Goal: Task Accomplishment & Management: Manage account settings

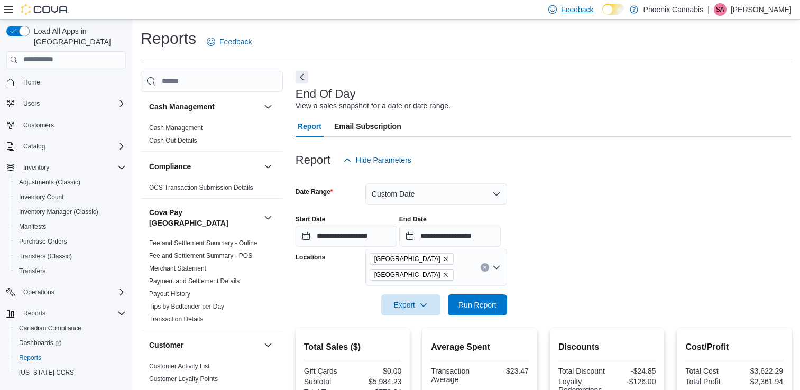
scroll to position [248, 0]
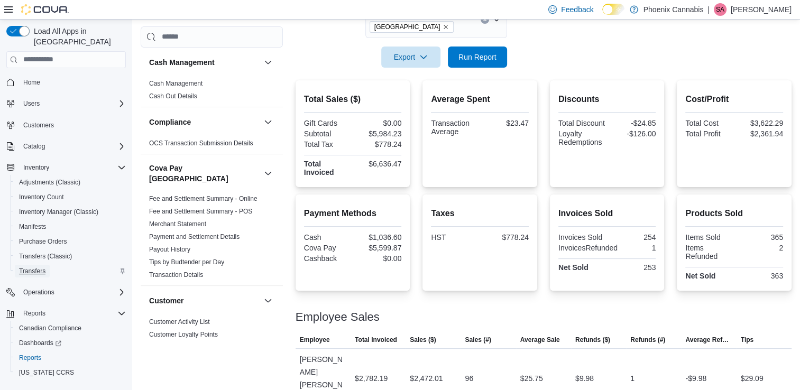
click at [30, 267] on span "Transfers" at bounding box center [32, 271] width 26 height 8
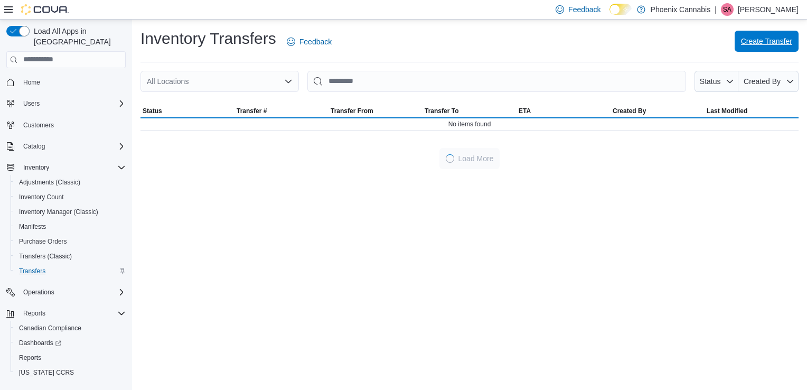
click at [776, 41] on span "Create Transfer" at bounding box center [766, 41] width 51 height 11
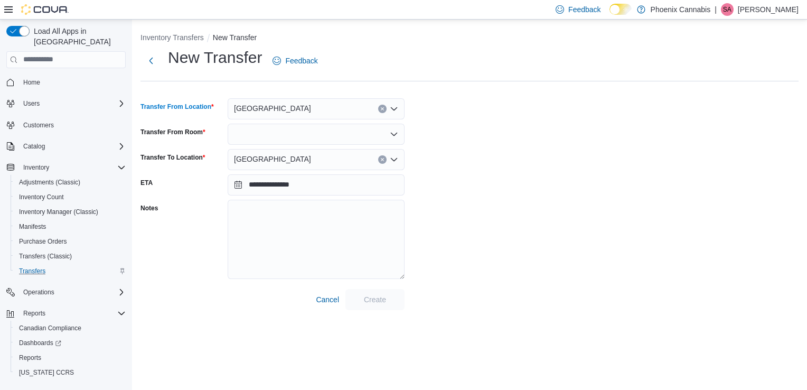
click at [399, 106] on div "[GEOGRAPHIC_DATA]" at bounding box center [316, 108] width 177 height 21
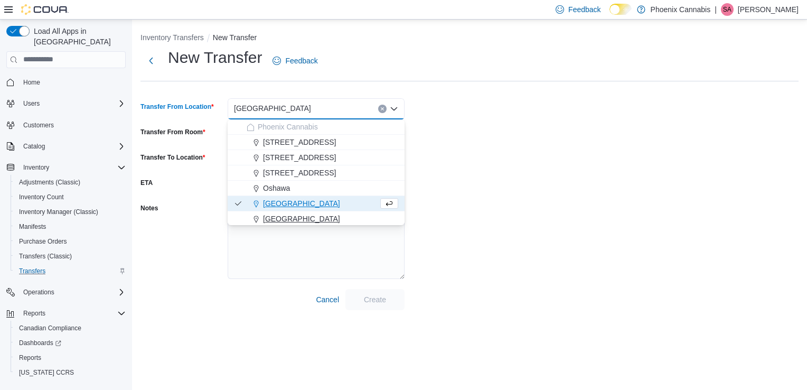
click at [310, 217] on div "[GEOGRAPHIC_DATA]" at bounding box center [323, 218] width 152 height 11
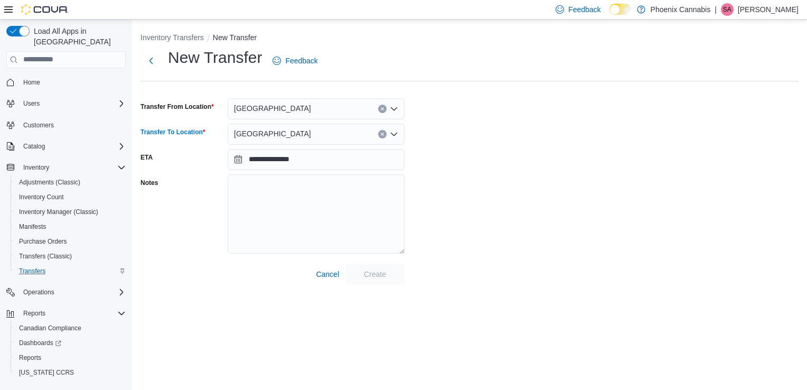
click at [395, 134] on icon "Open list of options" at bounding box center [394, 134] width 6 height 3
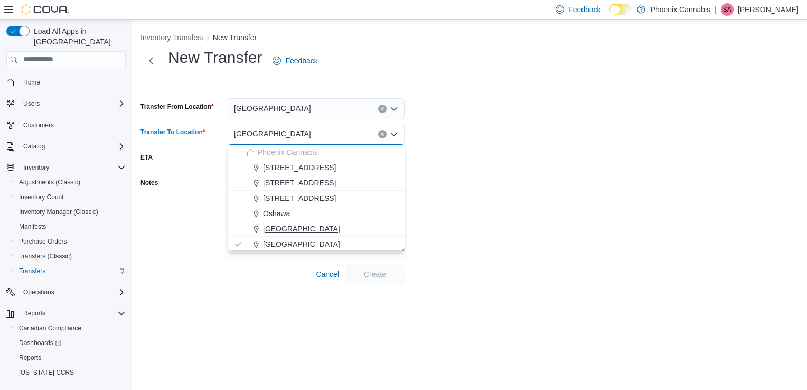
click at [311, 225] on span "[GEOGRAPHIC_DATA]" at bounding box center [301, 229] width 77 height 11
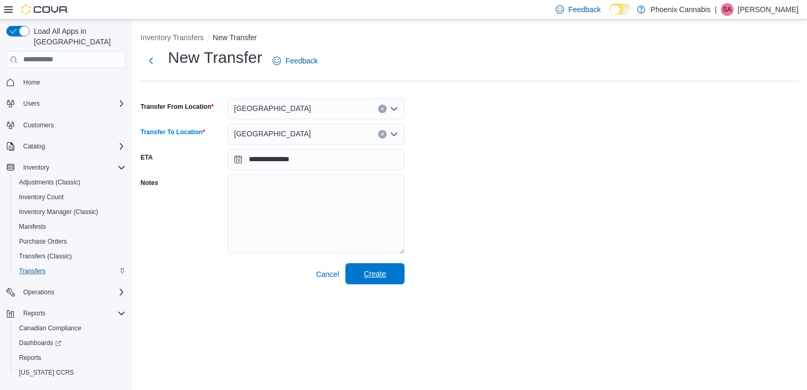
click at [384, 272] on span "Create" at bounding box center [375, 273] width 22 height 11
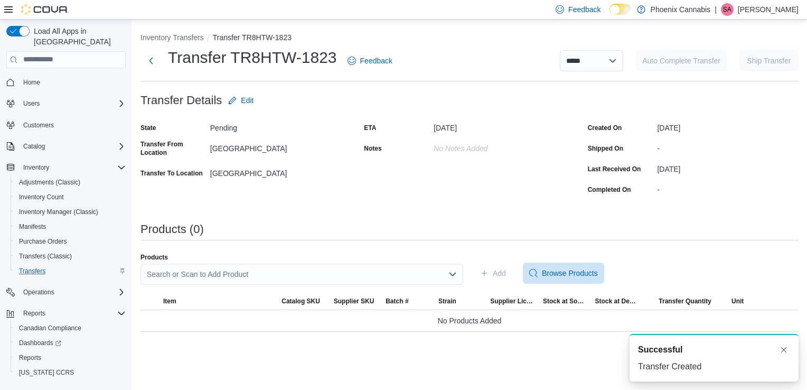
click at [414, 277] on div "Search or Scan to Add Product" at bounding box center [302, 274] width 323 height 21
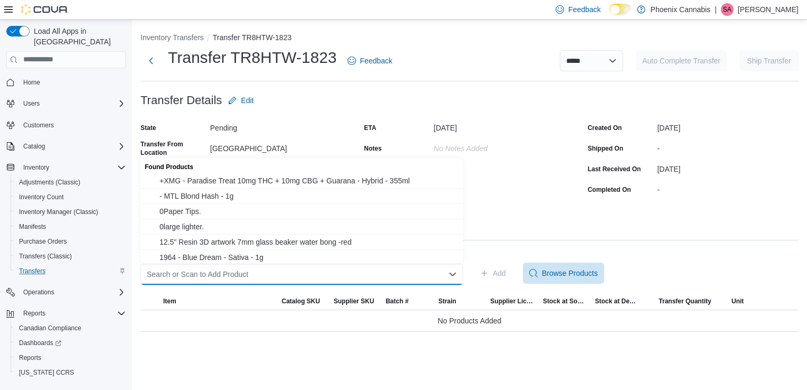
click at [278, 266] on div "Search or Scan to Add Product" at bounding box center [302, 274] width 323 height 21
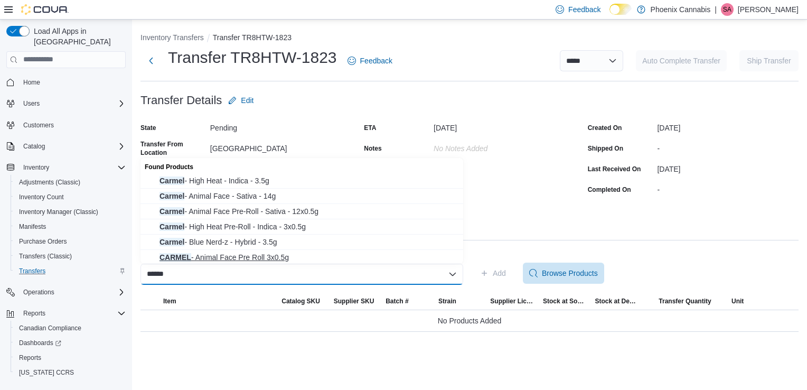
type input "******"
click at [295, 256] on span "CARMEL - Animal Face Pre Roll 3x0.5g" at bounding box center [309, 257] width 298 height 11
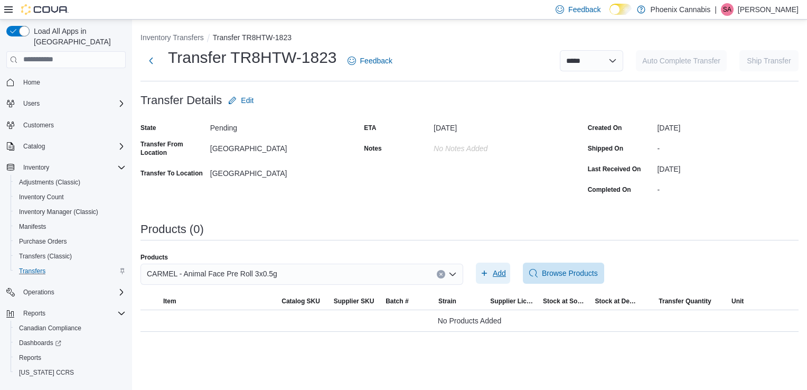
click at [500, 277] on span "Add" at bounding box center [499, 273] width 13 height 11
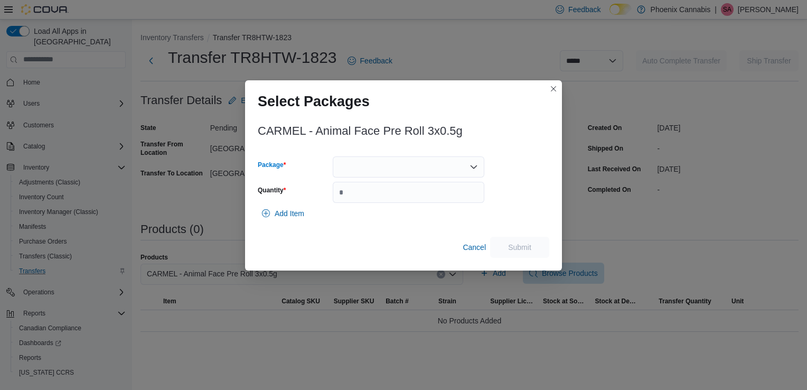
click at [454, 166] on div at bounding box center [409, 166] width 152 height 21
click at [429, 202] on span "AF171LF1-1" at bounding box center [415, 200] width 126 height 11
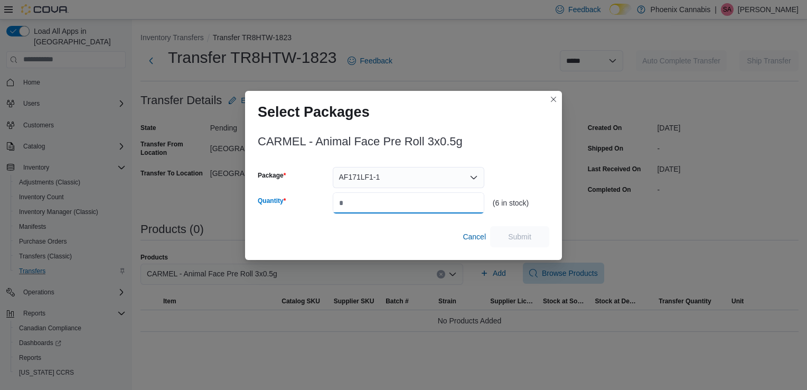
click at [442, 202] on input "Quantity" at bounding box center [409, 202] width 152 height 21
type input "*"
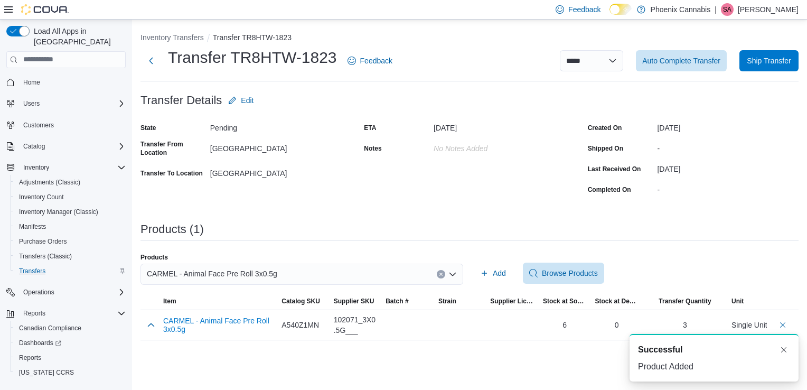
click at [442, 273] on icon "Clear input" at bounding box center [441, 274] width 3 height 3
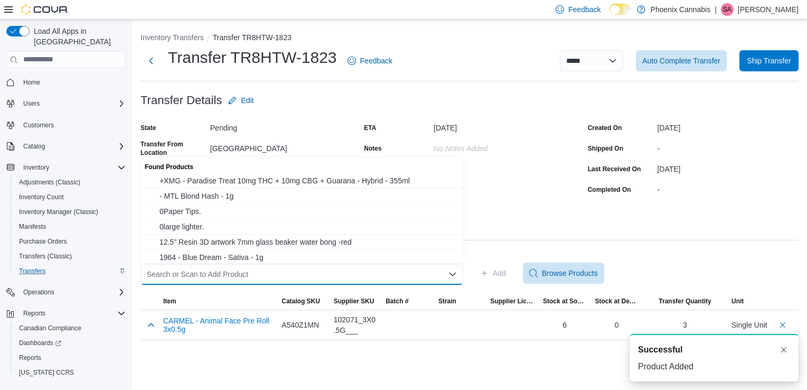
click at [429, 274] on div "Search or Scan to Add Product Combo box. Selected. Combo box input. Search or S…" at bounding box center [302, 274] width 323 height 21
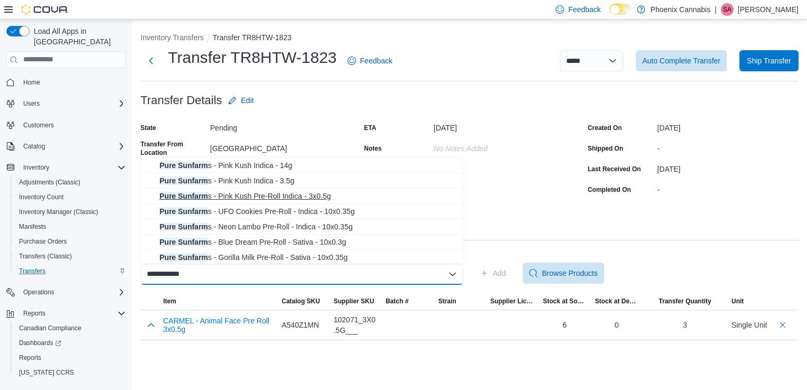
scroll to position [63, 0]
type input "**********"
click at [293, 255] on span "Pure Sunfarm s - Gorilla Milk Pre-Roll - Sativa - 10x0.35g" at bounding box center [309, 255] width 298 height 11
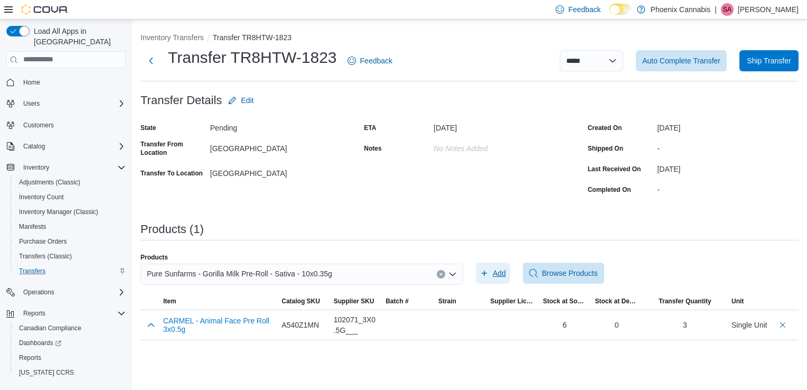
click at [489, 272] on span "Add" at bounding box center [493, 273] width 26 height 21
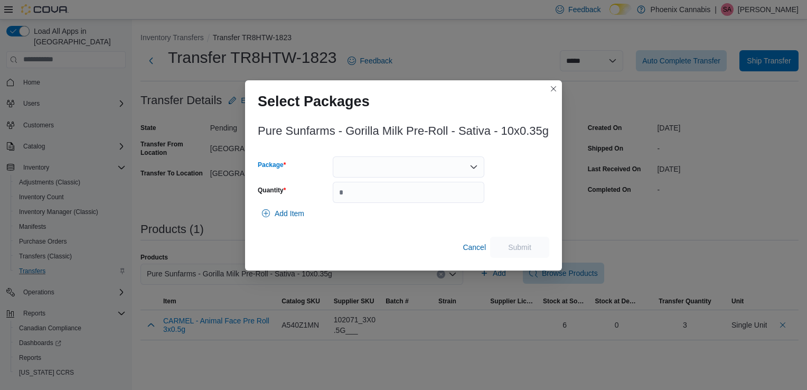
click at [472, 168] on icon "Open list of options" at bounding box center [474, 167] width 8 height 8
click at [378, 198] on span "00007474" at bounding box center [415, 200] width 126 height 11
click at [384, 195] on input "Quantity" at bounding box center [409, 192] width 152 height 21
type input "*"
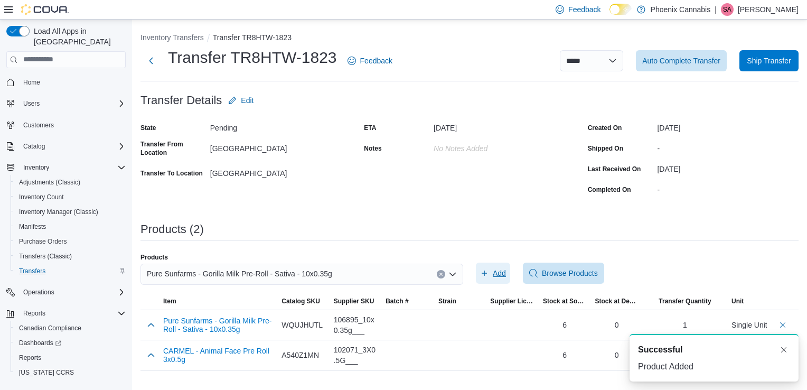
scroll to position [0, 0]
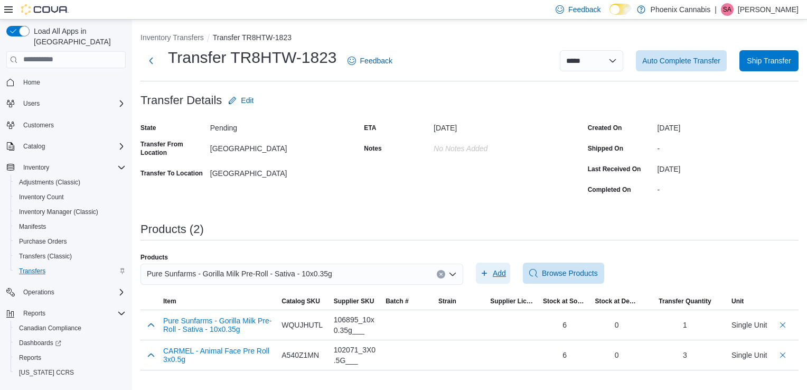
click at [490, 272] on span "Add" at bounding box center [493, 273] width 26 height 21
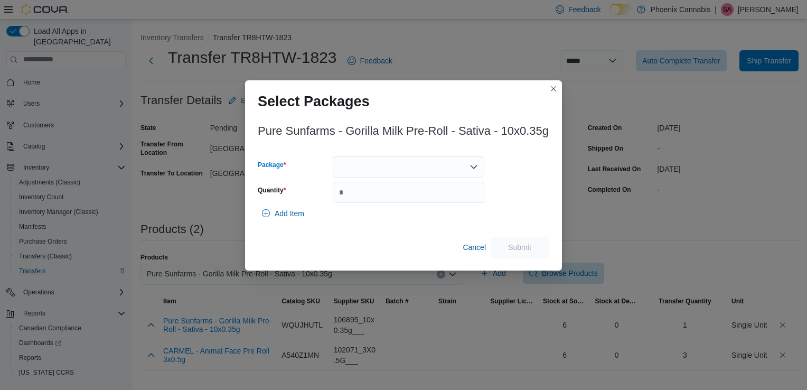
click at [438, 168] on div at bounding box center [409, 166] width 152 height 21
click at [404, 199] on span "00009224" at bounding box center [415, 200] width 126 height 11
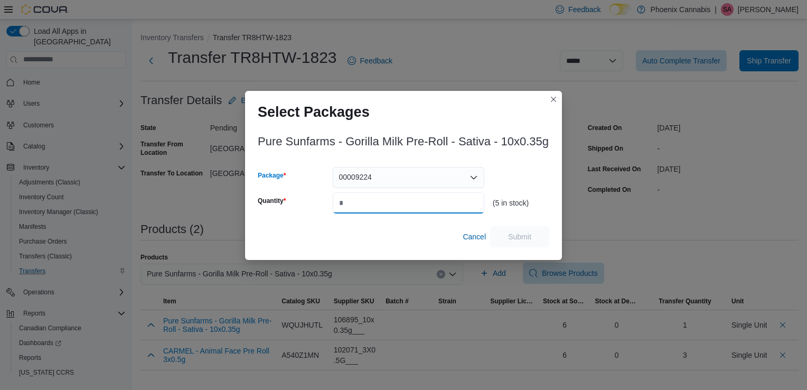
click at [410, 206] on input "Quantity" at bounding box center [409, 202] width 152 height 21
type input "*"
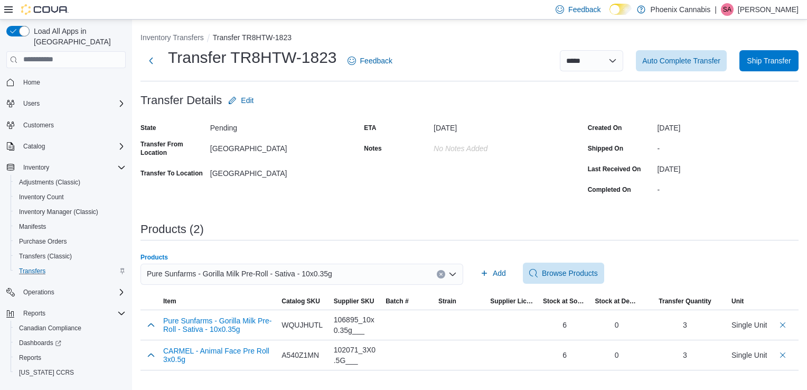
click at [433, 273] on div "Pure Sunfarms - Gorilla Milk Pre-Roll - Sativa - 10x0.35g" at bounding box center [302, 274] width 323 height 21
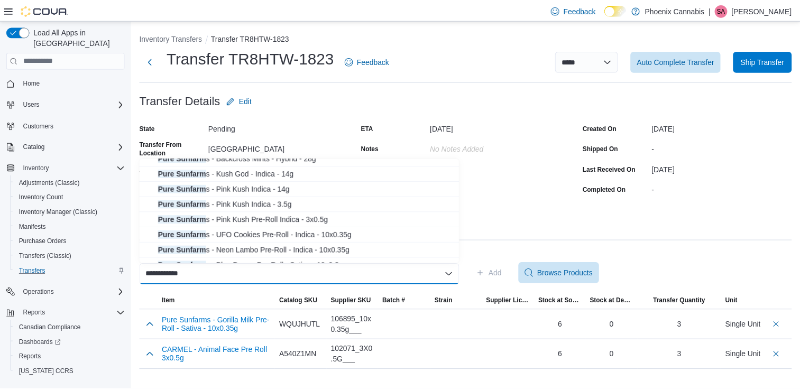
scroll to position [63, 0]
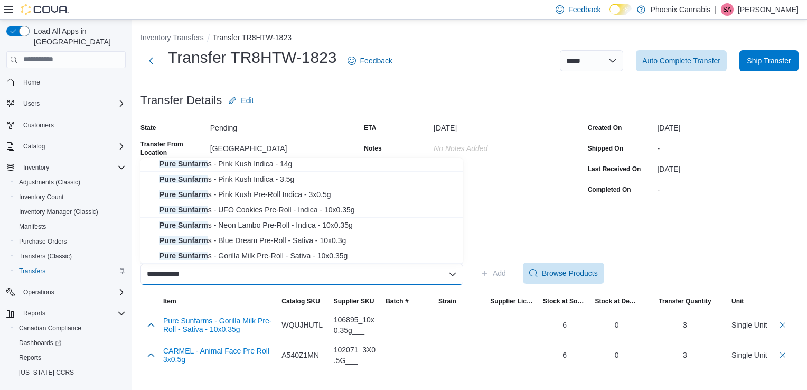
type input "**********"
click at [327, 238] on span "Pure Sunfarm s - Blue Dream Pre-Roll - Sativa - 10x0.3g" at bounding box center [309, 240] width 298 height 11
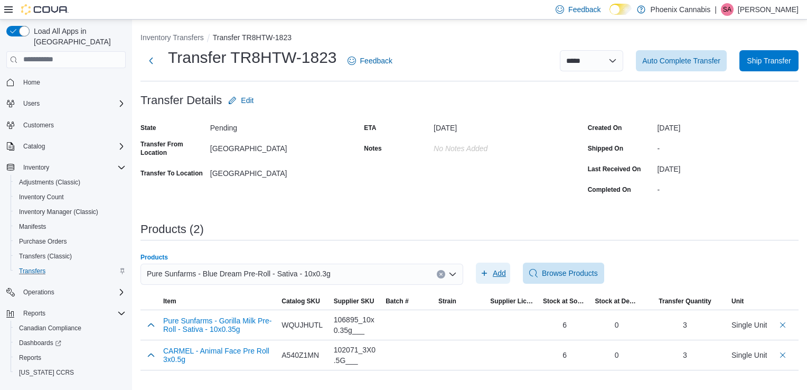
click at [492, 273] on span "Add" at bounding box center [493, 273] width 26 height 21
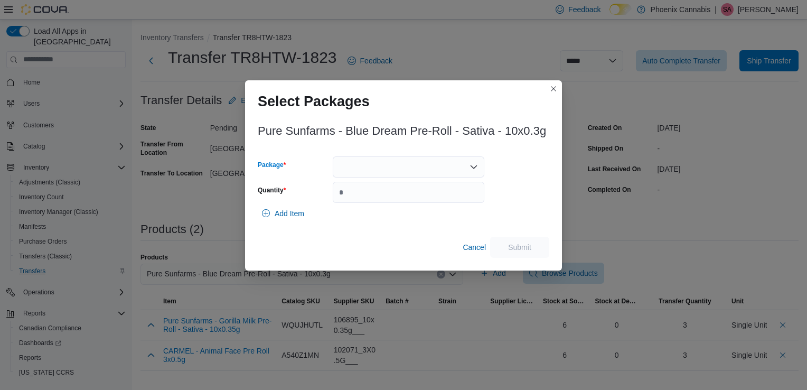
click at [470, 168] on icon "Open list of options" at bounding box center [474, 167] width 8 height 8
click at [432, 200] on span "00008468" at bounding box center [415, 200] width 126 height 11
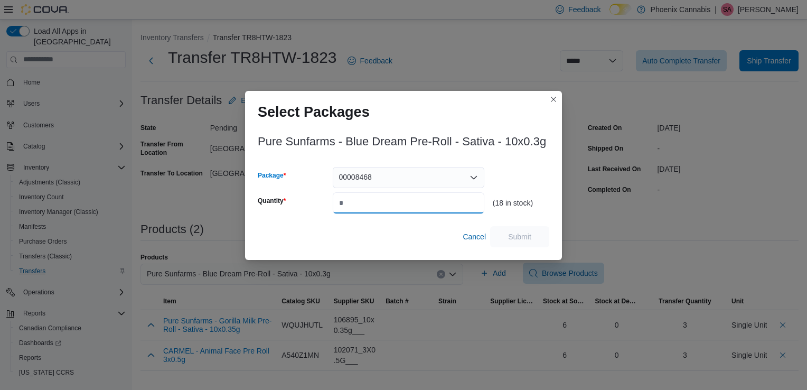
click at [434, 202] on input "Quantity" at bounding box center [409, 202] width 152 height 21
type input "**"
click at [531, 237] on span "Submit" at bounding box center [519, 236] width 23 height 11
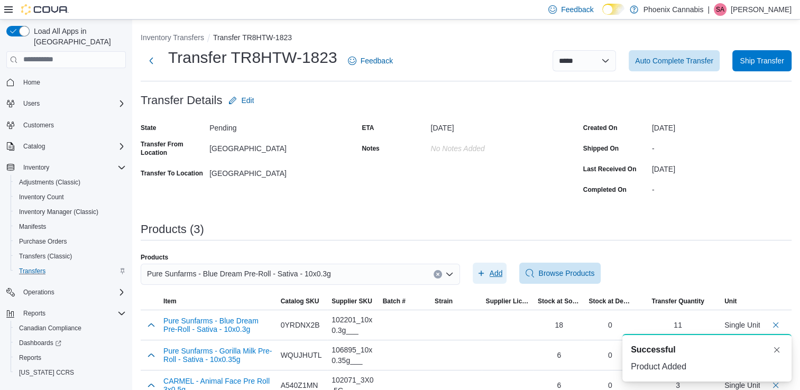
scroll to position [0, 0]
click at [438, 274] on button "Clear input" at bounding box center [437, 274] width 8 height 8
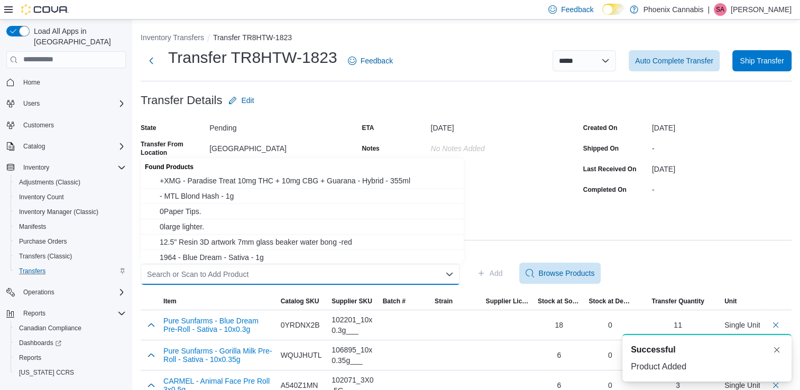
click at [411, 277] on div "Search or Scan to Add Product" at bounding box center [300, 274] width 319 height 21
click at [407, 275] on div "Search or Scan to Add Product Combo box. Selected. Combo box input. Search or S…" at bounding box center [300, 274] width 319 height 21
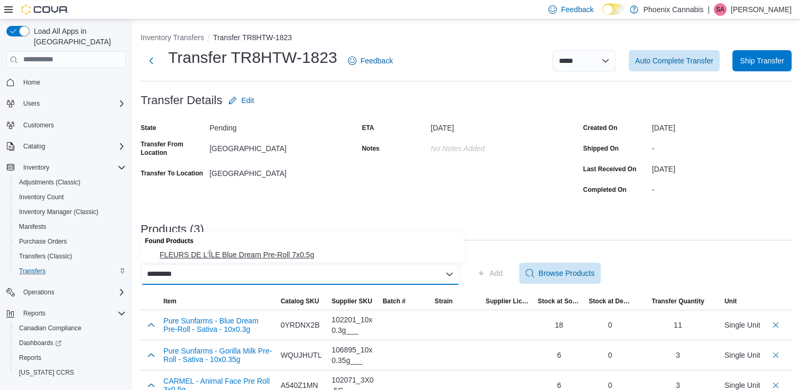
type input "*********"
click at [308, 256] on span "FLEURS DE L'ÎLE Blue Dream Pre-Roll 7x0.5g" at bounding box center [309, 254] width 298 height 11
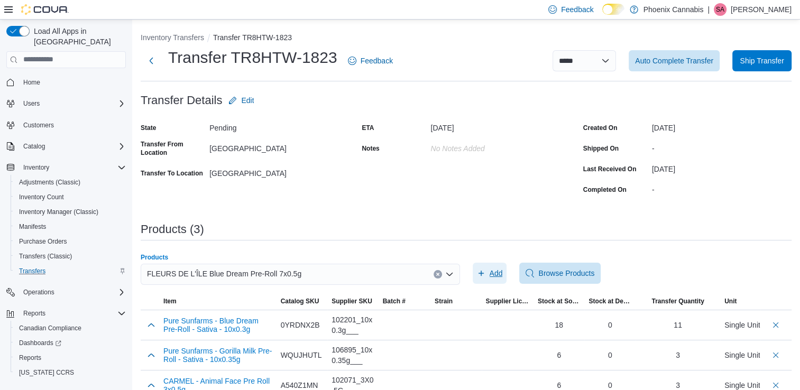
click at [496, 272] on span "Add" at bounding box center [495, 273] width 13 height 11
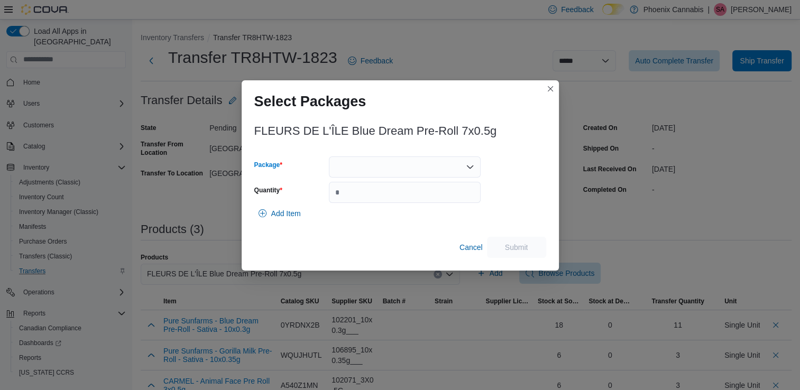
click at [453, 170] on div at bounding box center [405, 166] width 152 height 21
click at [401, 202] on span "T240414BD" at bounding box center [411, 200] width 126 height 11
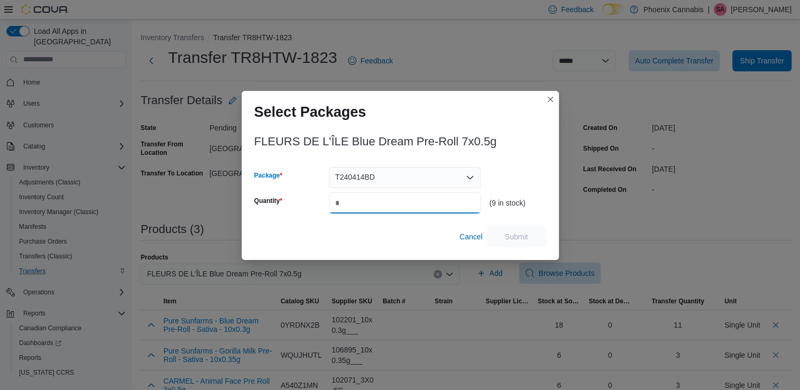
click at [408, 206] on input "Quantity" at bounding box center [405, 202] width 152 height 21
type input "*"
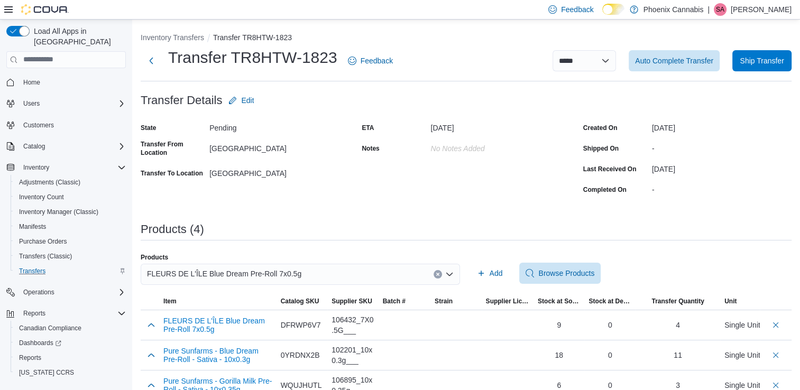
click at [451, 274] on icon "Open list of options" at bounding box center [448, 274] width 6 height 3
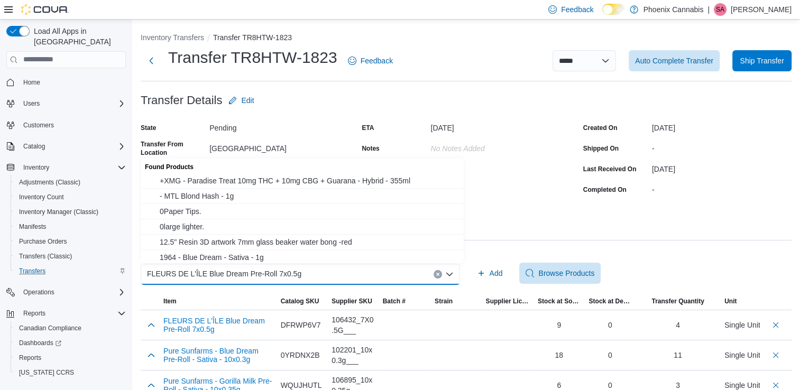
click at [440, 274] on icon "Clear input" at bounding box center [437, 274] width 4 height 4
click at [438, 274] on div "Search or Scan to Add Product" at bounding box center [300, 274] width 319 height 21
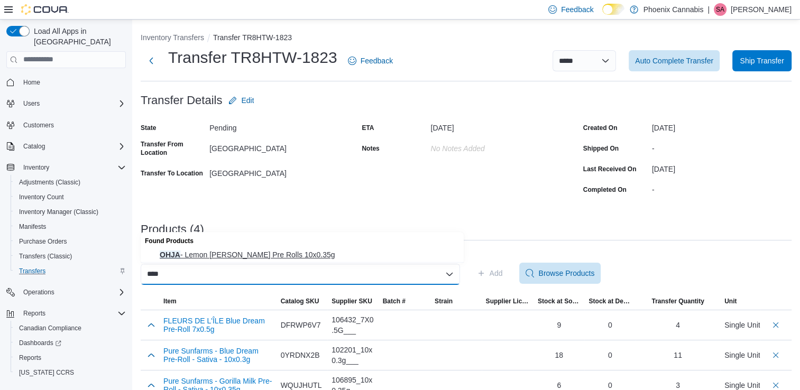
type input "****"
click at [302, 255] on span "OHJA - Lemon [PERSON_NAME] Pre Rolls 10x0.35g" at bounding box center [309, 254] width 298 height 11
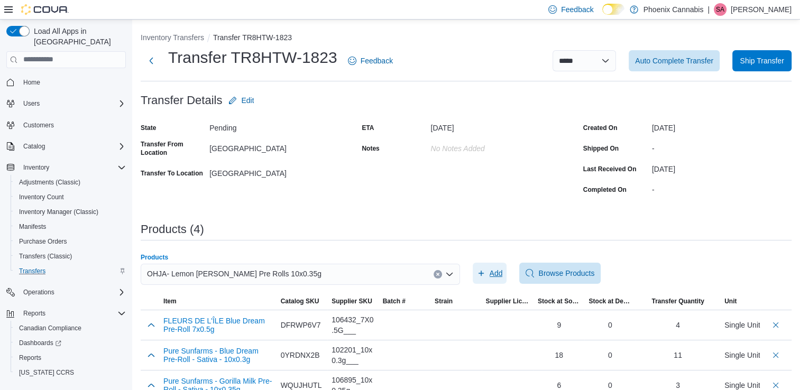
click at [503, 272] on span "Add" at bounding box center [495, 273] width 13 height 11
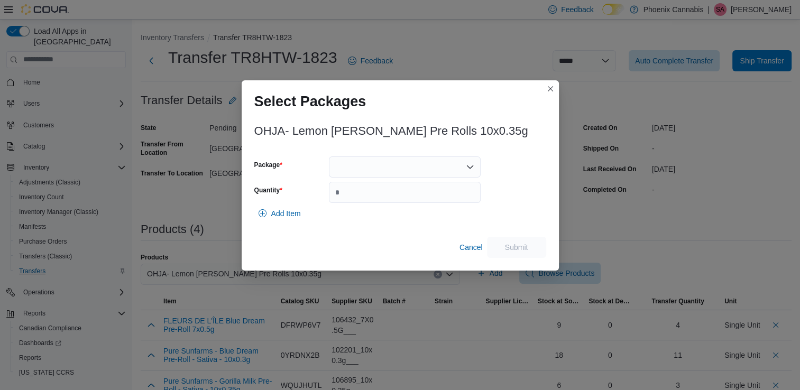
click at [463, 168] on div at bounding box center [405, 166] width 152 height 21
click at [421, 193] on button "LOT-BDC-10089" at bounding box center [405, 200] width 152 height 15
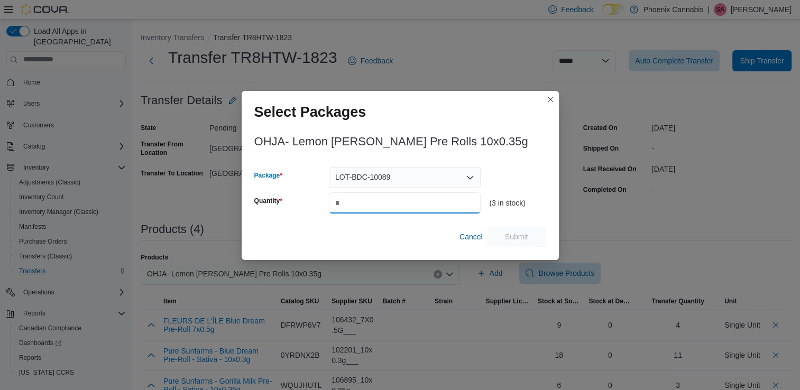
click at [422, 202] on input "Quantity" at bounding box center [405, 202] width 152 height 21
type input "*"
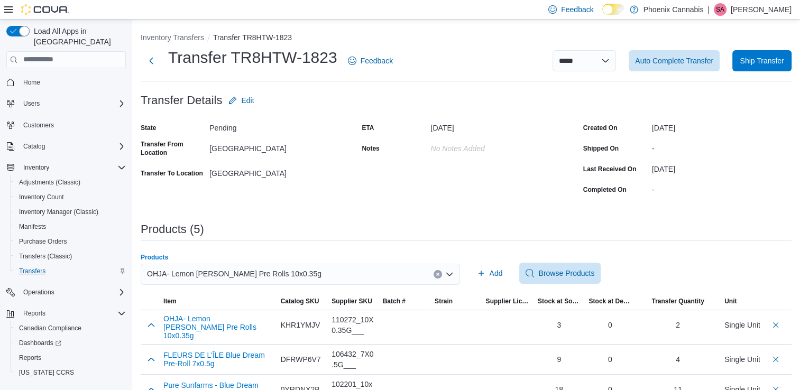
click at [439, 275] on icon "Clear input" at bounding box center [437, 274] width 3 height 3
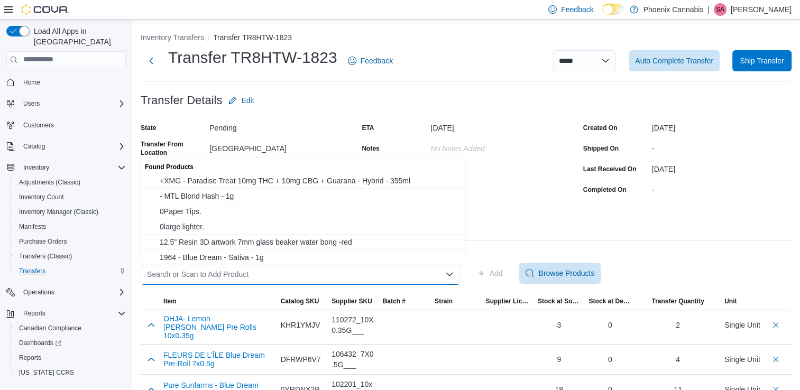
click at [419, 273] on div "Search or Scan to Add Product Combo box. Selected. Combo box input. Search or S…" at bounding box center [300, 274] width 319 height 21
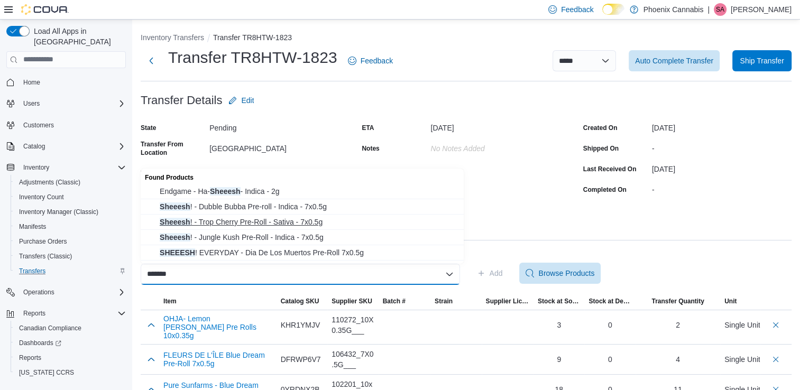
type input "*******"
click at [284, 223] on span "Sheeesh ! - Trop Cherry Pre-Roll - Sativa - 7x0.5g" at bounding box center [309, 222] width 298 height 11
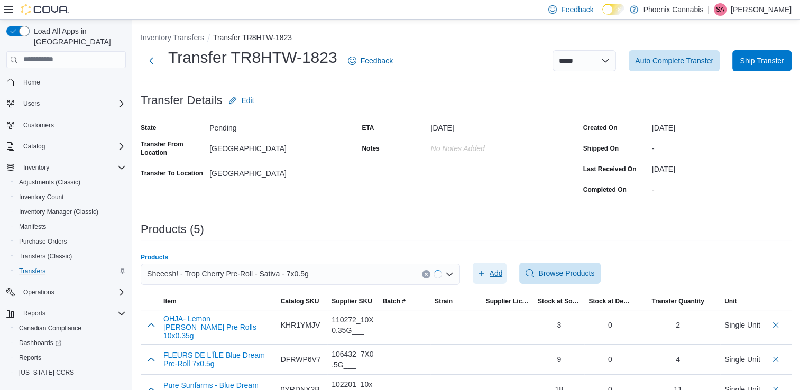
click at [490, 269] on span "Add" at bounding box center [490, 273] width 26 height 21
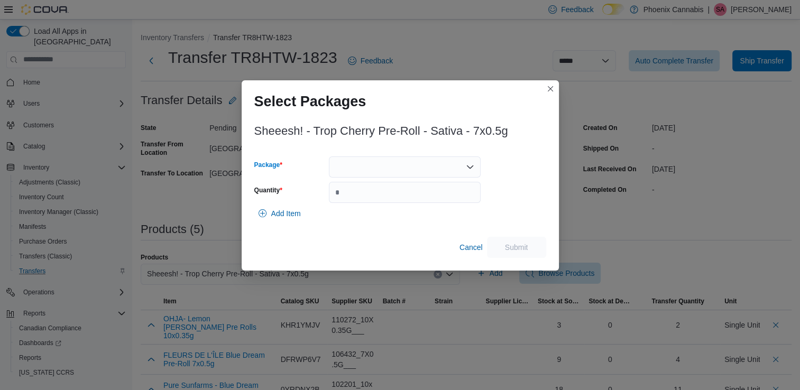
click at [470, 168] on icon "Open list of options" at bounding box center [470, 166] width 6 height 3
click at [438, 198] on span "B25-0071" at bounding box center [411, 200] width 126 height 11
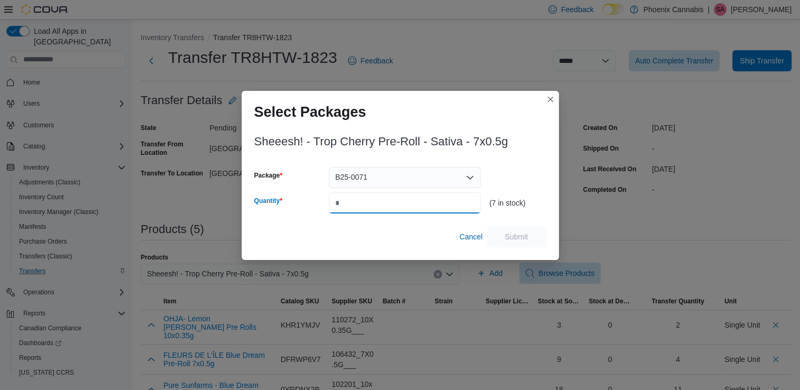
click at [437, 198] on input "Quantity" at bounding box center [405, 202] width 152 height 21
type input "*"
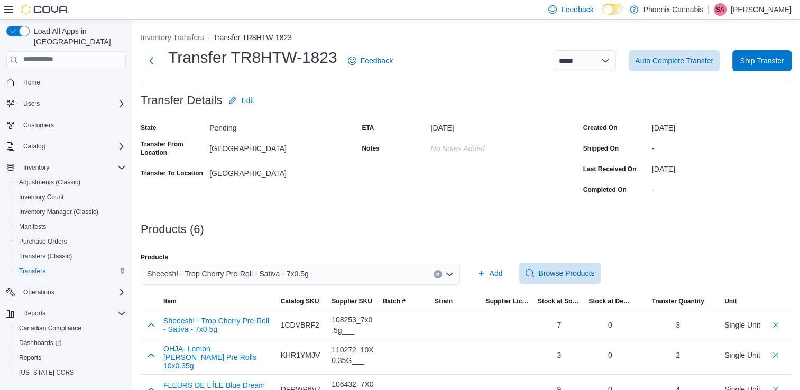
click at [439, 273] on icon "Clear input" at bounding box center [437, 274] width 3 height 3
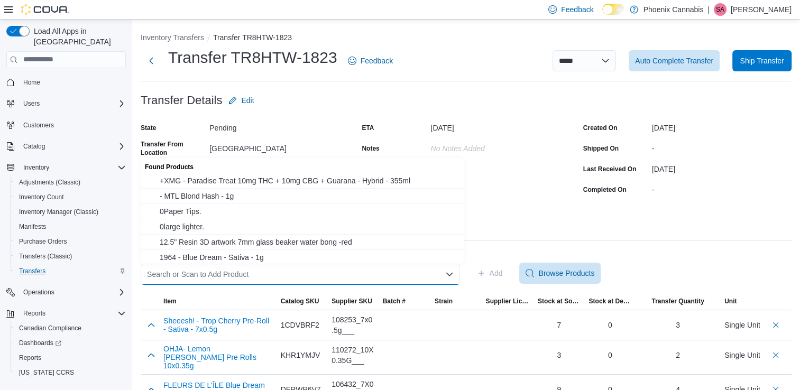
click at [412, 276] on div "Search or Scan to Add Product Combo box. Selected. Combo box input. Search or S…" at bounding box center [300, 274] width 319 height 21
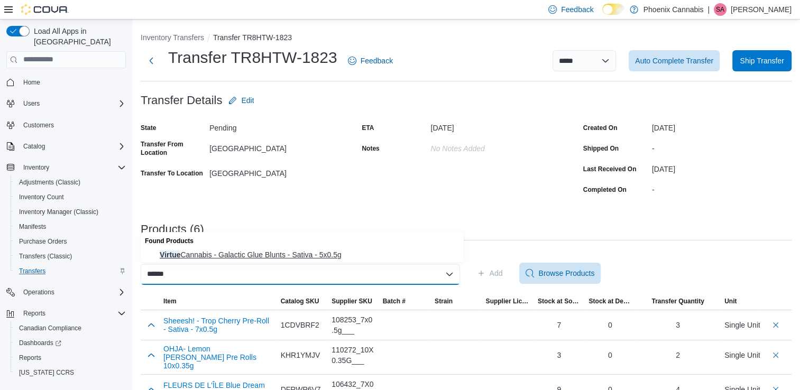
type input "******"
click at [319, 254] on span "Virtue Cannabis - Galactic Glue Blunts - Sativa - 5x0.5g" at bounding box center [309, 254] width 298 height 11
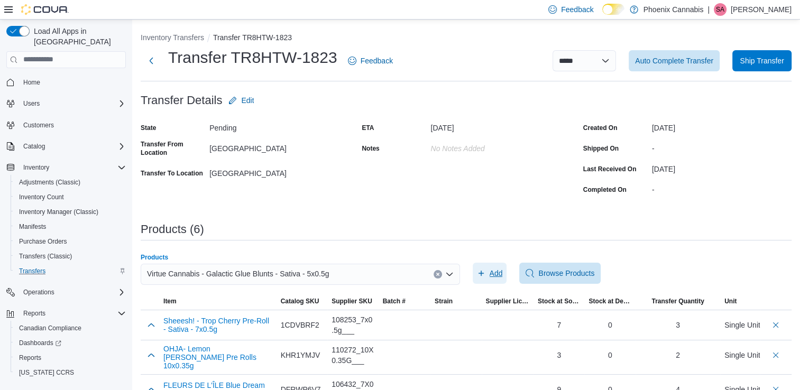
click at [499, 271] on span "Add" at bounding box center [495, 273] width 13 height 11
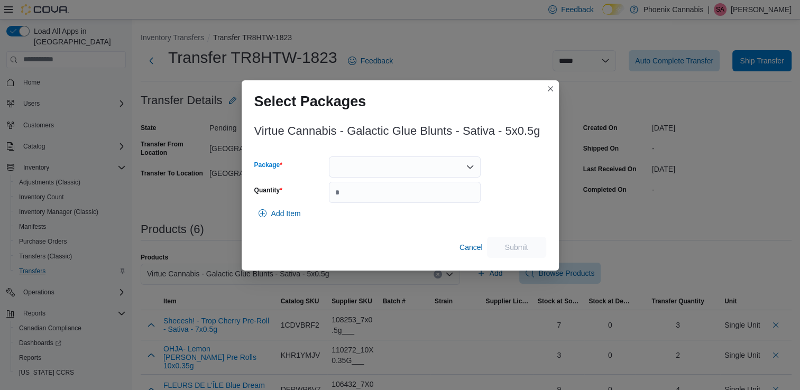
click at [441, 170] on div at bounding box center [405, 166] width 152 height 21
click at [412, 201] on span "GG0019M" at bounding box center [411, 200] width 126 height 11
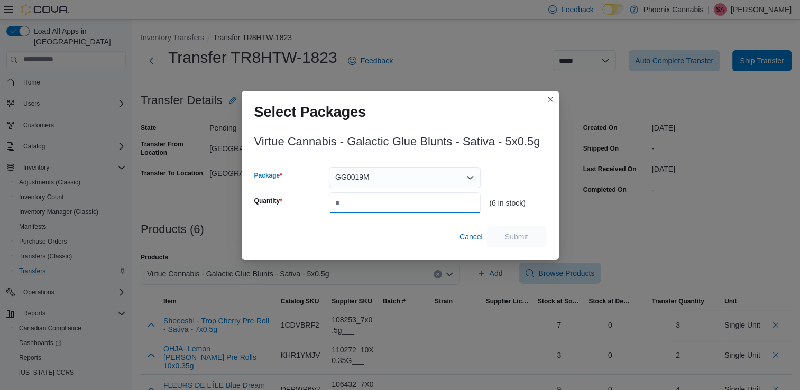
click at [414, 202] on input "Quantity" at bounding box center [405, 202] width 152 height 21
type input "*"
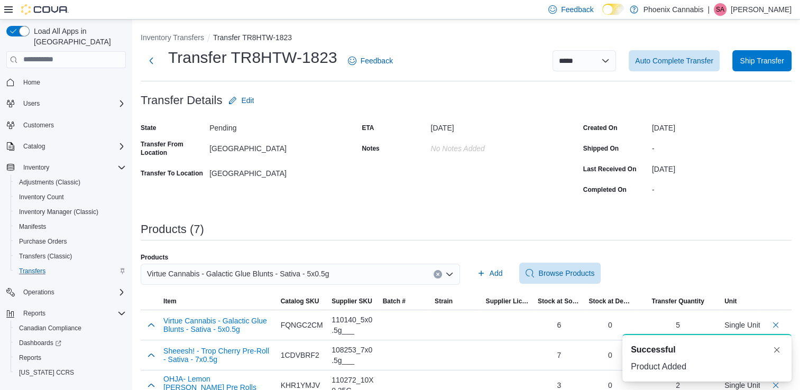
click at [439, 274] on icon "Clear input" at bounding box center [437, 274] width 3 height 3
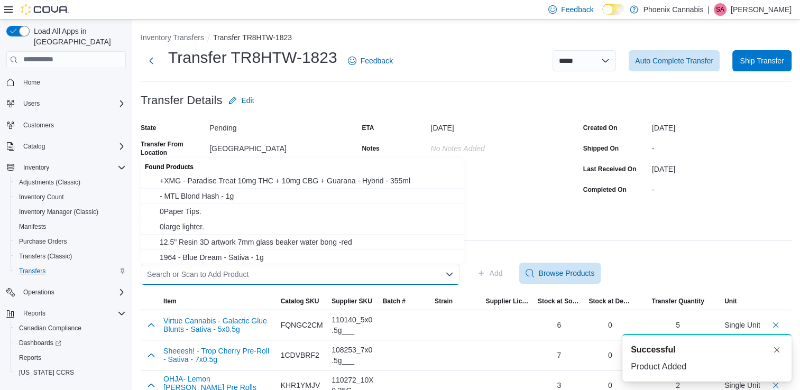
click at [429, 273] on div "Search or Scan to Add Product Combo box. Selected. Combo box input. Search or S…" at bounding box center [300, 274] width 319 height 21
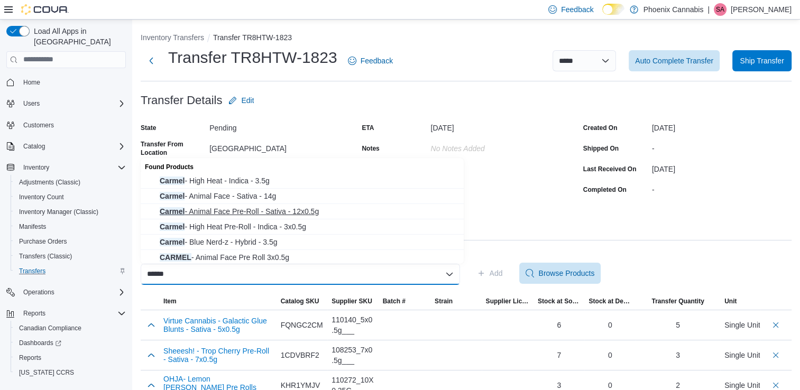
type input "******"
click at [291, 216] on span "Carmel - Animal Face Pre-Roll - Sativa - 12x0.5g" at bounding box center [309, 211] width 298 height 11
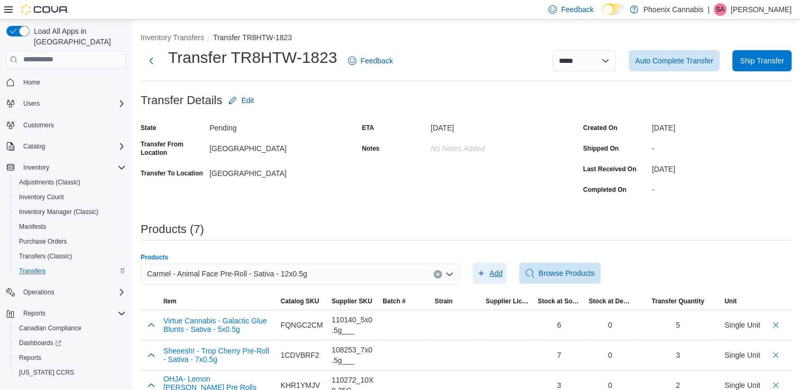
click at [497, 269] on span "Add" at bounding box center [495, 273] width 13 height 11
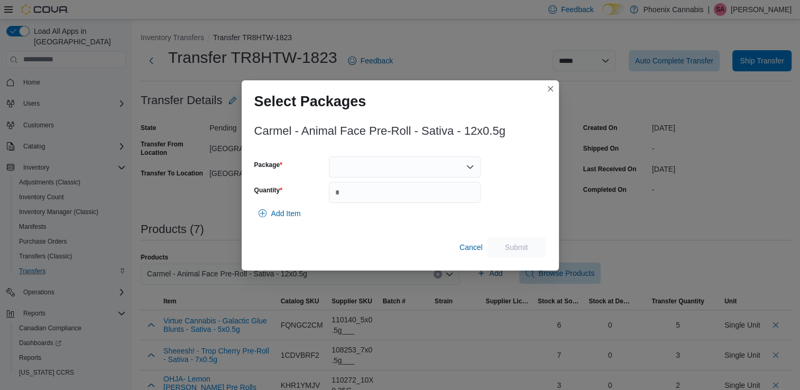
click at [469, 168] on icon "Open list of options" at bounding box center [470, 166] width 6 height 3
click at [419, 201] on span "AF171LF1-2" at bounding box center [411, 200] width 126 height 11
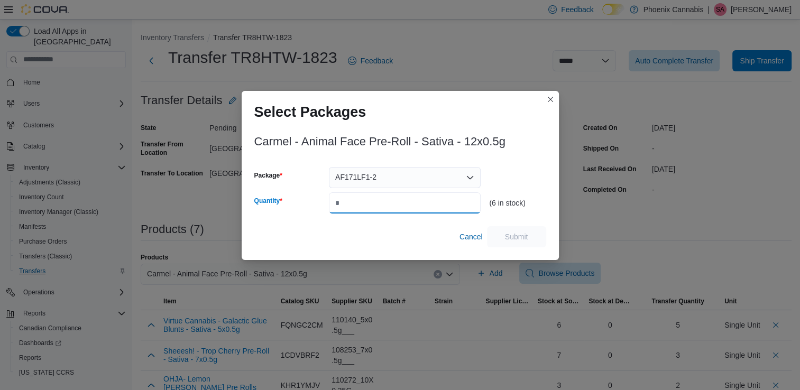
click at [428, 204] on input "Quantity" at bounding box center [405, 202] width 152 height 21
type input "*"
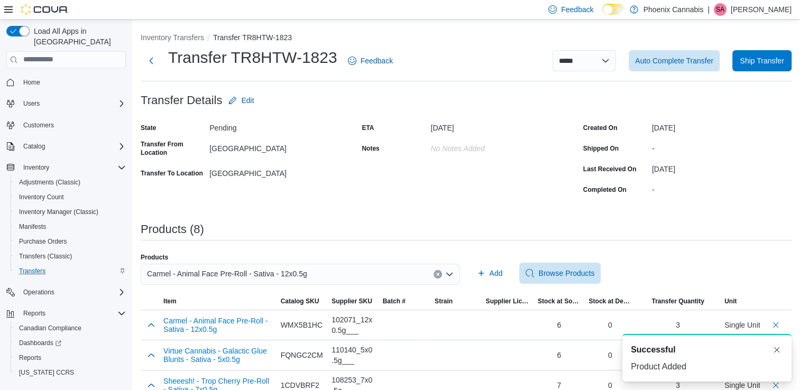
click at [439, 276] on icon "Clear input" at bounding box center [437, 274] width 4 height 4
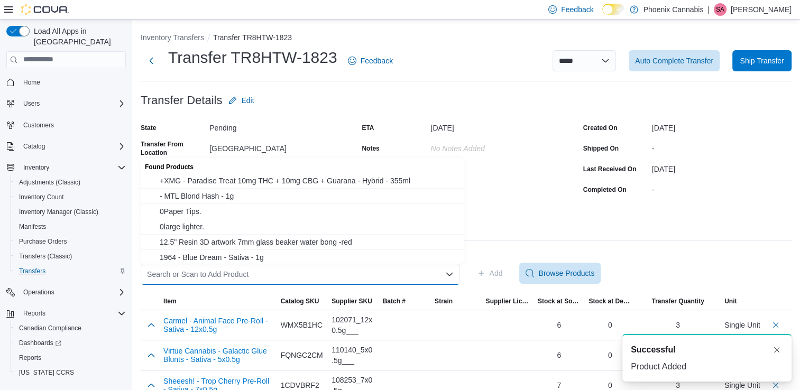
click at [419, 274] on div "Search or Scan to Add Product" at bounding box center [300, 274] width 319 height 21
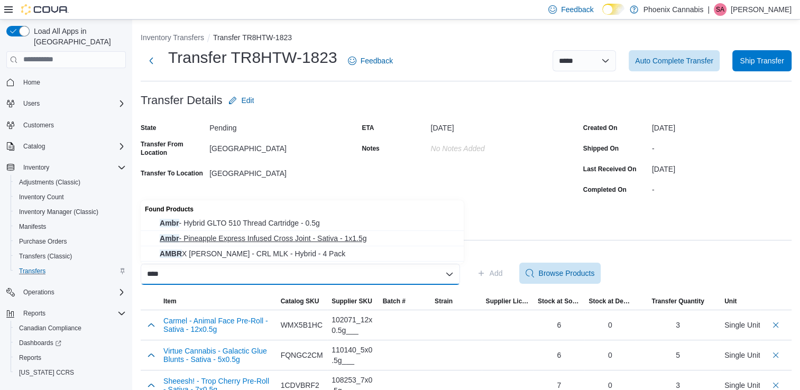
type input "****"
click at [302, 240] on span "Ambr - Pineapple Express Infused Cross Joint - Sativa - 1x1.5g" at bounding box center [309, 238] width 298 height 11
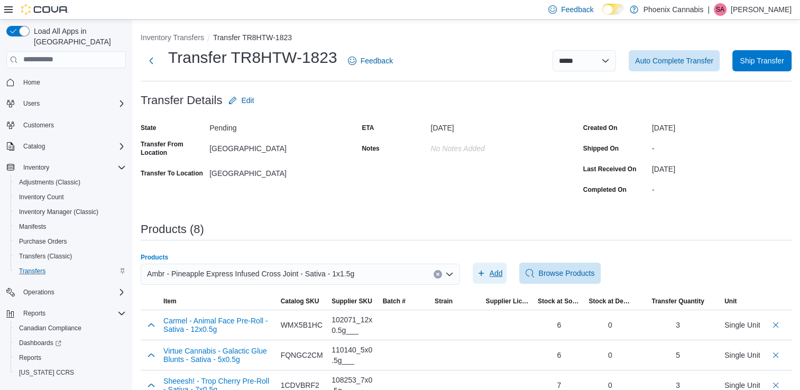
click at [500, 274] on span "Add" at bounding box center [495, 273] width 13 height 11
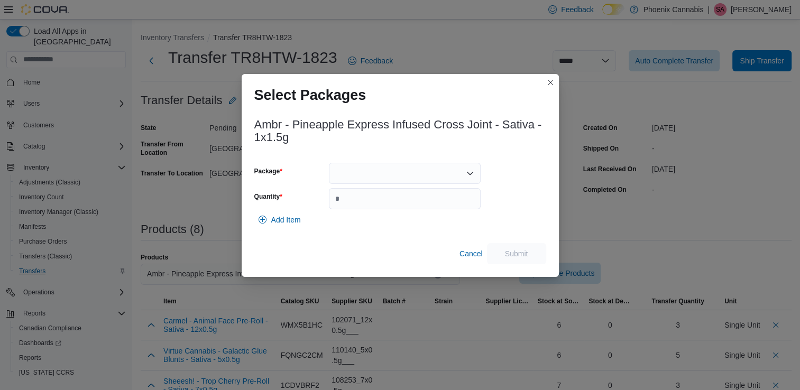
click at [467, 174] on icon "Open list of options" at bounding box center [470, 173] width 8 height 8
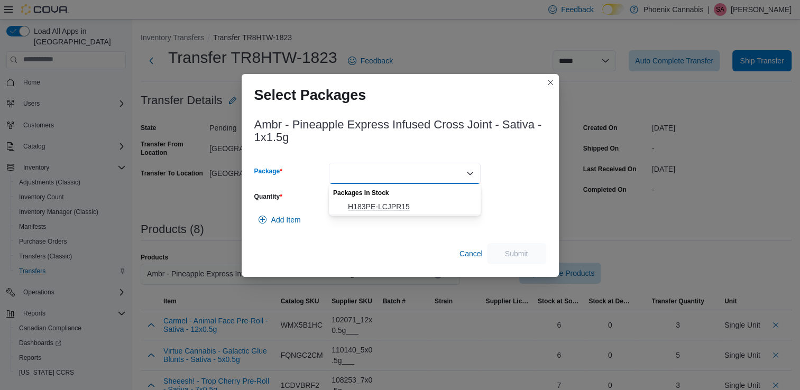
click at [423, 202] on span "H183PE-LCJPR15" at bounding box center [411, 206] width 126 height 11
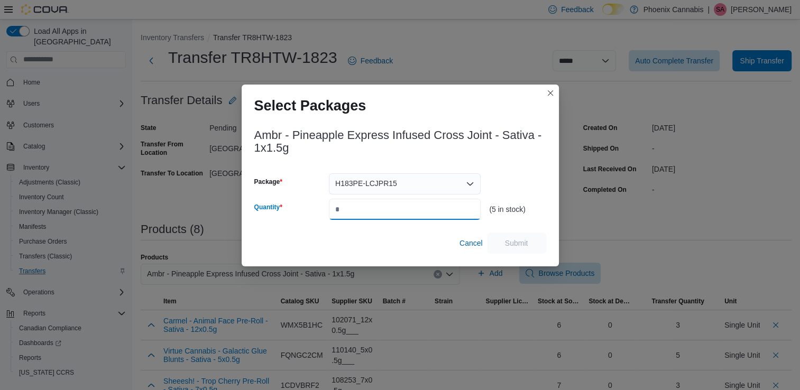
click at [419, 208] on input "Quantity" at bounding box center [405, 209] width 152 height 21
type input "*"
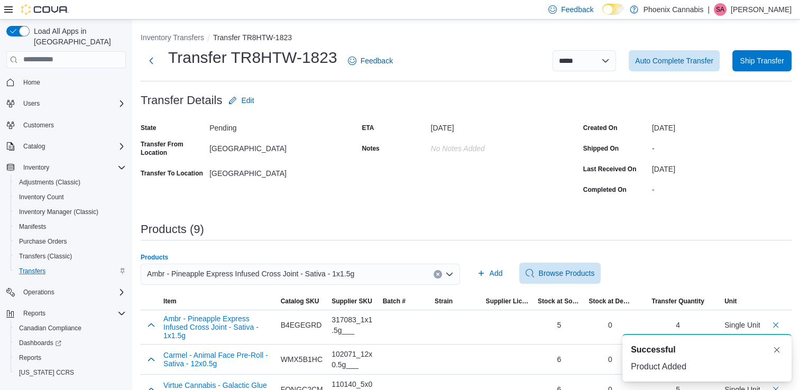
click at [440, 273] on icon "Clear input" at bounding box center [437, 274] width 4 height 4
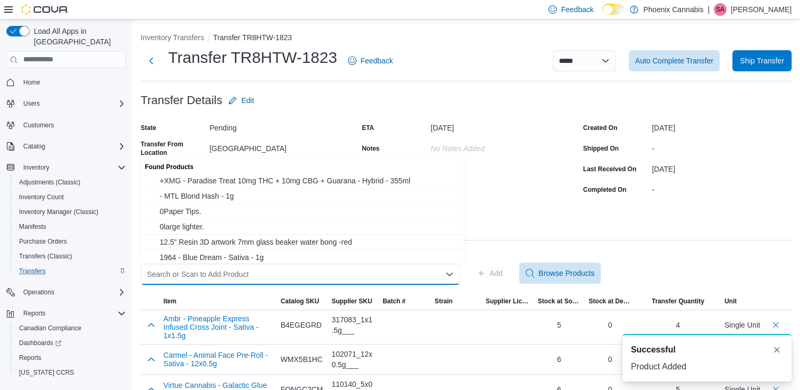
click at [416, 274] on div "Search or Scan to Add Product Combo box. Selected. Combo box input. Search or S…" at bounding box center [300, 274] width 319 height 21
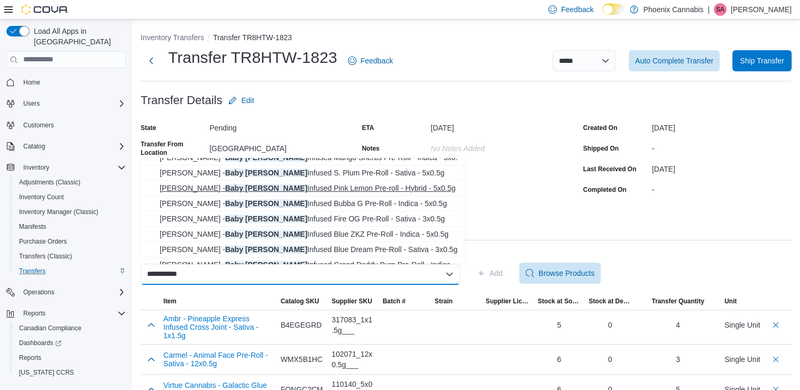
scroll to position [78, 0]
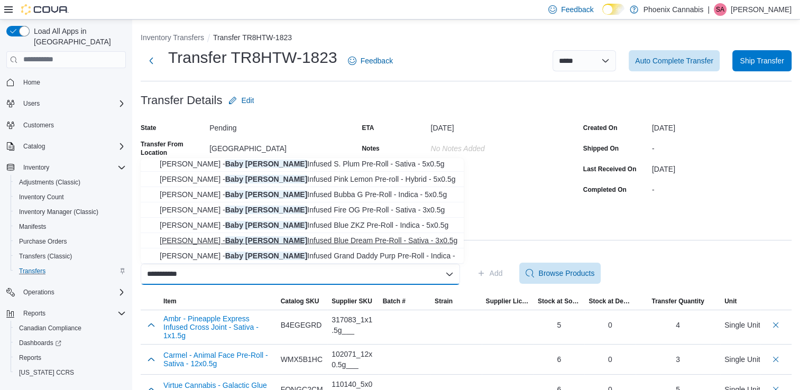
type input "**********"
click at [358, 240] on span "[PERSON_NAME] - Baby [PERSON_NAME] Infused Blue Dream Pre-Roll - Sativa - 3x0.5g" at bounding box center [309, 240] width 298 height 11
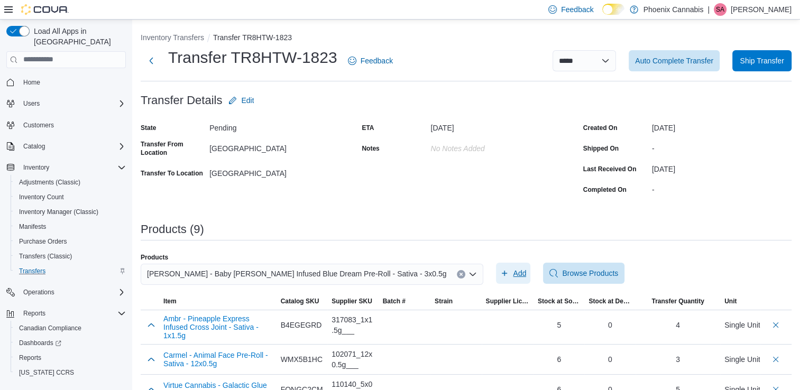
click at [500, 275] on icon "button" at bounding box center [504, 273] width 8 height 8
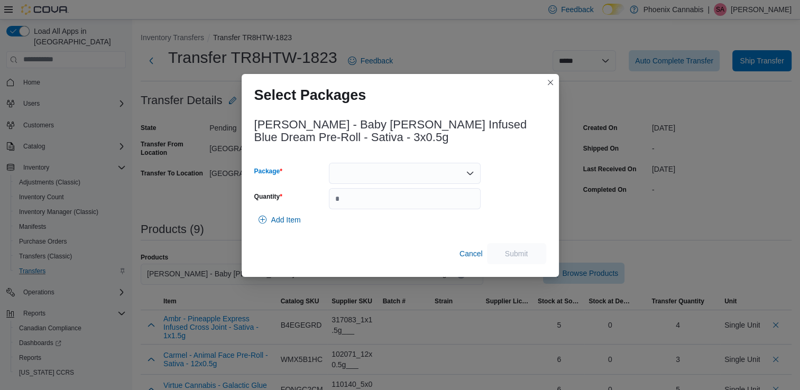
click at [454, 170] on div at bounding box center [405, 173] width 152 height 21
click at [415, 213] on button "J07947" at bounding box center [405, 206] width 152 height 15
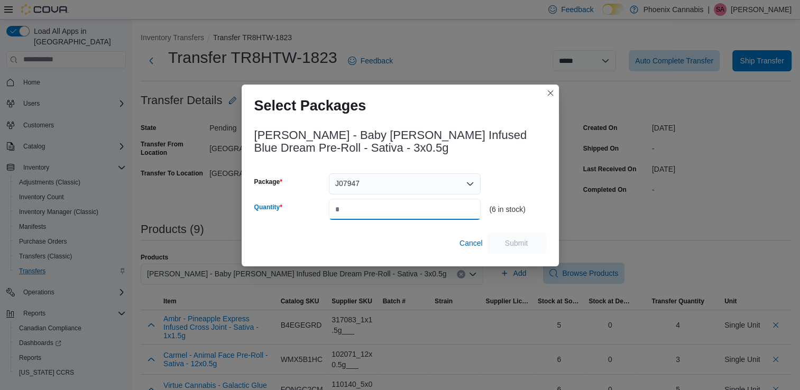
click at [392, 210] on input "Quantity" at bounding box center [405, 209] width 152 height 21
type input "*"
click at [521, 246] on span "Submit" at bounding box center [516, 242] width 23 height 11
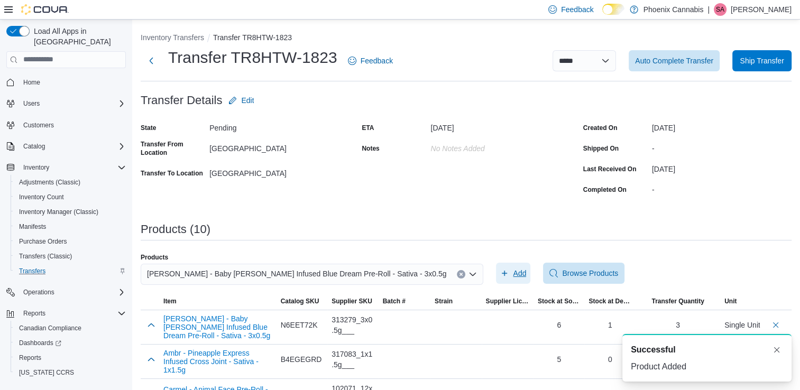
scroll to position [0, 0]
click at [459, 274] on icon "Clear input" at bounding box center [461, 274] width 4 height 4
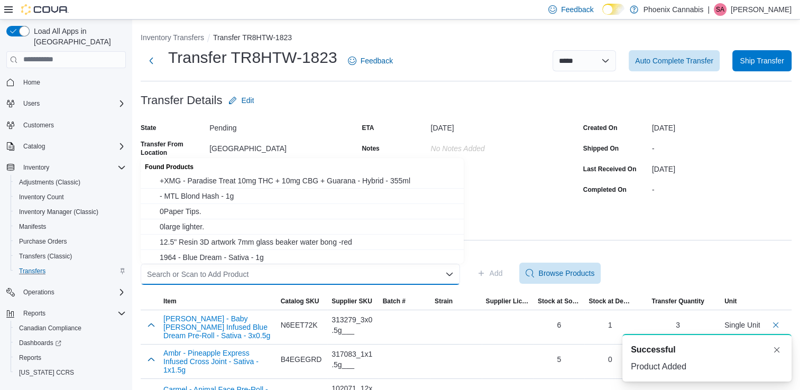
click at [412, 275] on div "Search or Scan to Add Product Combo box. Selected. Combo box input. Search or S…" at bounding box center [300, 274] width 319 height 21
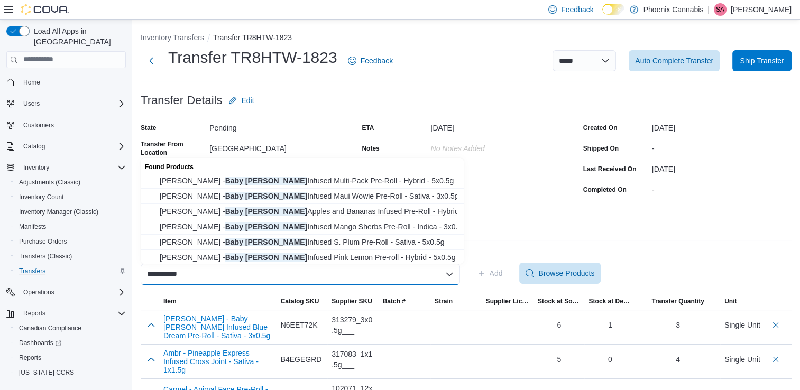
scroll to position [53, 0]
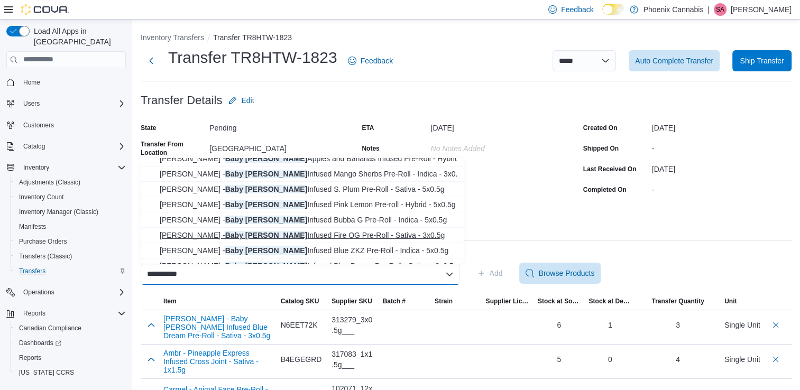
type input "**********"
click at [321, 232] on span "[PERSON_NAME] - Baby [PERSON_NAME] Infused Fire OG Pre-Roll - Sativa - 3x0.5g" at bounding box center [309, 235] width 298 height 11
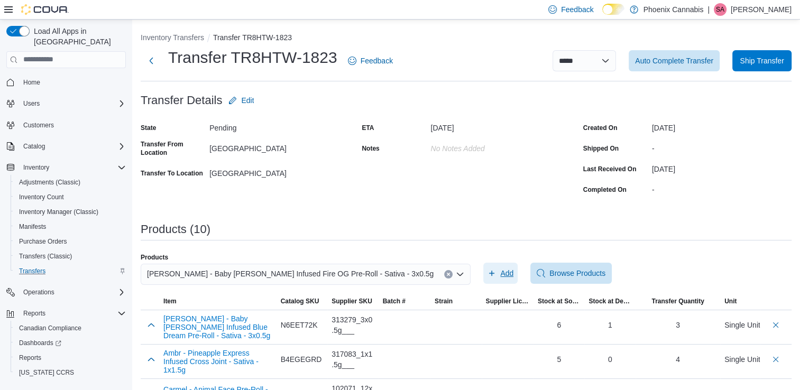
click at [501, 273] on span "Add" at bounding box center [506, 273] width 13 height 11
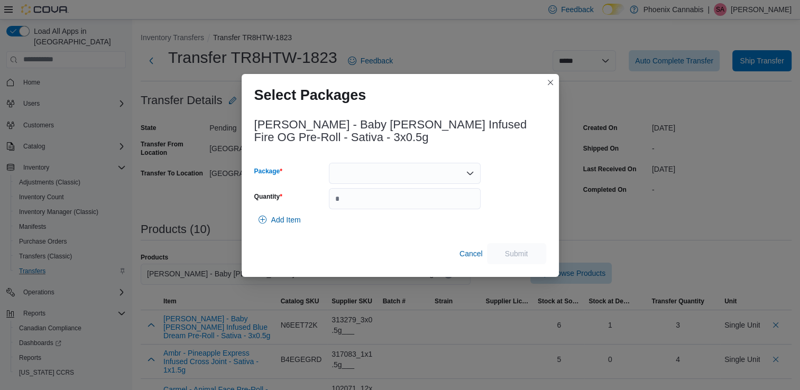
click at [419, 172] on div at bounding box center [405, 173] width 152 height 21
click at [401, 203] on span "J07411" at bounding box center [411, 206] width 126 height 11
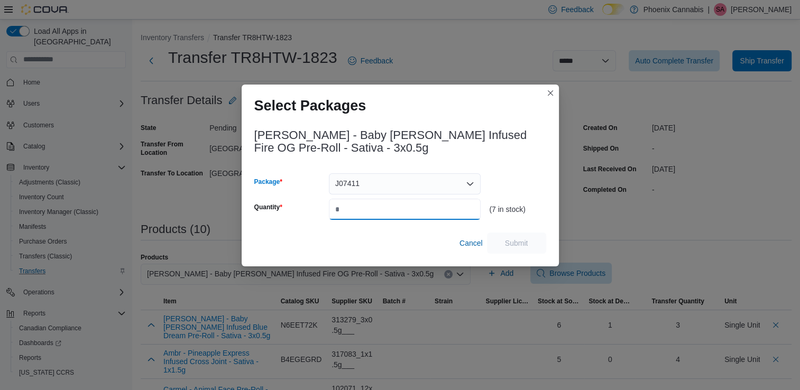
click at [399, 210] on input "Quantity" at bounding box center [405, 209] width 152 height 21
type input "*"
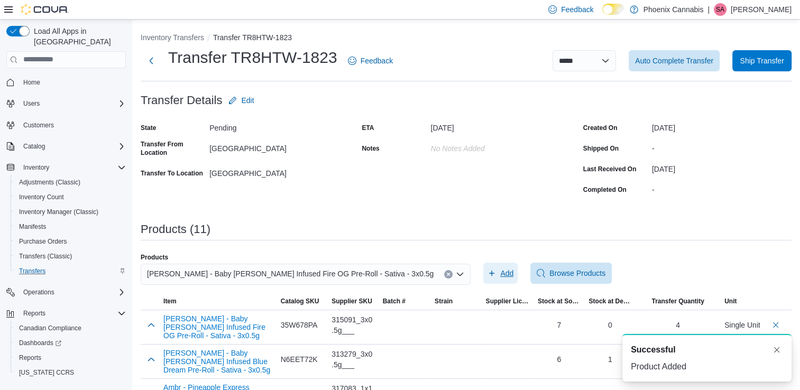
scroll to position [0, 0]
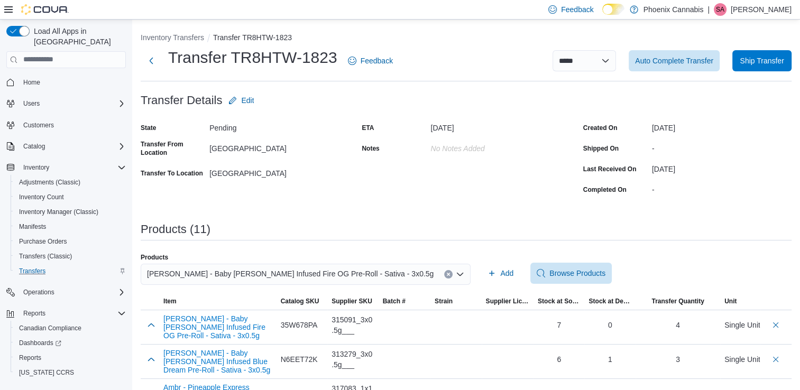
click at [444, 273] on button "Clear input" at bounding box center [448, 274] width 8 height 8
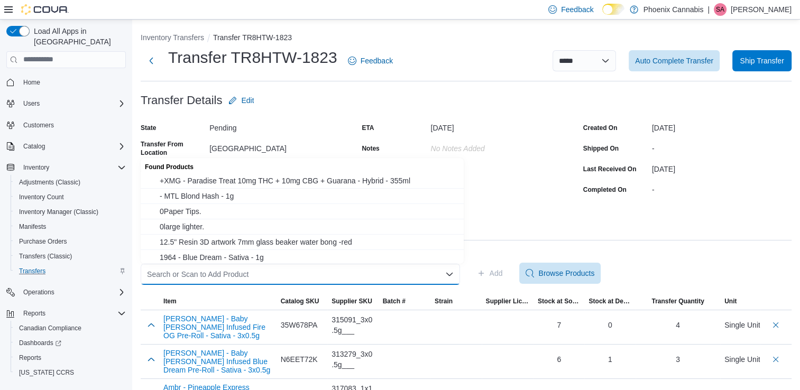
click at [424, 272] on div "Search or Scan to Add Product Combo box. Selected. Combo box input. Search or S…" at bounding box center [300, 274] width 319 height 21
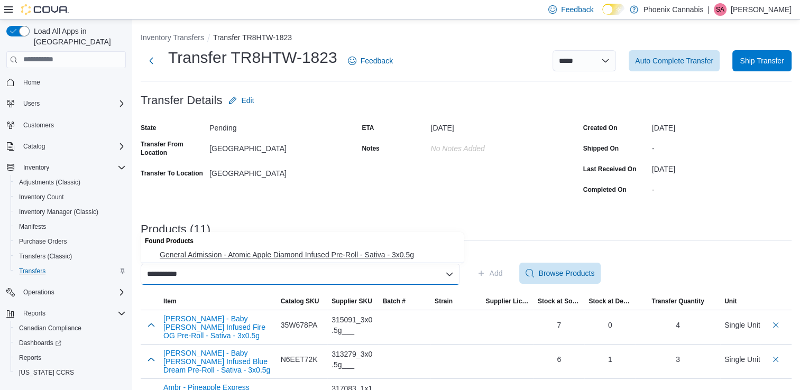
type input "**********"
click at [395, 256] on span "General Admission - Atomic Apple Diamond Infused Pre-Roll - Sativa - 3x0.5g" at bounding box center [309, 254] width 298 height 11
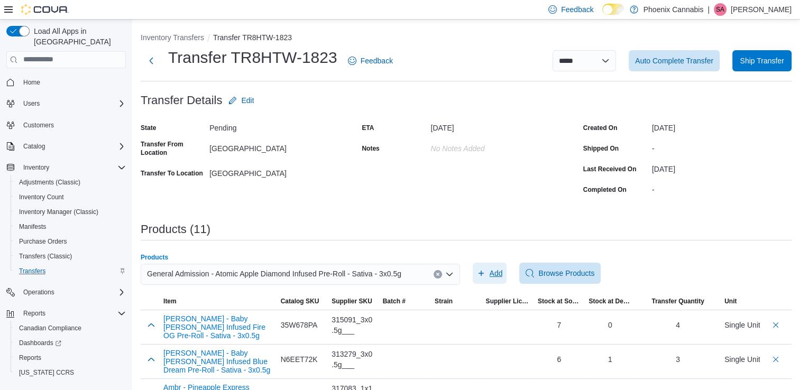
click at [490, 272] on span "Add" at bounding box center [490, 273] width 26 height 21
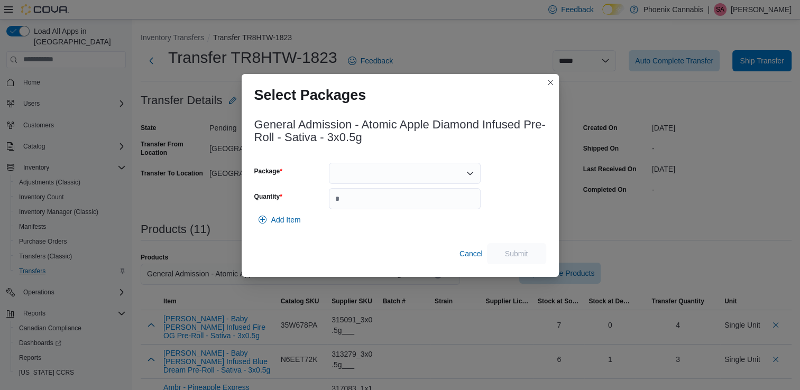
click at [419, 172] on div at bounding box center [405, 173] width 152 height 21
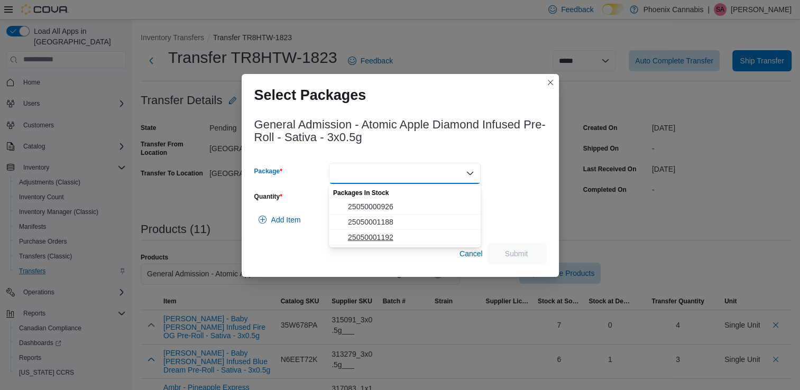
click at [387, 241] on span "25050001192" at bounding box center [411, 237] width 126 height 11
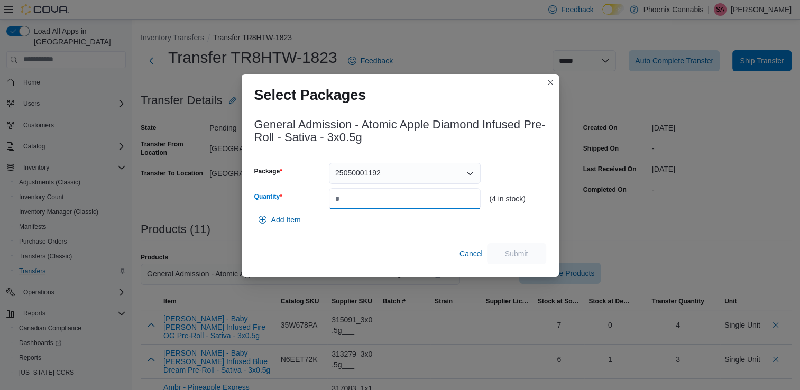
click at [441, 198] on input "Quantity" at bounding box center [405, 198] width 152 height 21
type input "*"
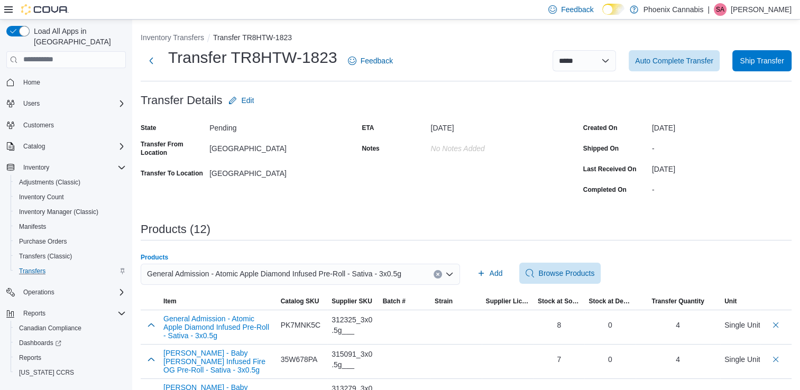
click at [442, 272] on button "Clear input" at bounding box center [437, 274] width 8 height 8
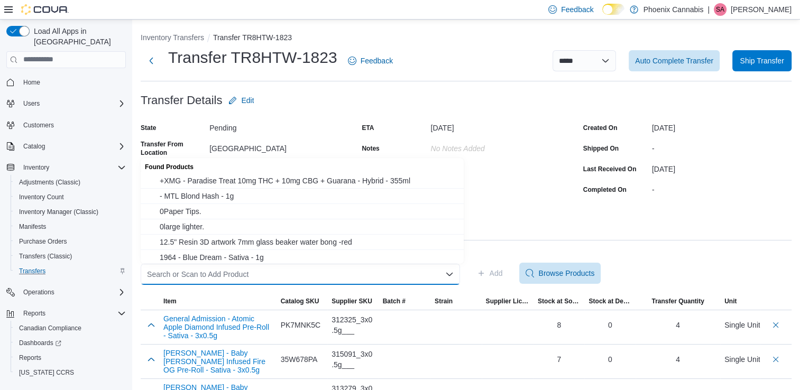
click at [425, 274] on div "Search or Scan to Add Product Combo box. Selected. Combo box input. Search or S…" at bounding box center [300, 274] width 319 height 21
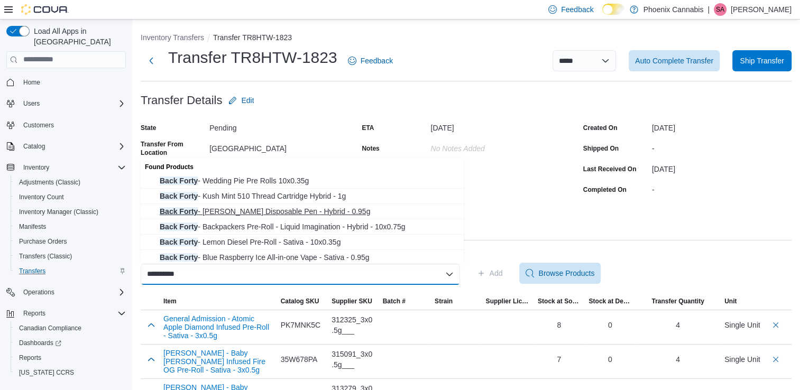
scroll to position [32, 0]
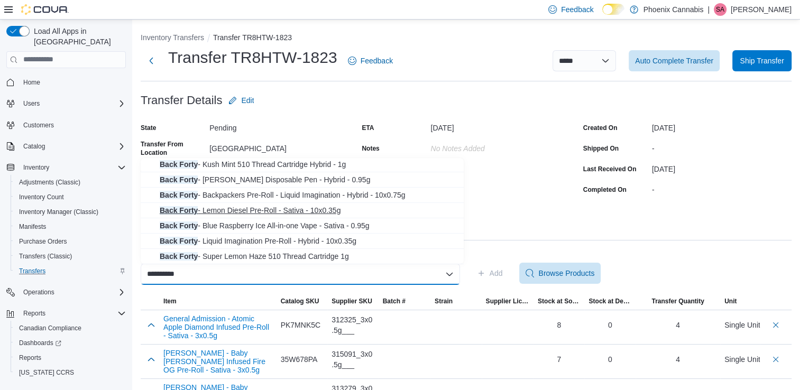
type input "**********"
click at [303, 211] on span "Back Forty - Lemon Diesel Pre-Roll - Sativa - 10x0.35g" at bounding box center [309, 210] width 298 height 11
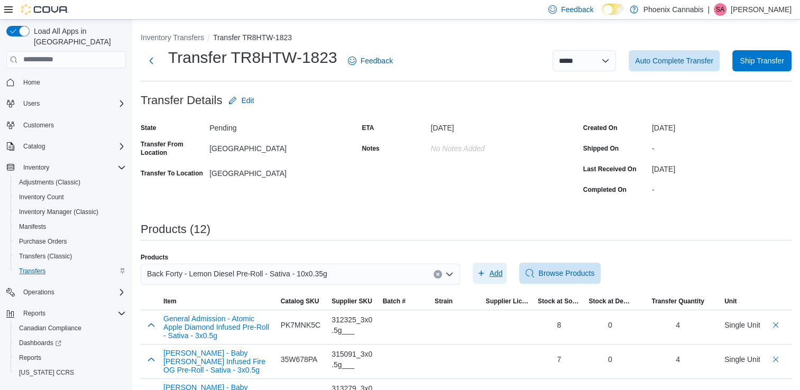
click at [497, 273] on span "Add" at bounding box center [495, 273] width 13 height 11
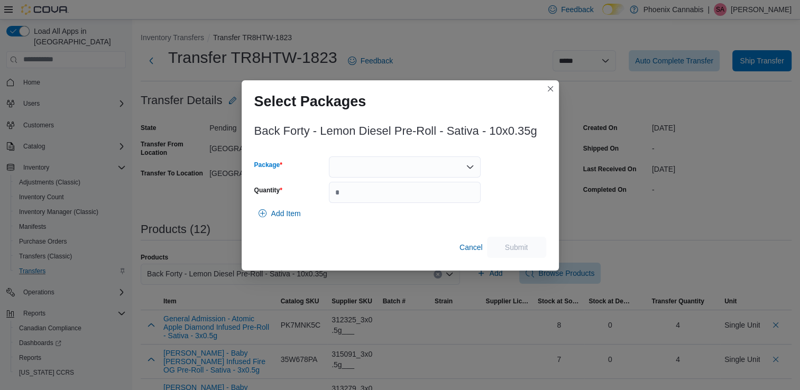
click at [468, 168] on icon "Open list of options" at bounding box center [470, 167] width 8 height 8
click at [372, 215] on span "30603450-02" at bounding box center [411, 215] width 126 height 11
click at [426, 197] on input "Quantity" at bounding box center [405, 192] width 152 height 21
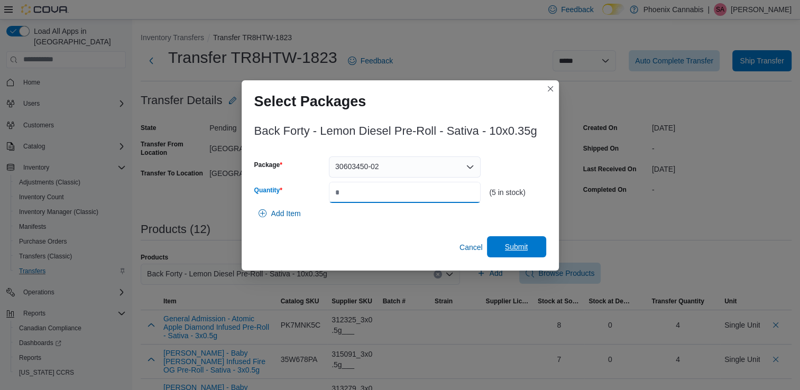
type input "*"
click at [527, 250] on span "Submit" at bounding box center [516, 246] width 47 height 21
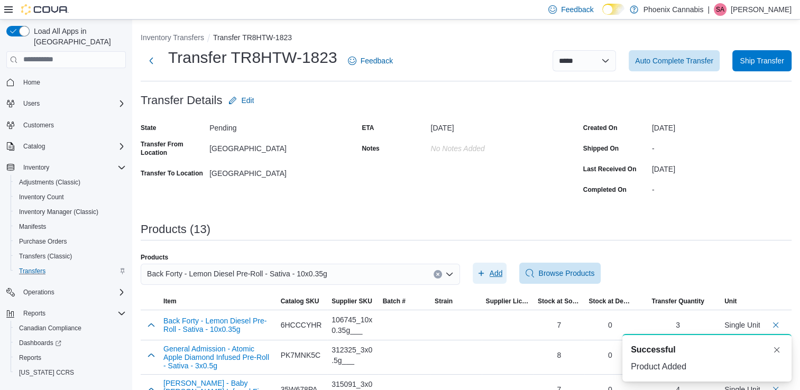
scroll to position [0, 0]
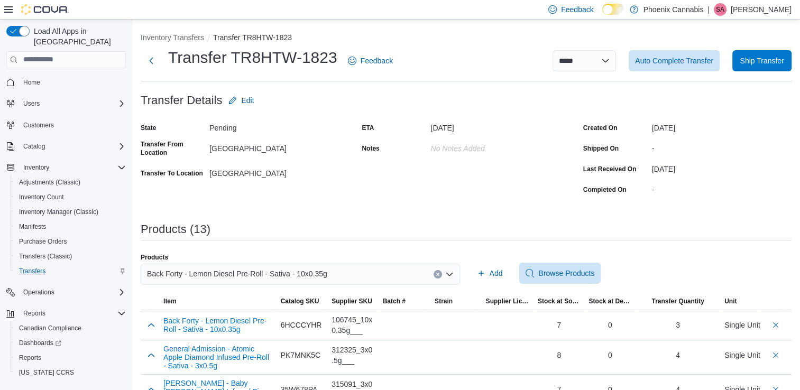
click at [440, 276] on icon "Clear input" at bounding box center [437, 274] width 4 height 4
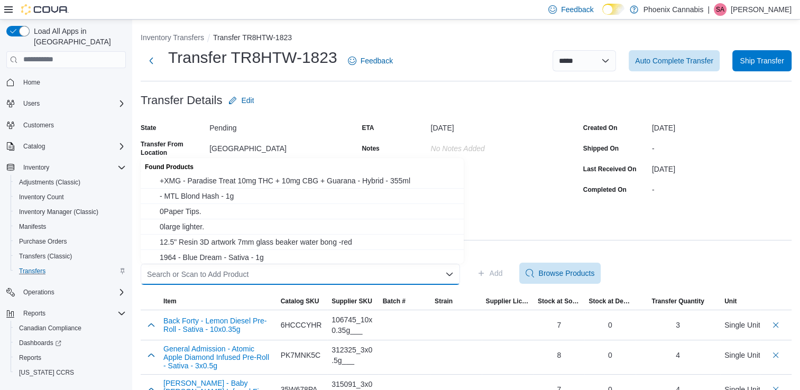
click at [419, 277] on div "Search or Scan to Add Product" at bounding box center [300, 274] width 319 height 21
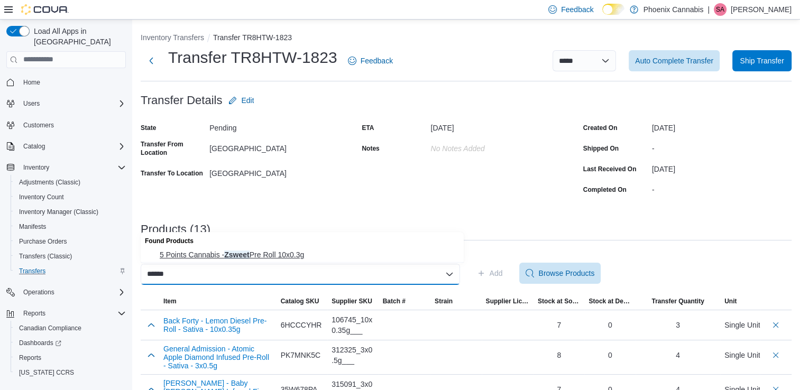
type input "******"
click at [294, 253] on span "5 Points Cannabis - Zsweet Pre Roll 10x0.3g" at bounding box center [309, 254] width 298 height 11
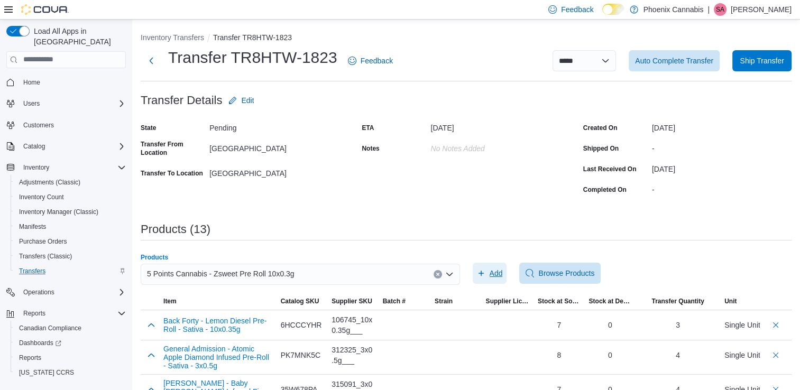
click at [496, 272] on span "Add" at bounding box center [495, 273] width 13 height 11
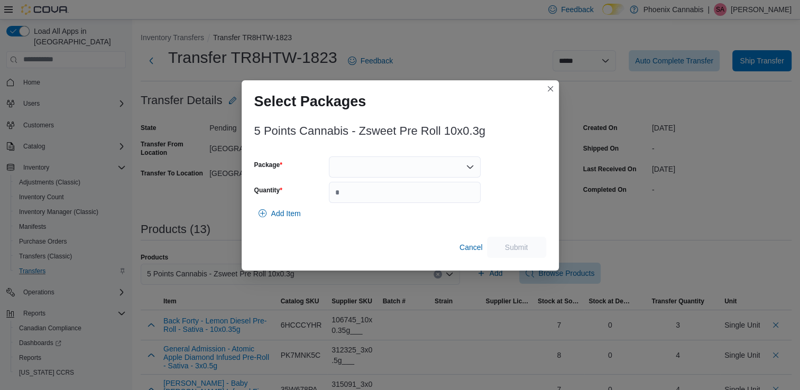
click at [446, 170] on div at bounding box center [405, 166] width 152 height 21
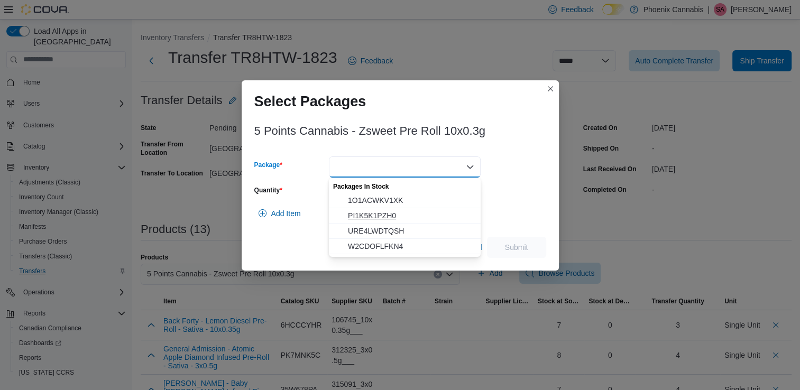
click at [405, 213] on span "PI1K5K1PZH0" at bounding box center [411, 215] width 126 height 11
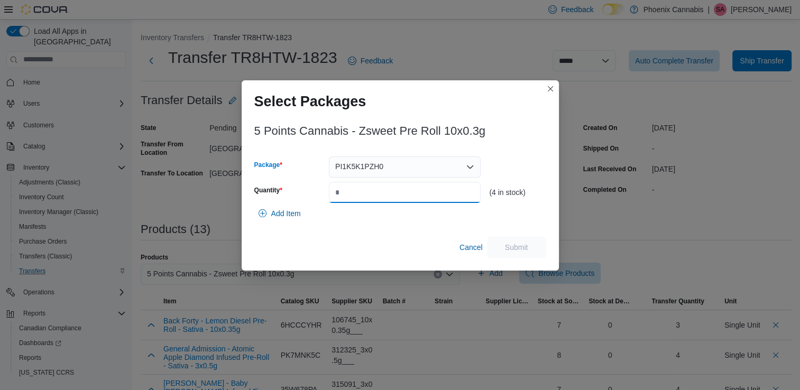
click at [409, 192] on input "Quantity" at bounding box center [405, 192] width 152 height 21
type input "*"
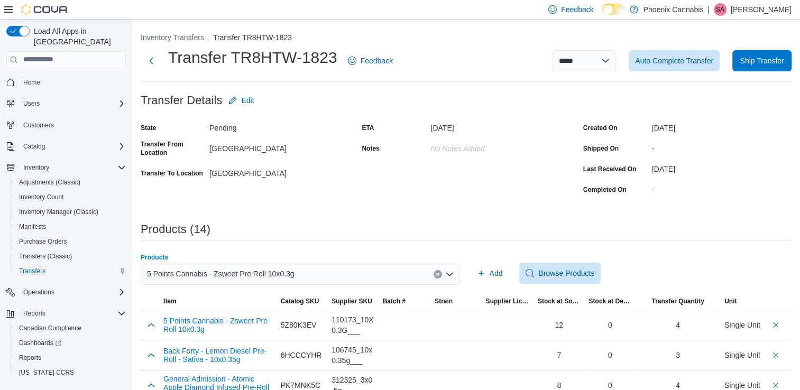
click at [439, 275] on icon "Clear input" at bounding box center [437, 274] width 4 height 4
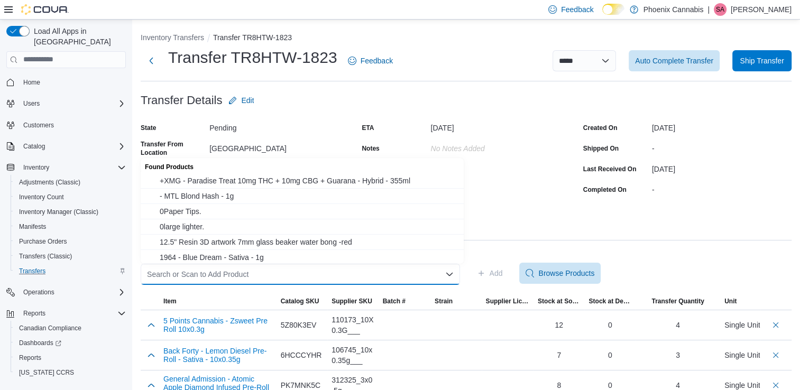
click at [429, 274] on div "Search or Scan to Add Product Combo box. Selected. Combo box input. Search or S…" at bounding box center [300, 274] width 319 height 21
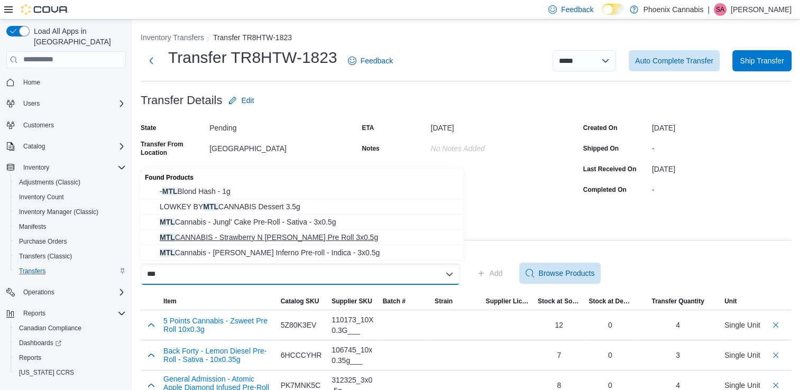
type input "***"
click at [301, 239] on span "MTL CANNABIS - Strawberry N [PERSON_NAME] Pre Roll 3x0.5g" at bounding box center [309, 237] width 298 height 11
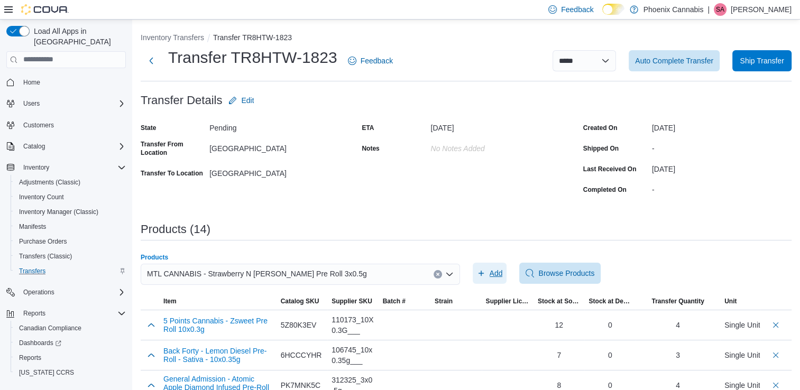
click at [489, 275] on span "Add" at bounding box center [490, 273] width 26 height 21
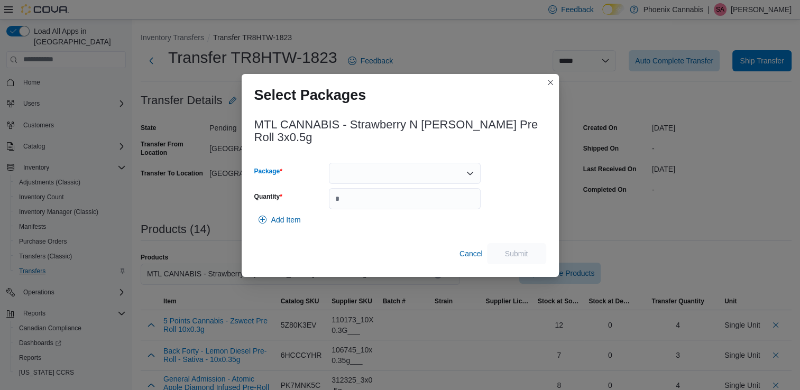
click at [469, 172] on icon "Open list of options" at bounding box center [470, 173] width 6 height 3
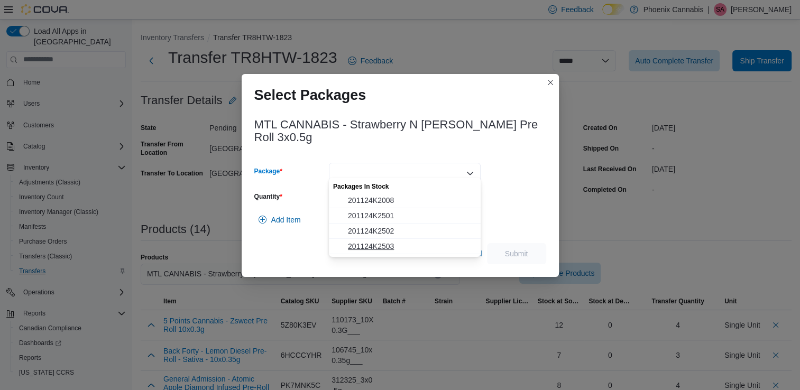
click at [384, 246] on span "201124K2503" at bounding box center [411, 246] width 126 height 11
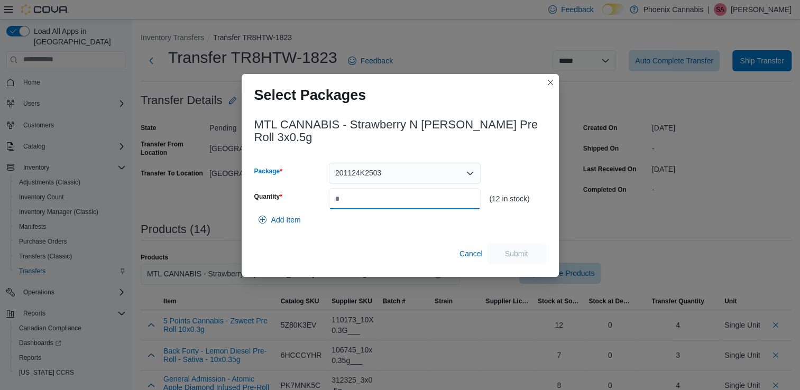
click at [450, 196] on input "Quantity" at bounding box center [405, 198] width 152 height 21
type input "**"
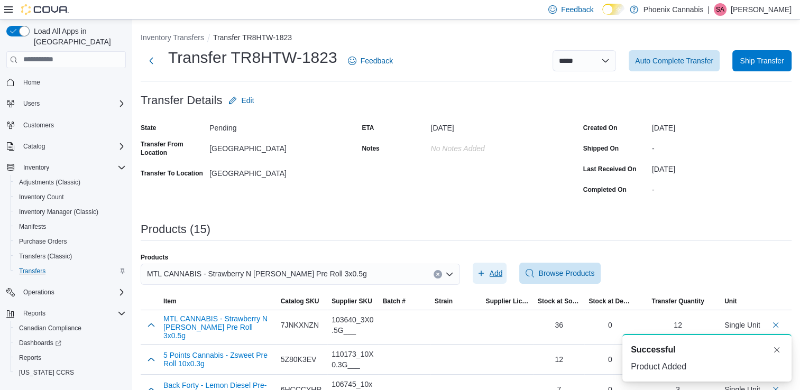
click at [492, 272] on span "Add" at bounding box center [490, 273] width 26 height 21
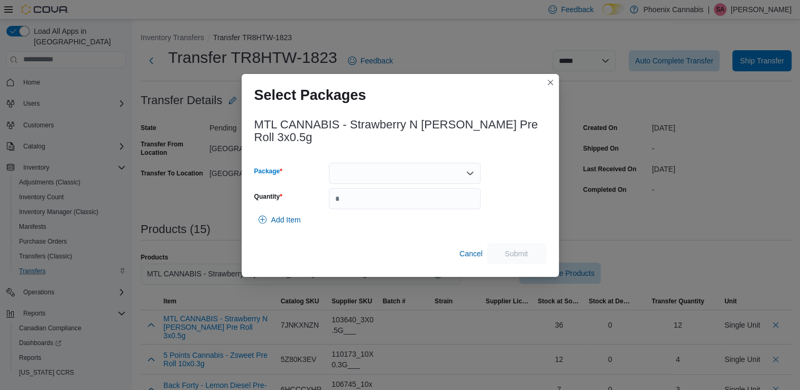
click at [461, 164] on div at bounding box center [405, 173] width 152 height 21
click at [385, 226] on span "201124K2502" at bounding box center [411, 231] width 126 height 11
click at [429, 189] on input "Quantity" at bounding box center [405, 198] width 152 height 21
type input "*"
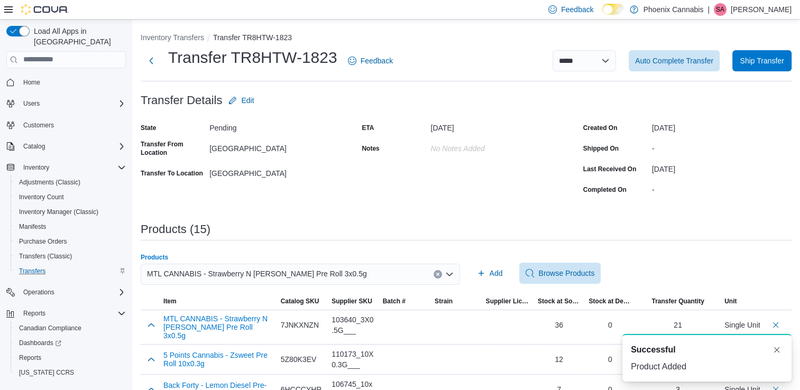
click at [439, 274] on icon "Clear input" at bounding box center [437, 274] width 3 height 3
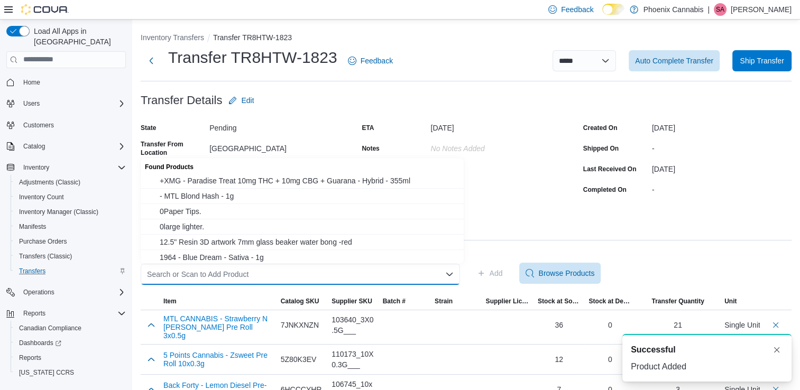
click at [424, 271] on div "Search or Scan to Add Product Combo box. Selected. Combo box input. Search or S…" at bounding box center [300, 274] width 319 height 21
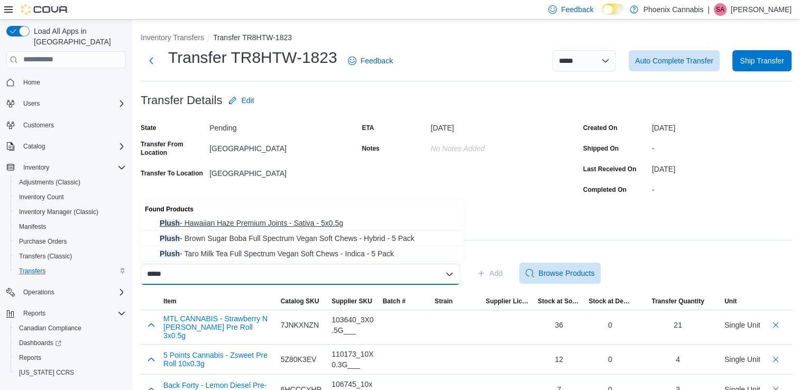
type input "*****"
click at [329, 221] on span "Plush - Hawaiian Haze Premium Joints - Sativa - 5x0.5g" at bounding box center [309, 223] width 298 height 11
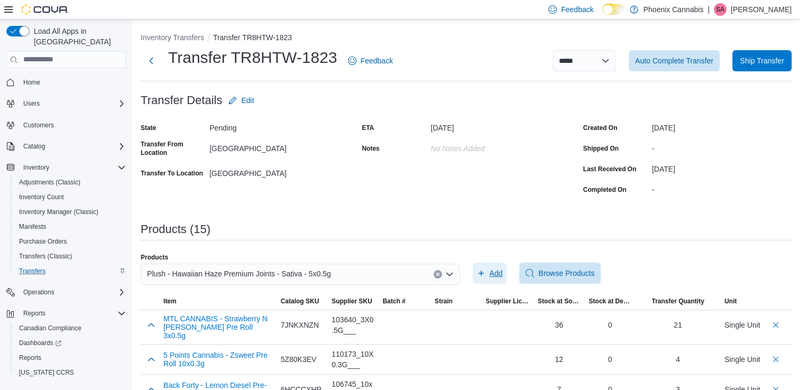
click at [501, 273] on span "Add" at bounding box center [495, 273] width 13 height 11
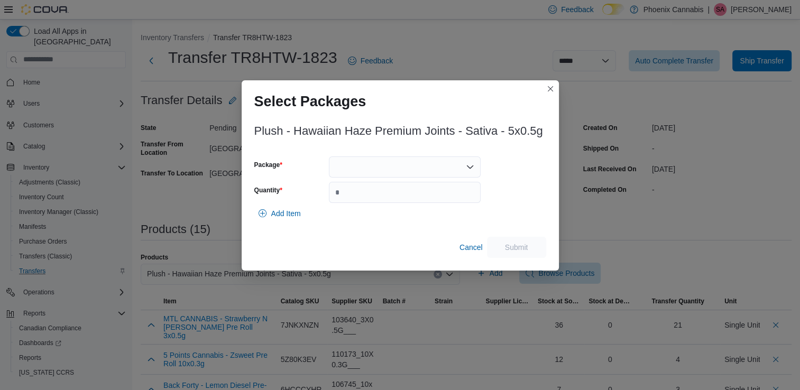
click at [461, 164] on div at bounding box center [405, 166] width 152 height 21
click at [417, 197] on span "PR90" at bounding box center [411, 200] width 126 height 11
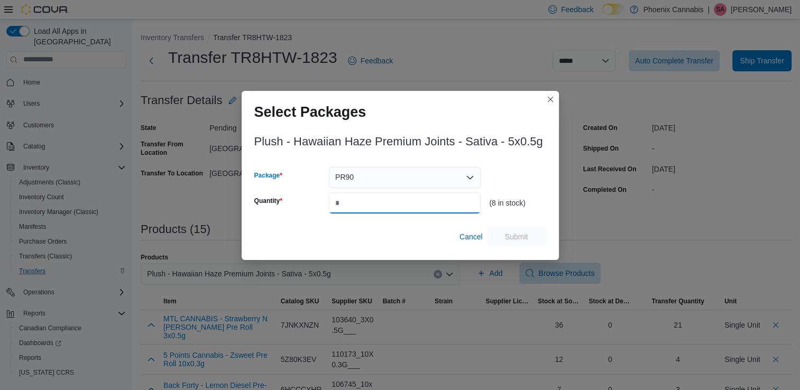
click at [439, 205] on input "Quantity" at bounding box center [405, 202] width 152 height 21
type input "*"
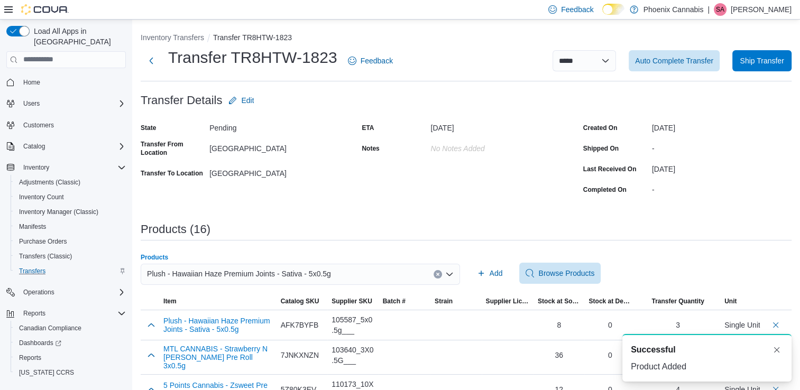
click at [439, 275] on icon "Clear input" at bounding box center [437, 274] width 4 height 4
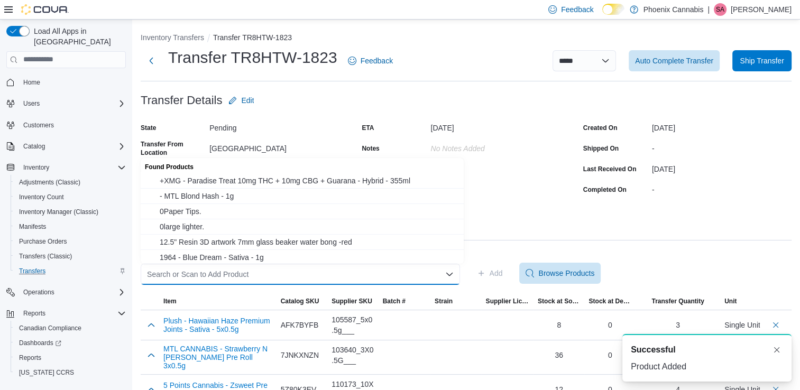
click at [425, 275] on div "Search or Scan to Add Product Combo box. Selected. Combo box input. Search or S…" at bounding box center [300, 274] width 319 height 21
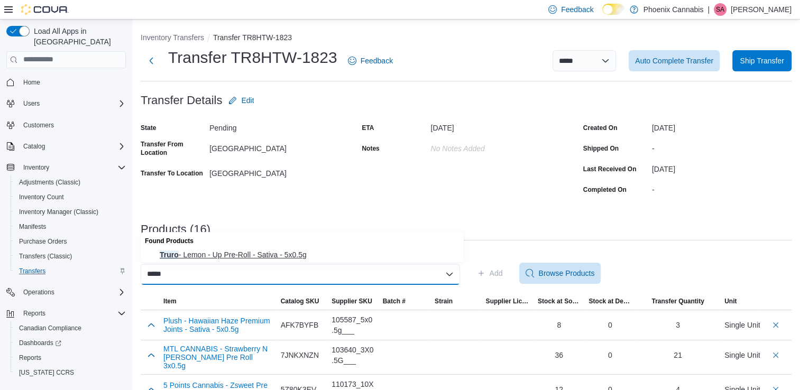
type input "*****"
click at [303, 253] on span "Truro - Lemon - Up Pre-Roll - Sativa - 5x0.5g" at bounding box center [309, 254] width 298 height 11
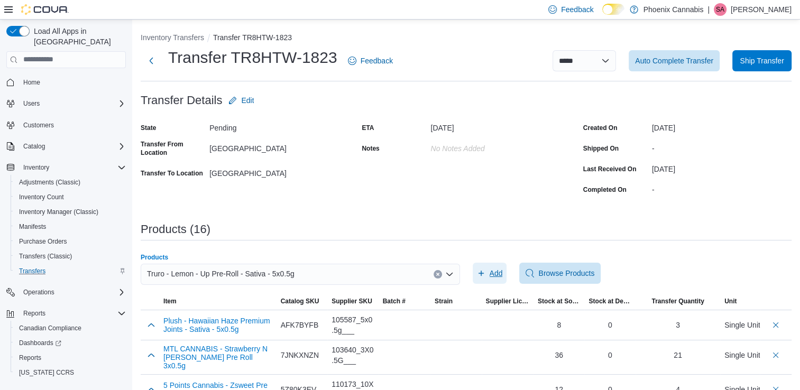
click at [496, 276] on span "Add" at bounding box center [495, 273] width 13 height 11
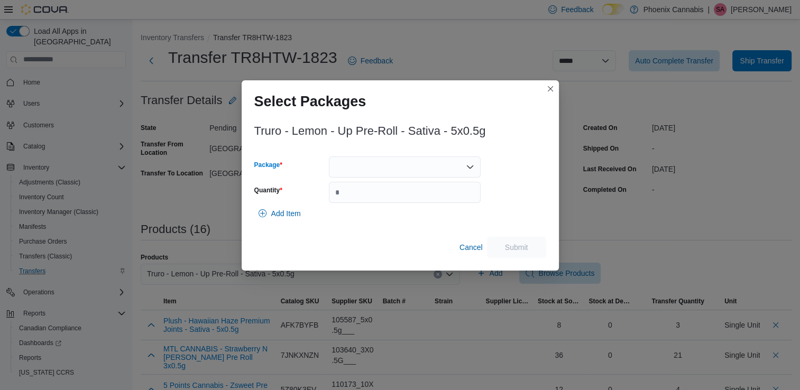
click at [450, 167] on div at bounding box center [405, 166] width 152 height 21
click at [403, 202] on span "LU25J2" at bounding box center [411, 200] width 126 height 11
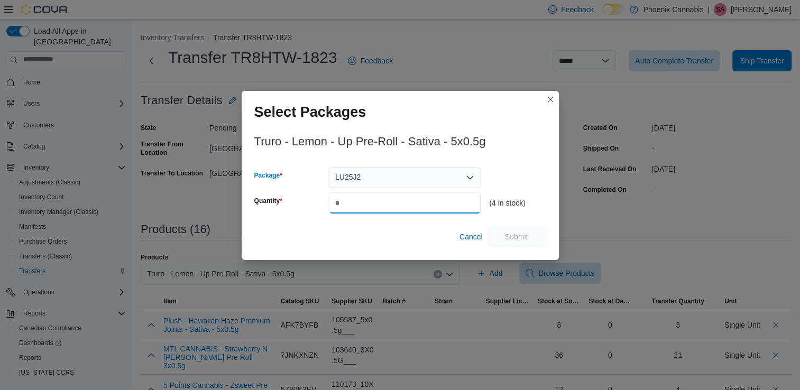
click at [404, 208] on input "Quantity" at bounding box center [405, 202] width 152 height 21
type input "*"
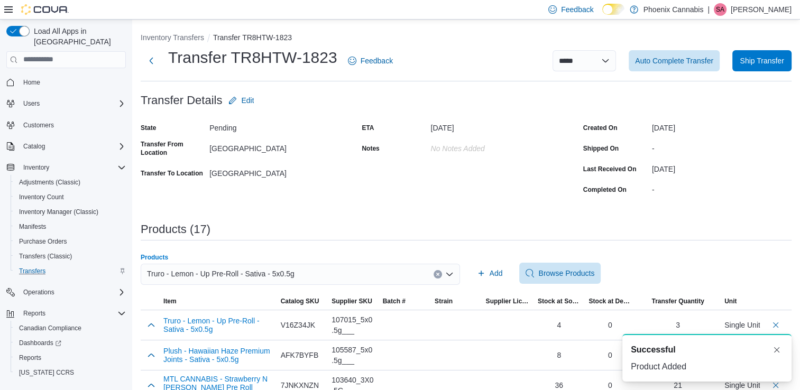
click at [440, 274] on icon "Clear input" at bounding box center [437, 274] width 4 height 4
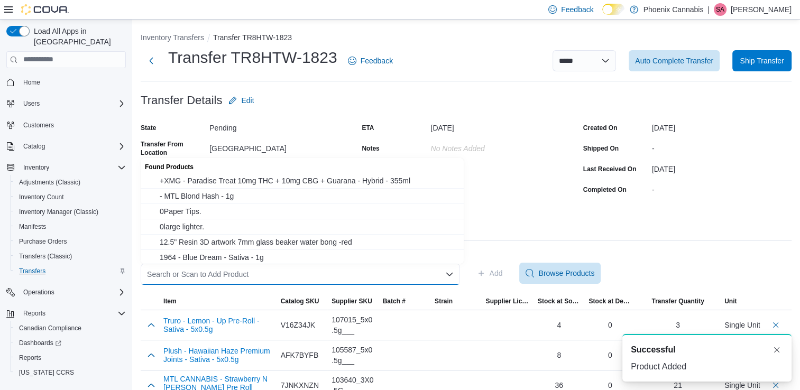
click at [412, 274] on div "Search or Scan to Add Product Combo box. Selected. Combo box input. Search or S…" at bounding box center [300, 274] width 319 height 21
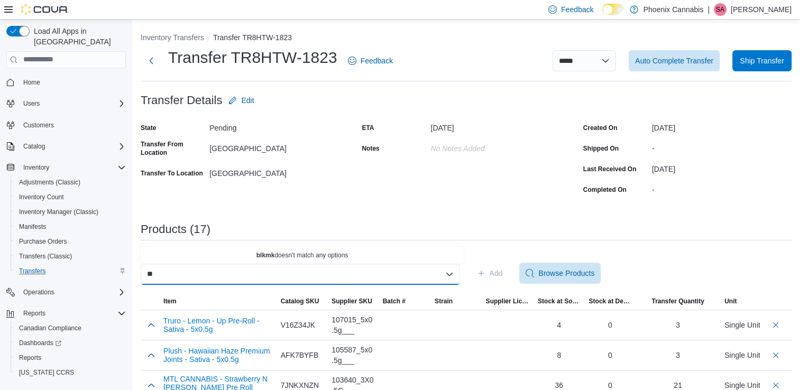
type input "*"
type input "**********"
click at [267, 255] on span "BLK MKT - Rainbow P - Sativa - 1x1g" at bounding box center [309, 254] width 298 height 11
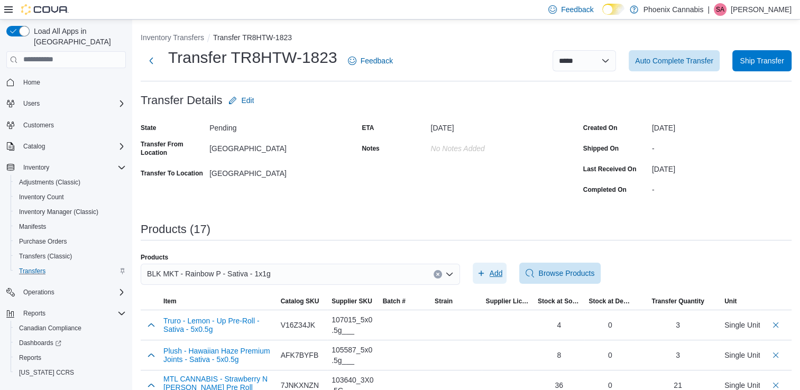
click at [500, 273] on span "Add" at bounding box center [495, 273] width 13 height 11
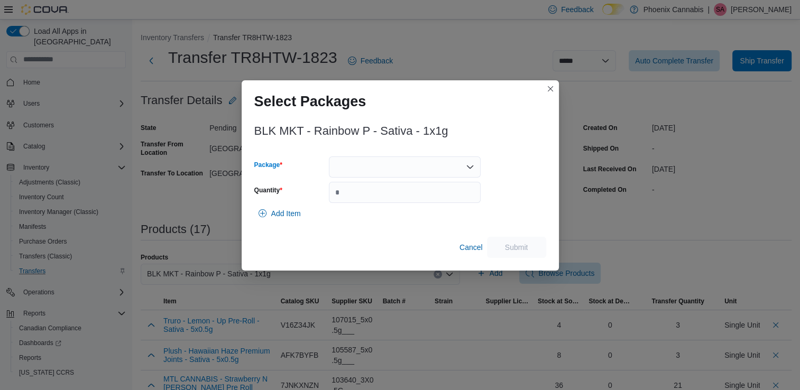
click at [446, 168] on div at bounding box center [405, 166] width 152 height 21
click at [418, 196] on span "3PL13225RP" at bounding box center [411, 200] width 126 height 11
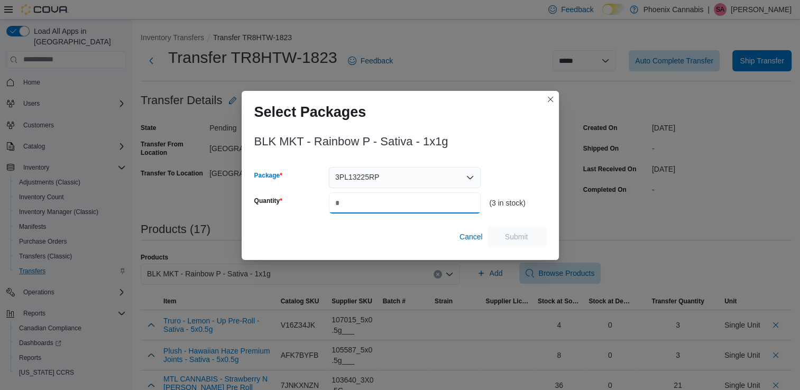
click at [427, 202] on input "Quantity" at bounding box center [405, 202] width 152 height 21
type input "*"
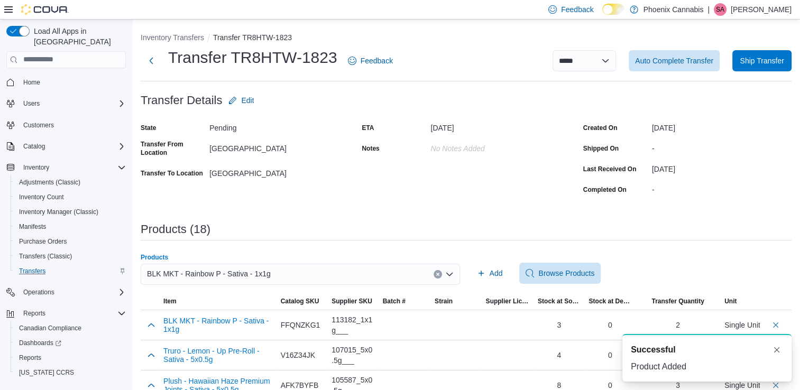
click at [440, 274] on icon "Clear input" at bounding box center [437, 274] width 4 height 4
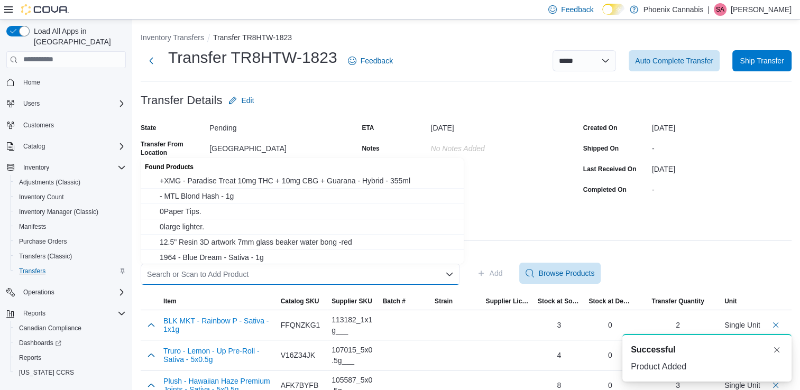
click at [420, 274] on div "Search or Scan to Add Product" at bounding box center [300, 274] width 319 height 21
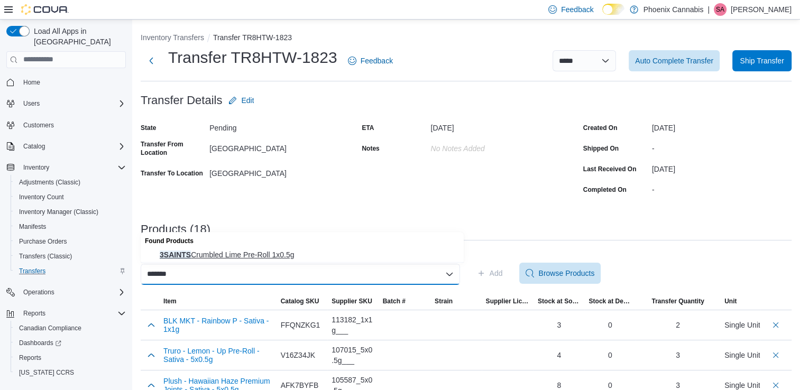
type input "*******"
click at [293, 250] on span "3SAINTS Crumbled Lime Pre-Roll 1x0.5g" at bounding box center [309, 254] width 298 height 11
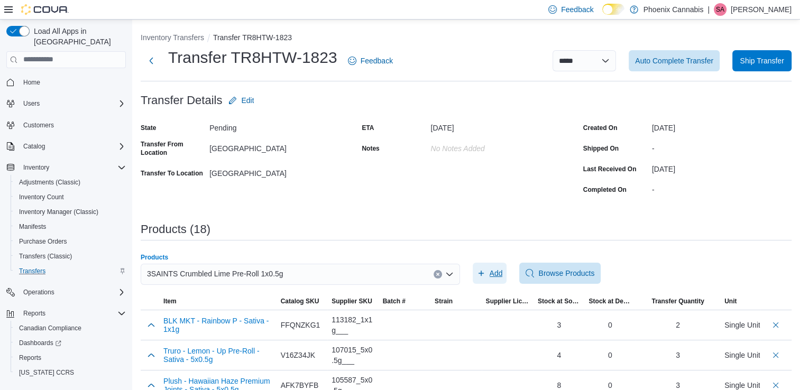
click at [499, 273] on span "Add" at bounding box center [495, 273] width 13 height 11
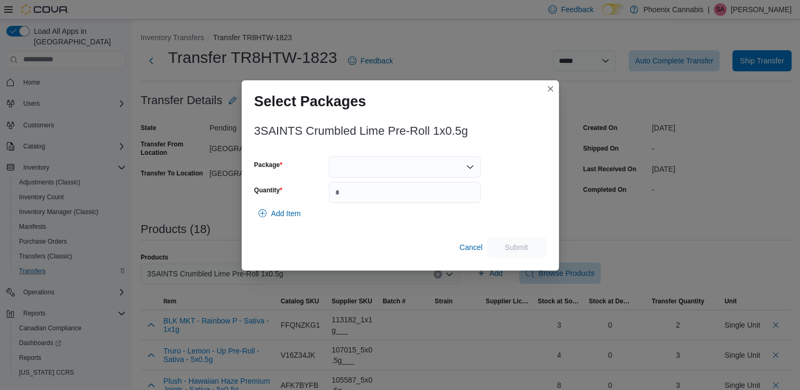
click at [461, 164] on div at bounding box center [405, 166] width 152 height 21
click at [428, 197] on span "BB1G0606" at bounding box center [411, 200] width 126 height 11
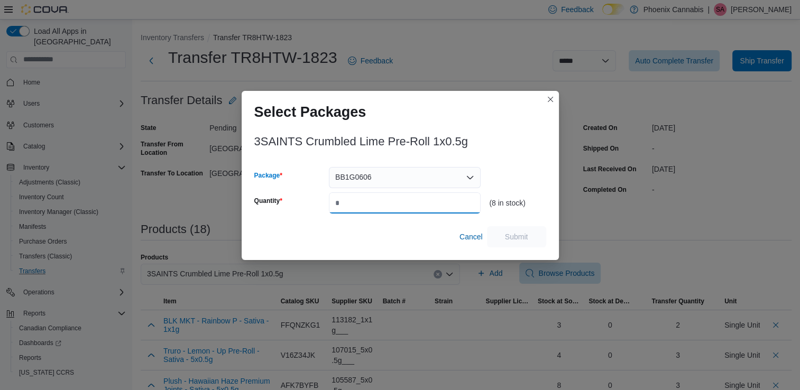
click at [435, 203] on input "Quantity" at bounding box center [405, 202] width 152 height 21
type input "*"
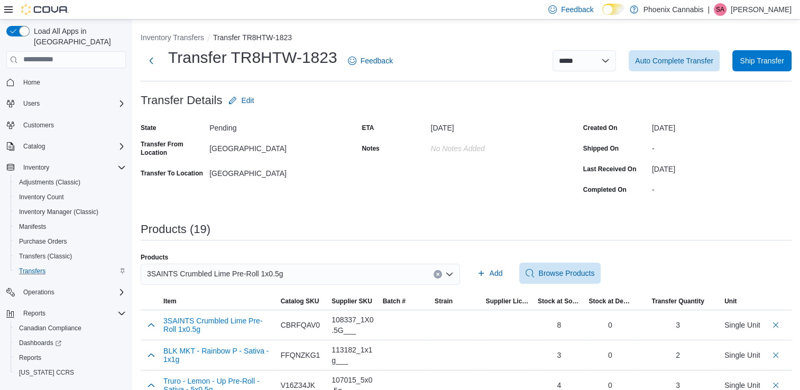
click at [439, 274] on icon "Clear input" at bounding box center [437, 274] width 3 height 3
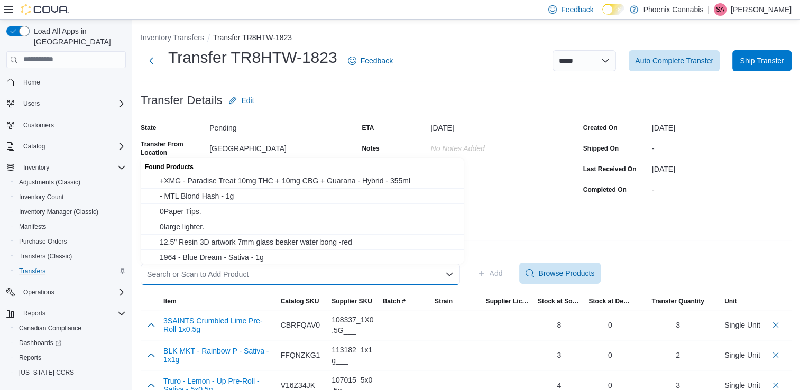
click at [383, 273] on div "Search or Scan to Add Product" at bounding box center [300, 274] width 319 height 21
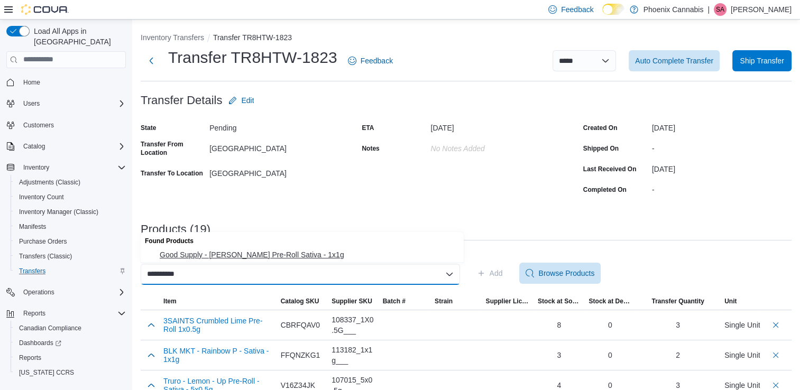
type input "**********"
click at [287, 253] on span "Good Supply - [PERSON_NAME] Pre-Roll Sativa - 1x1g" at bounding box center [309, 254] width 298 height 11
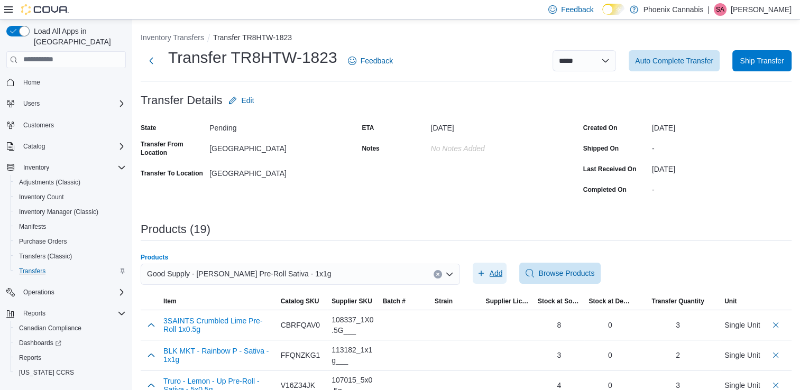
click at [500, 276] on span "Add" at bounding box center [495, 273] width 13 height 11
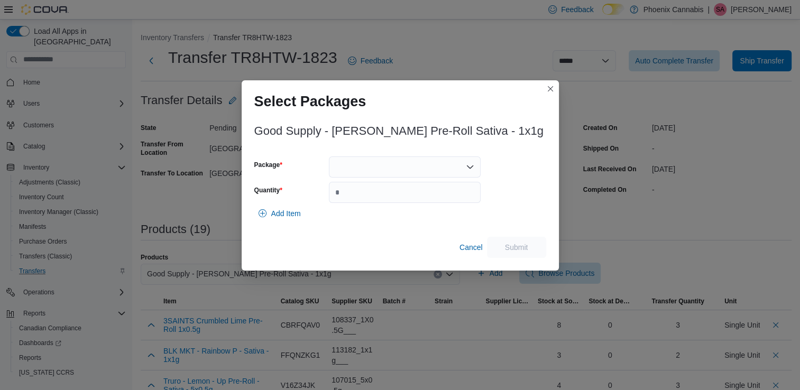
click at [446, 170] on div at bounding box center [405, 166] width 152 height 21
click at [414, 199] on span "3101737978" at bounding box center [411, 200] width 126 height 11
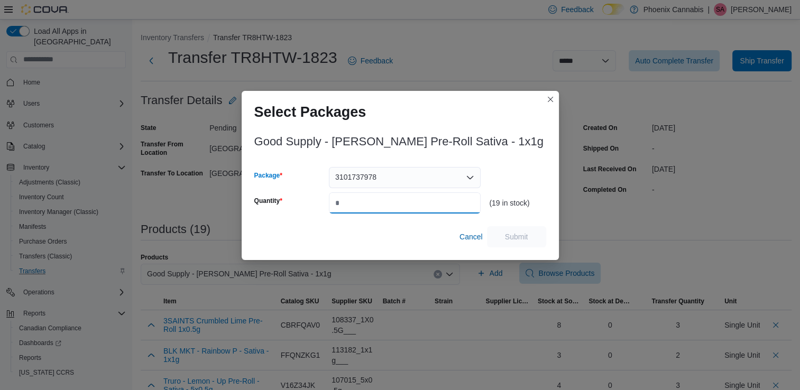
click at [414, 202] on input "Quantity" at bounding box center [405, 202] width 152 height 21
type input "*"
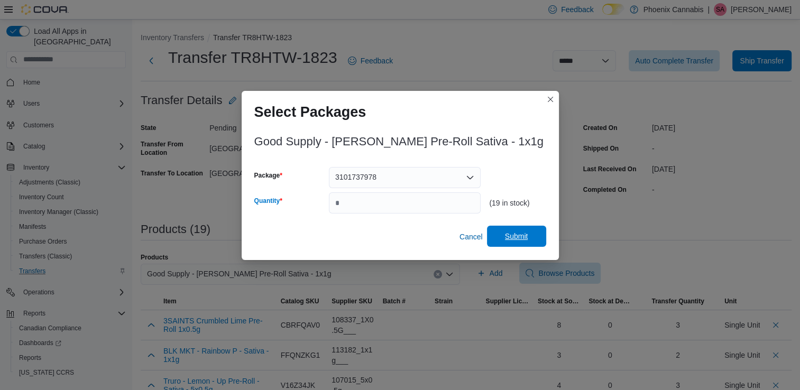
click at [507, 231] on span "Submit" at bounding box center [516, 236] width 47 height 21
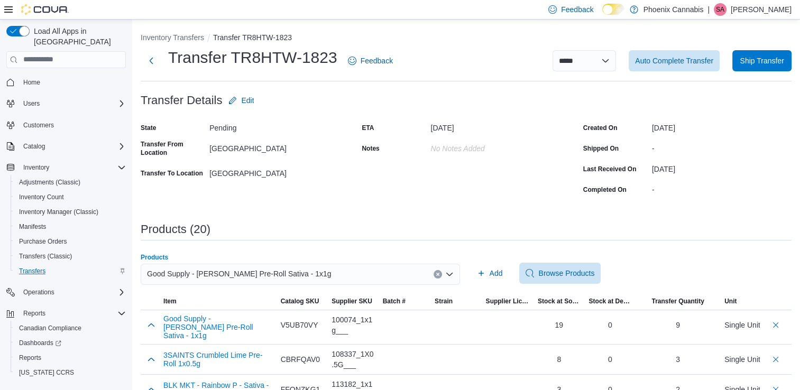
click at [439, 273] on icon "Clear input" at bounding box center [437, 274] width 3 height 3
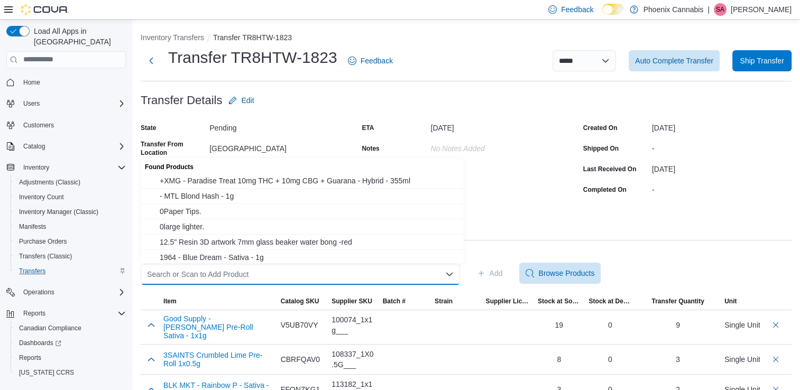
click at [422, 276] on div "Search or Scan to Add Product" at bounding box center [300, 274] width 319 height 21
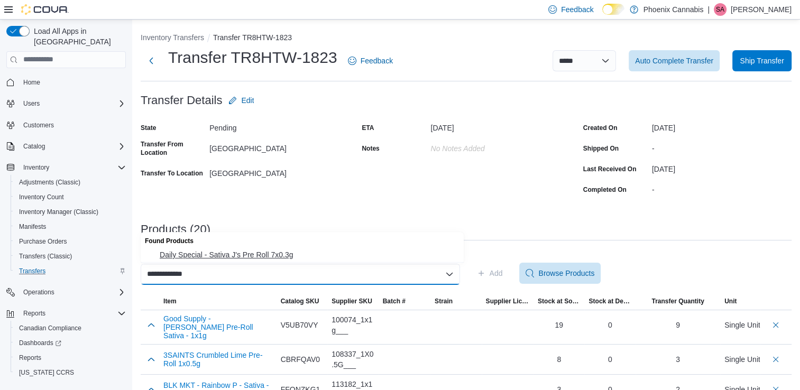
type input "**********"
click at [263, 257] on span "Daily Special - Sativa J's Pre Roll 7x0.3g" at bounding box center [309, 254] width 298 height 11
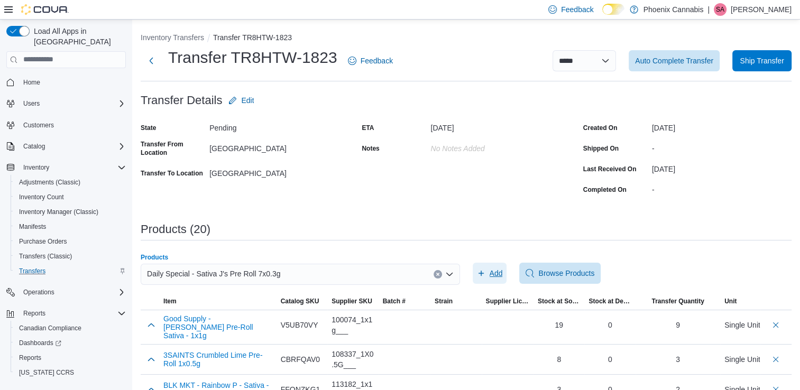
click at [495, 276] on span "Add" at bounding box center [495, 273] width 13 height 11
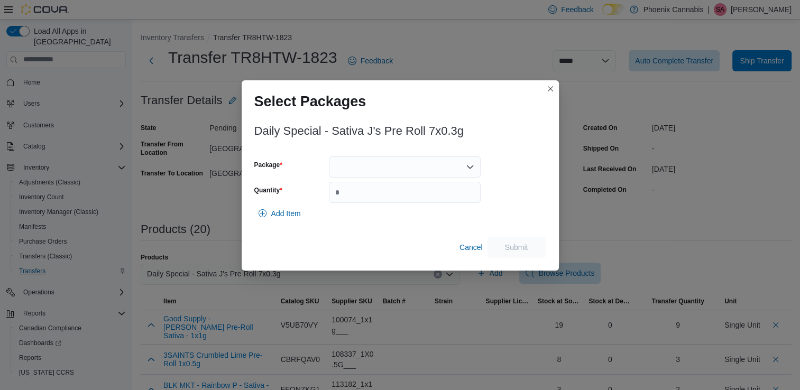
click at [454, 169] on div at bounding box center [405, 166] width 152 height 21
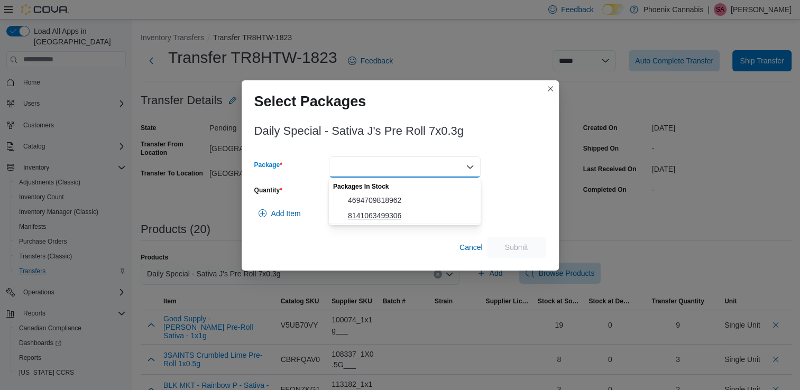
click at [412, 215] on span "8141063499306" at bounding box center [411, 215] width 126 height 11
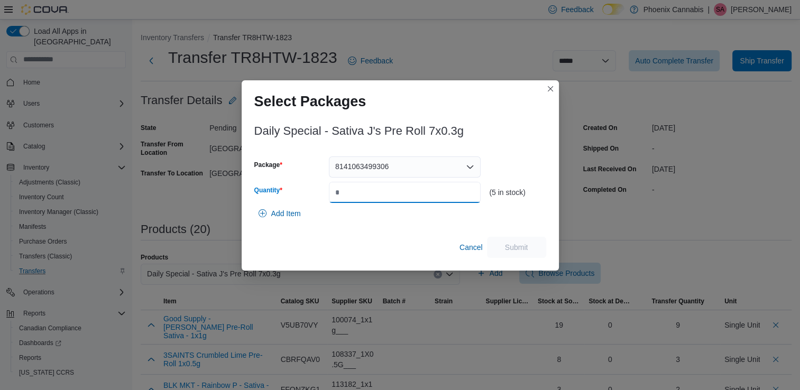
click at [452, 193] on input "Quantity" at bounding box center [405, 192] width 152 height 21
type input "*"
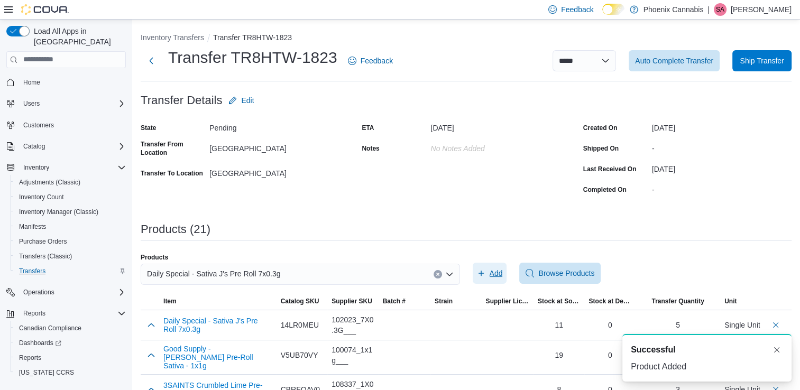
click at [497, 271] on span "Add" at bounding box center [495, 273] width 13 height 11
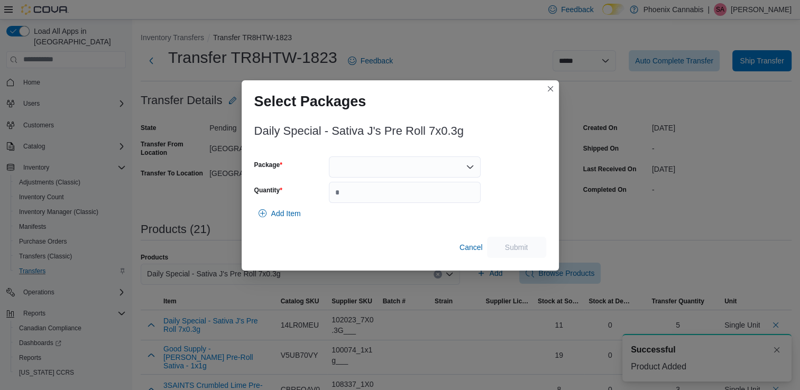
click at [446, 167] on div at bounding box center [405, 166] width 152 height 21
click at [412, 189] on div "Packages In Stock" at bounding box center [405, 185] width 152 height 15
click at [408, 200] on span "4694709818962" at bounding box center [411, 200] width 126 height 11
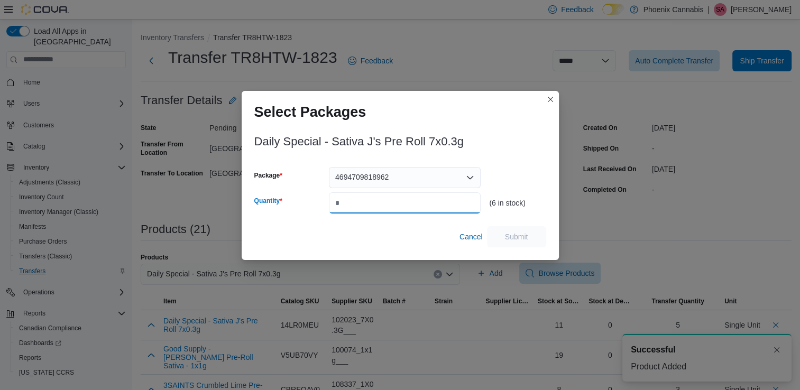
click at [408, 200] on input "Quantity" at bounding box center [405, 202] width 152 height 21
type input "*"
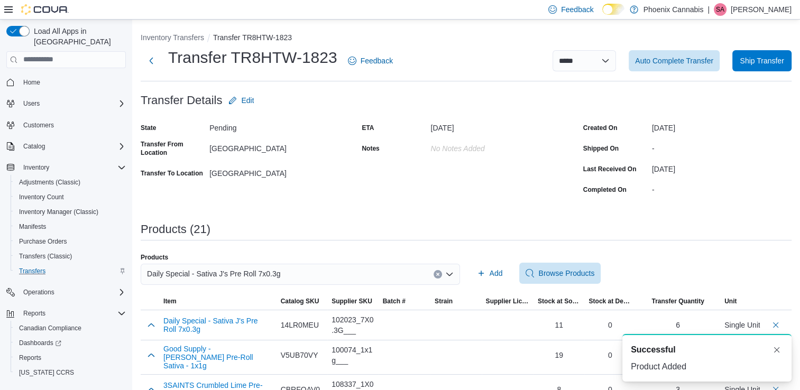
click at [439, 274] on icon "Clear input" at bounding box center [437, 274] width 3 height 3
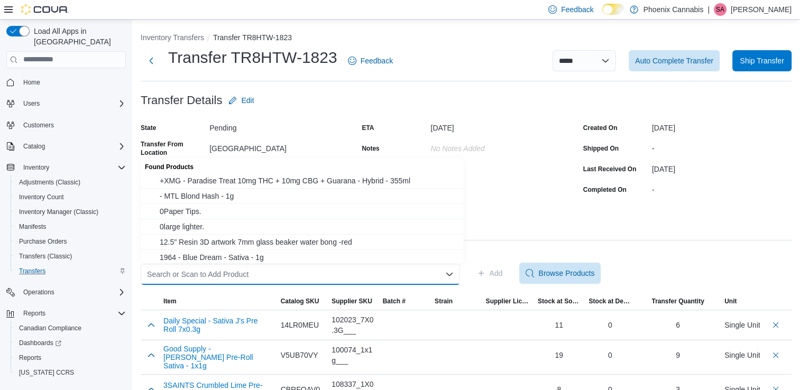
click at [406, 271] on div "Search or Scan to Add Product Combo box. Selected. Combo box input. Search or S…" at bounding box center [300, 274] width 319 height 21
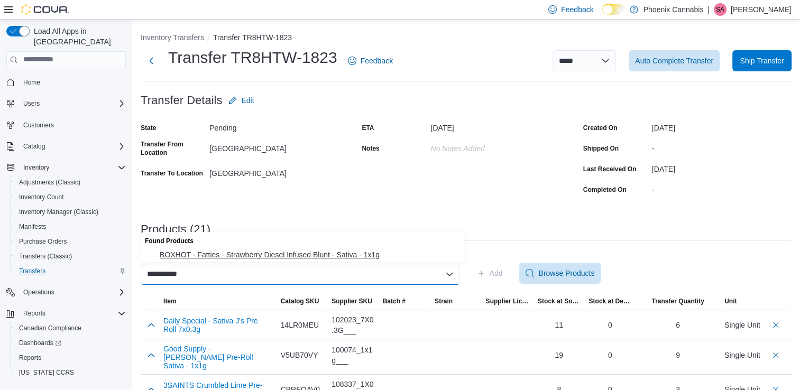
type input "**********"
click at [358, 258] on span "BOXHOT - Fatties - Strawberry Diesel Infused Blunt - Sativa - 1x1g" at bounding box center [309, 254] width 298 height 11
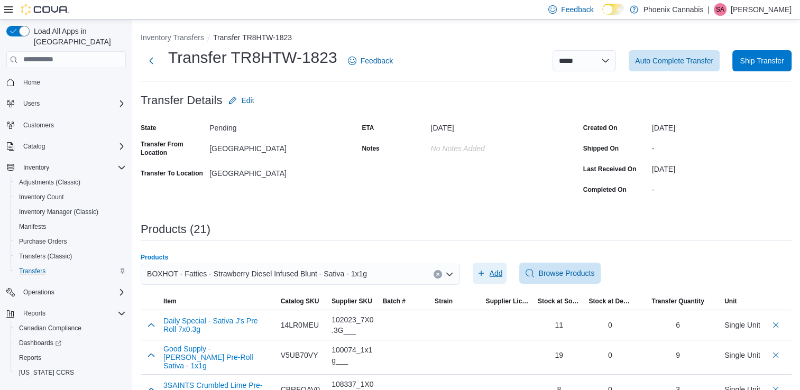
click at [498, 274] on span "Add" at bounding box center [495, 273] width 13 height 11
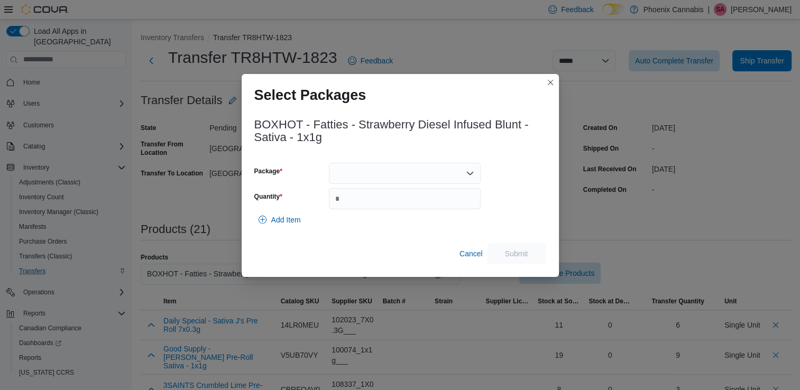
click at [414, 173] on div at bounding box center [405, 173] width 152 height 21
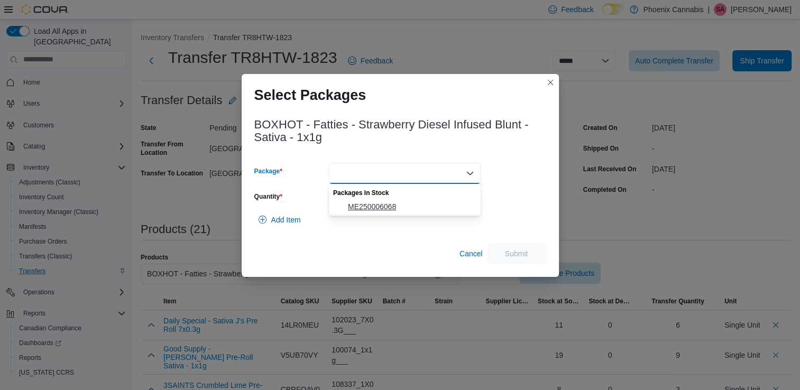
click at [383, 208] on span "ME250006068" at bounding box center [411, 206] width 126 height 11
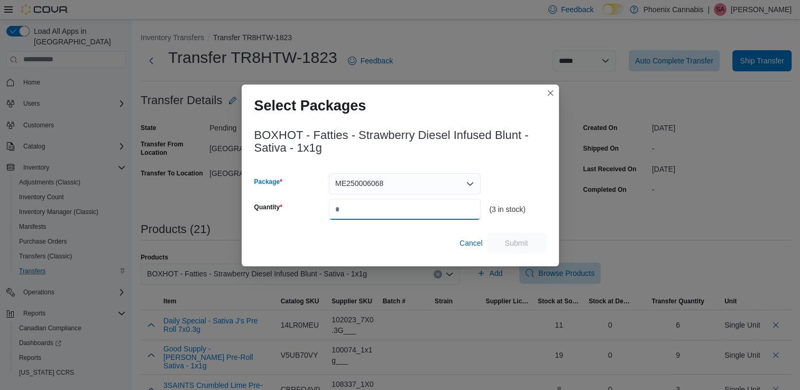
click at [414, 208] on input "Quantity" at bounding box center [405, 209] width 152 height 21
type input "*"
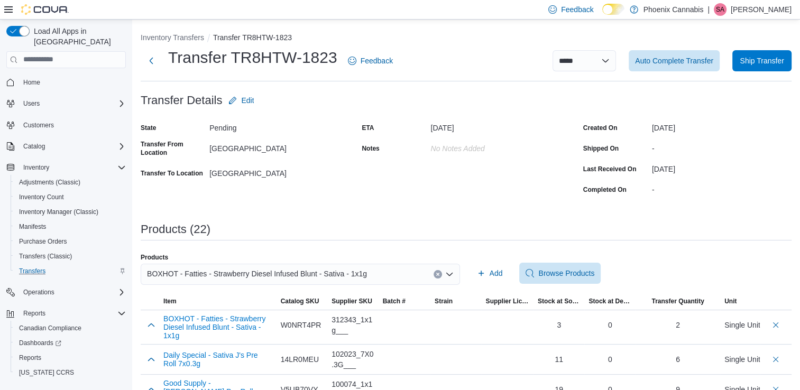
click at [440, 271] on button "Clear input" at bounding box center [437, 274] width 8 height 8
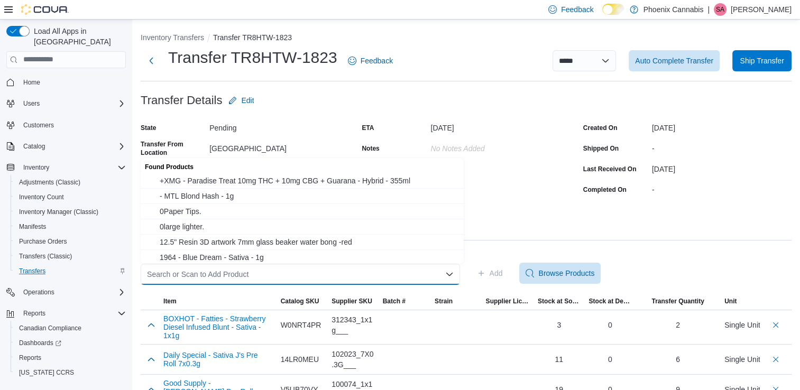
click at [433, 273] on div "Search or Scan to Add Product" at bounding box center [300, 274] width 319 height 21
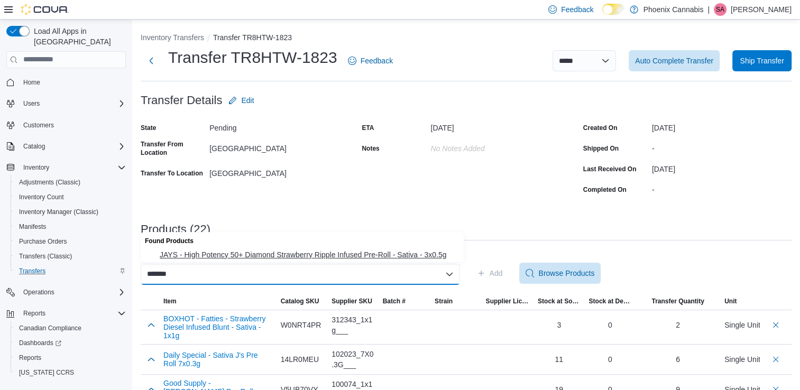
type input "*******"
click at [407, 256] on span "JAYS - High Potency 50+ Diamond Strawberry Ripple Infused Pre-Roll - Sativa - 3…" at bounding box center [309, 254] width 298 height 11
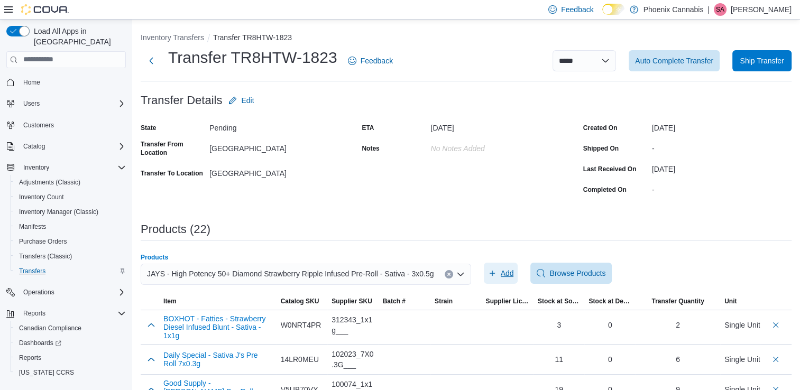
click at [500, 272] on span "Add" at bounding box center [506, 273] width 13 height 11
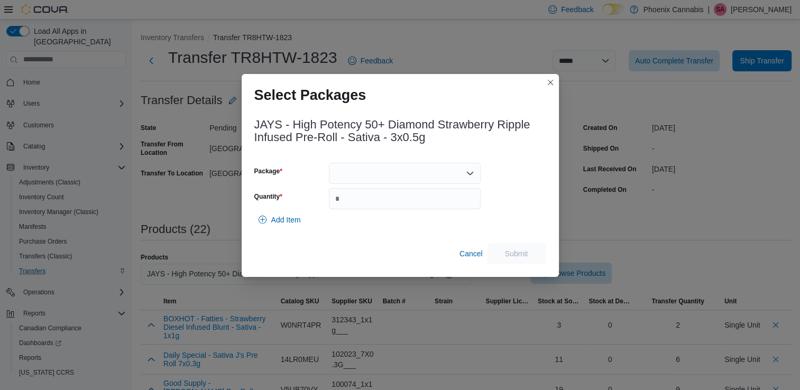
click at [434, 176] on div at bounding box center [405, 173] width 152 height 21
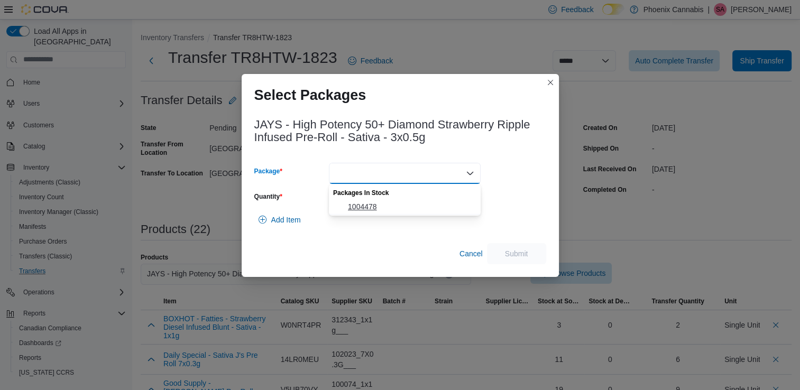
click at [396, 210] on span "1004478" at bounding box center [411, 206] width 126 height 11
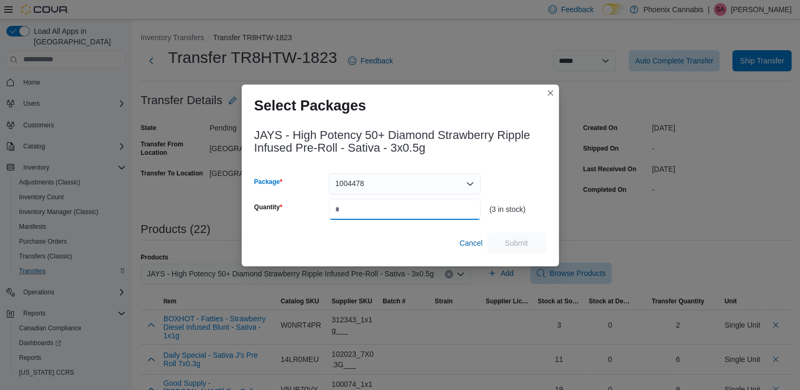
click at [399, 208] on input "Quantity" at bounding box center [405, 209] width 152 height 21
type input "*"
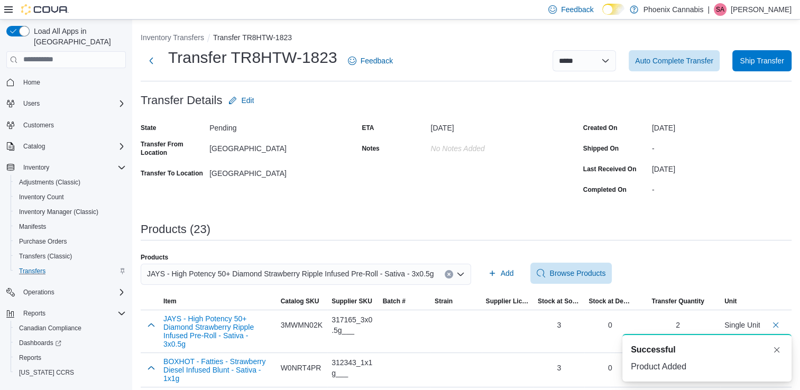
click at [447, 273] on icon "Clear input" at bounding box center [449, 274] width 4 height 4
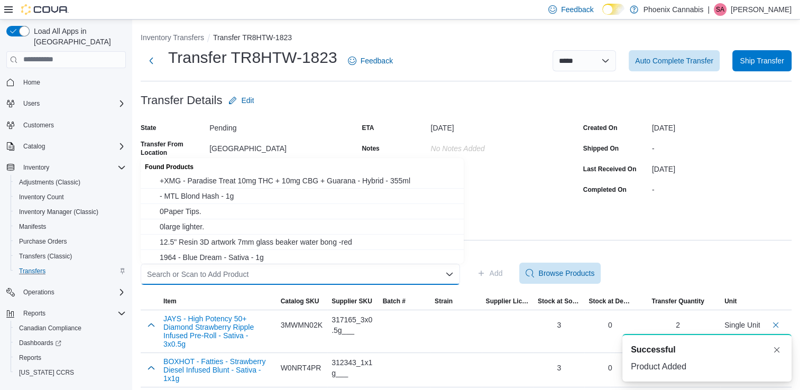
click at [429, 272] on div "Search or Scan to Add Product" at bounding box center [300, 274] width 319 height 21
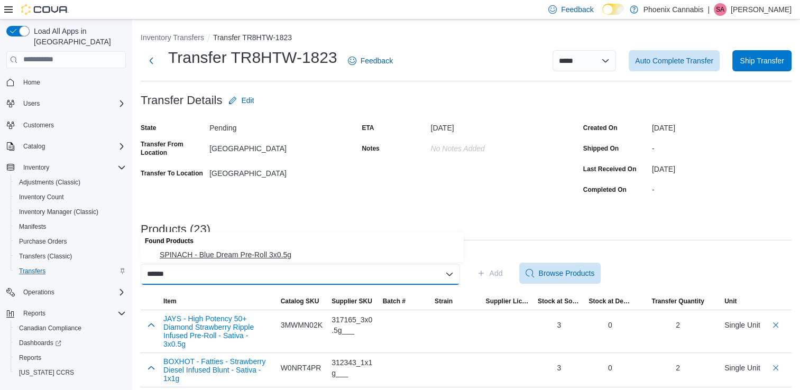
type input "******"
click at [284, 256] on span "SPINACH - Blue Dream Pre-Roll 3x0.5g" at bounding box center [309, 254] width 298 height 11
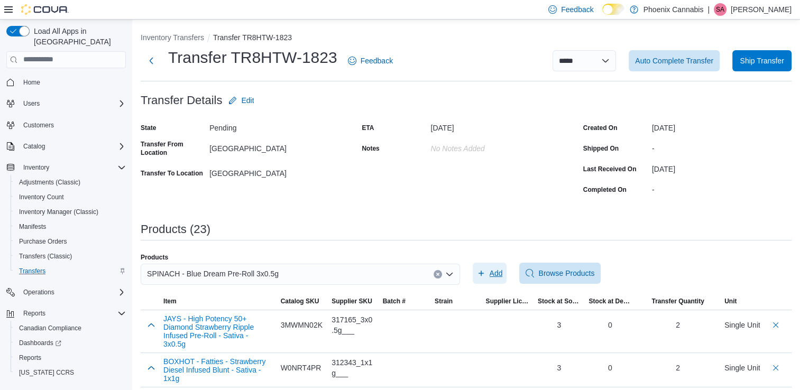
click at [498, 276] on span "Add" at bounding box center [495, 273] width 13 height 11
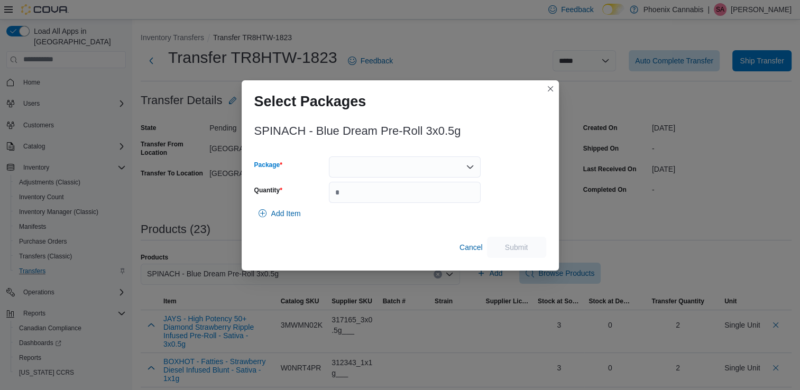
click at [448, 167] on div at bounding box center [405, 166] width 152 height 21
click at [378, 231] on span "024268" at bounding box center [411, 231] width 126 height 11
click at [391, 194] on input "Quantity" at bounding box center [405, 192] width 152 height 21
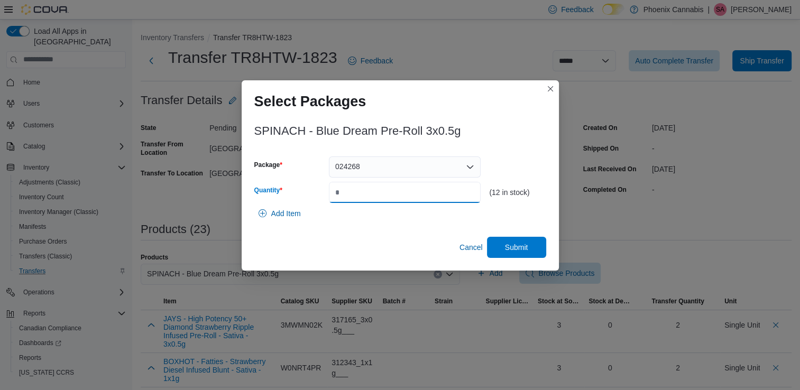
type input "**"
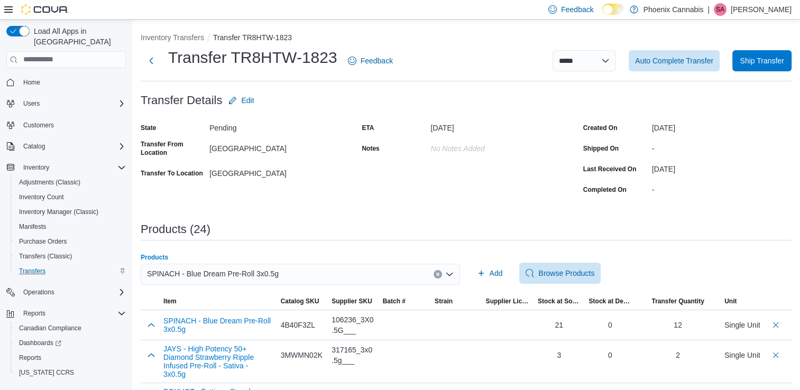
click at [439, 274] on icon "Clear input" at bounding box center [437, 274] width 3 height 3
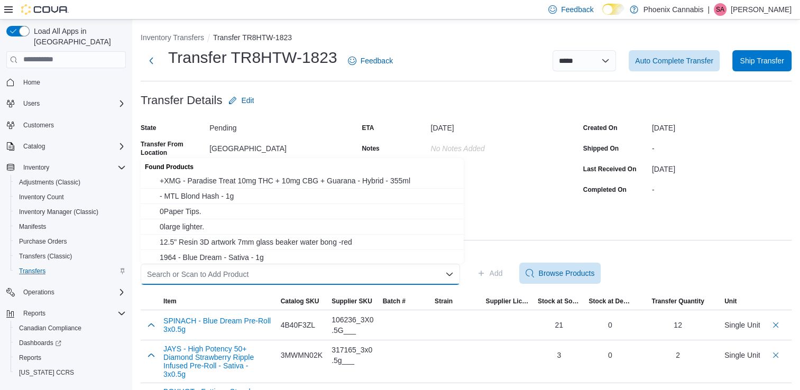
click at [426, 274] on div "Search or Scan to Add Product Combo box. Selected. Combo box input. Search or S…" at bounding box center [300, 274] width 319 height 21
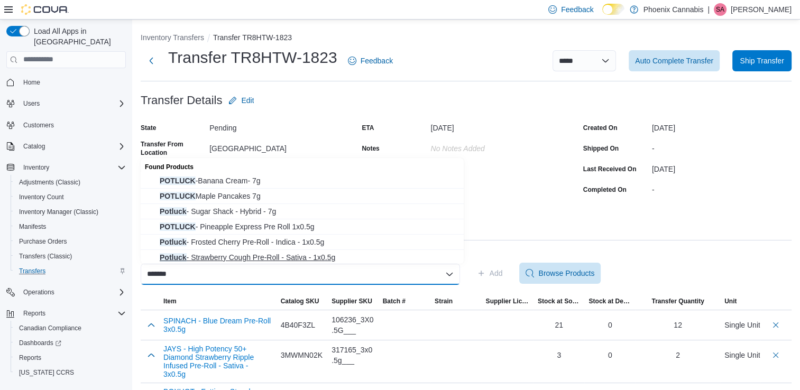
type input "*******"
click at [250, 256] on span "Potluck - Strawberry Cough Pre-Roll - Sativa - 1x0.5g" at bounding box center [309, 257] width 298 height 11
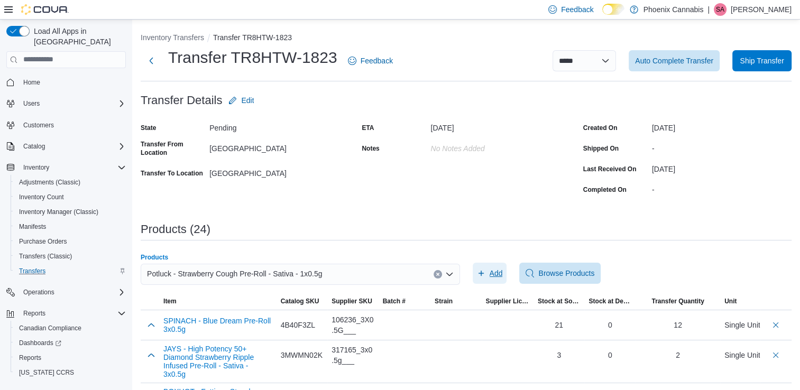
click at [497, 272] on span "Add" at bounding box center [495, 273] width 13 height 11
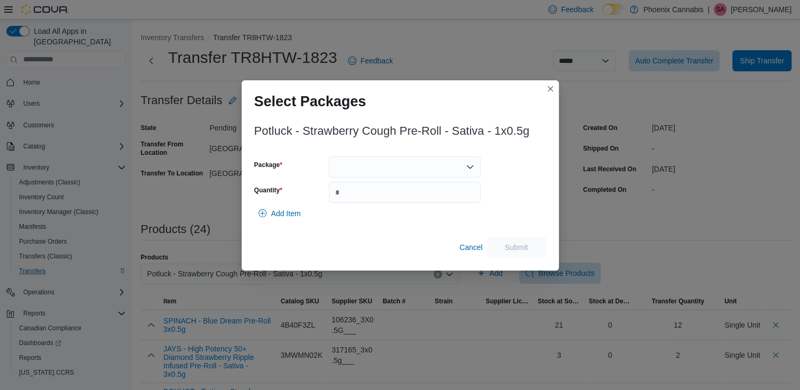
click at [448, 170] on div at bounding box center [405, 166] width 152 height 21
click at [406, 197] on span "SBC0525" at bounding box center [411, 200] width 126 height 11
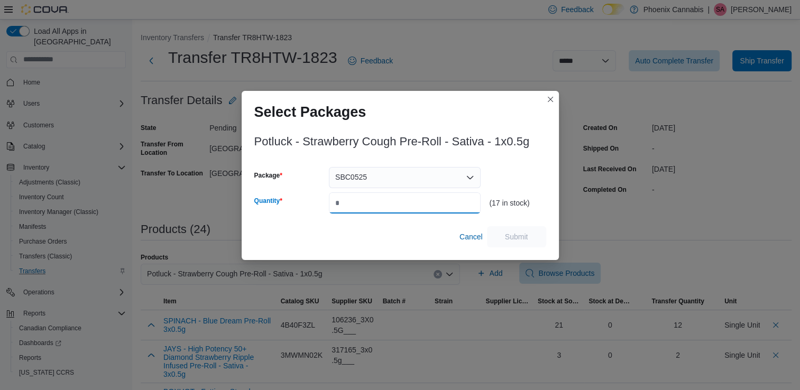
click at [406, 201] on input "Quantity" at bounding box center [405, 202] width 152 height 21
type input "*"
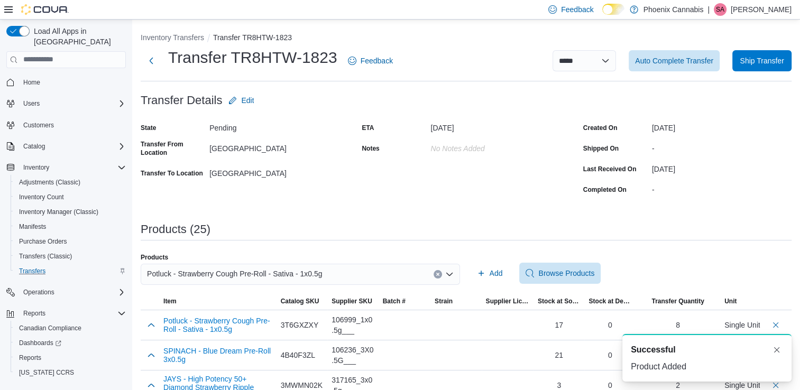
click at [440, 275] on icon "Clear input" at bounding box center [437, 274] width 4 height 4
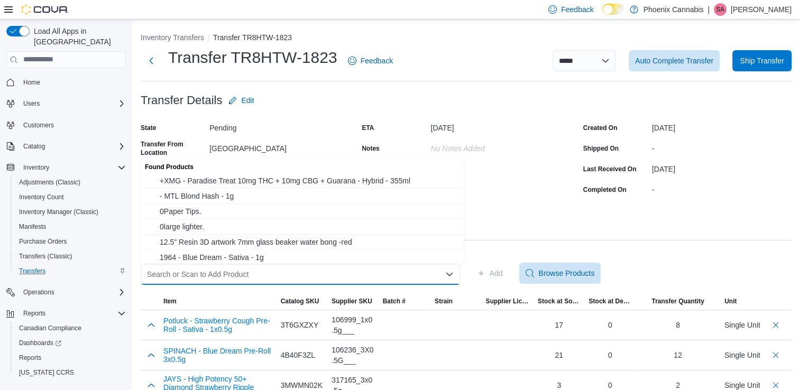
click at [419, 273] on div "Search or Scan to Add Product Combo box. Selected. Combo box input. Search or S…" at bounding box center [300, 274] width 319 height 21
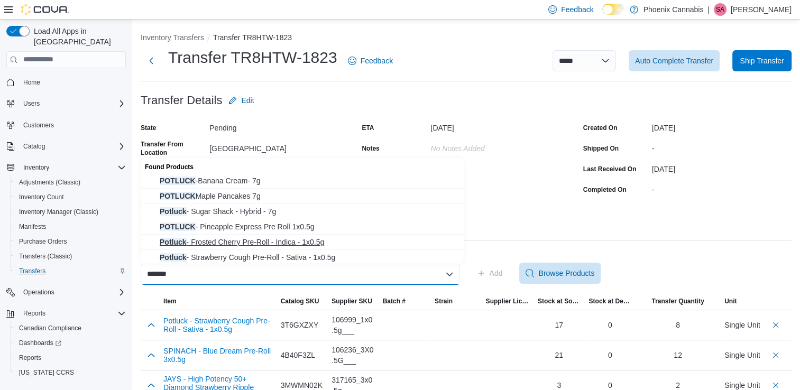
scroll to position [2, 0]
type input "*******"
click at [262, 221] on span "POTLUCK - Pineapple Express Pre Roll 1x0.5g" at bounding box center [309, 225] width 298 height 11
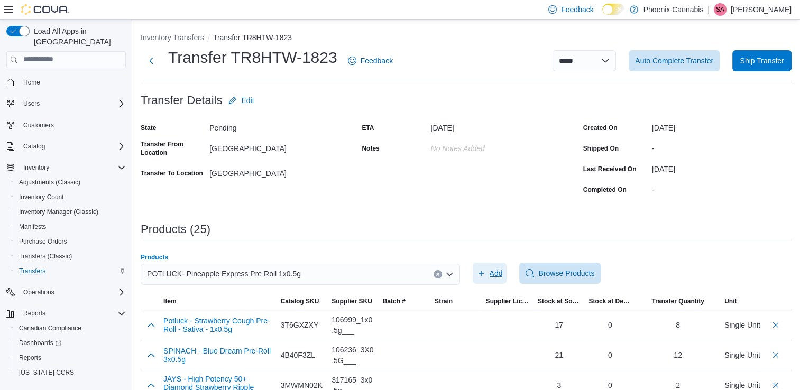
click at [501, 269] on span "Add" at bounding box center [495, 273] width 13 height 11
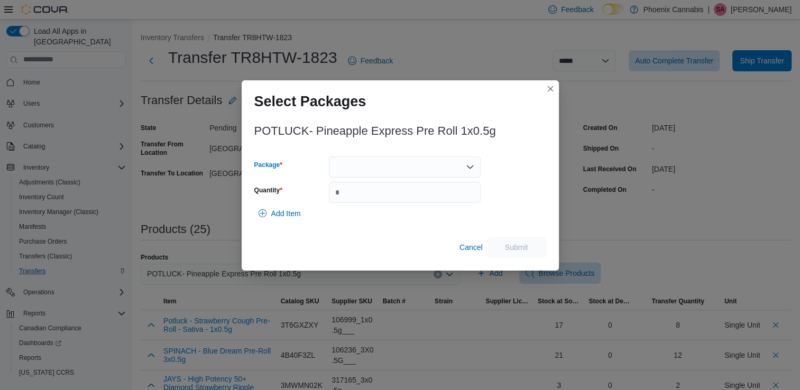
click at [426, 164] on div at bounding box center [405, 166] width 152 height 21
click at [399, 201] on span "PAE4625-ML" at bounding box center [411, 200] width 126 height 11
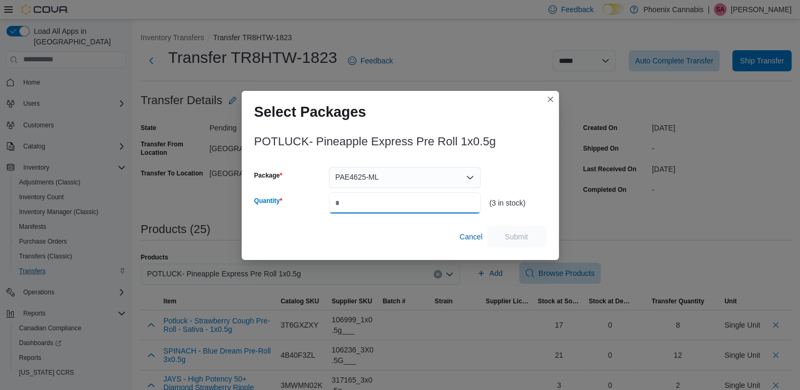
click at [416, 204] on input "Quantity" at bounding box center [405, 202] width 152 height 21
type input "*"
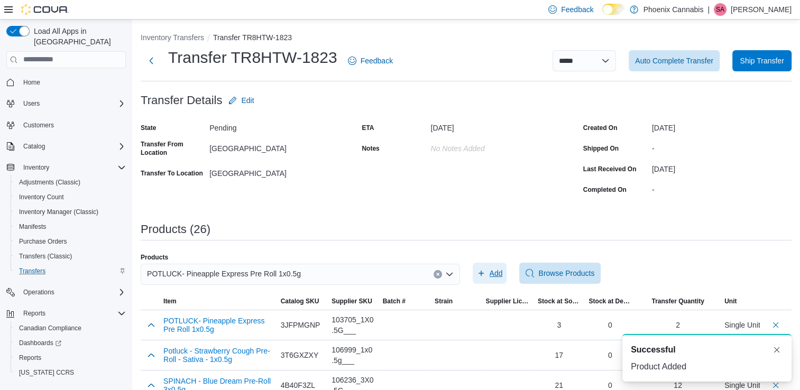
scroll to position [0, 0]
click at [440, 272] on icon "Clear input" at bounding box center [437, 274] width 4 height 4
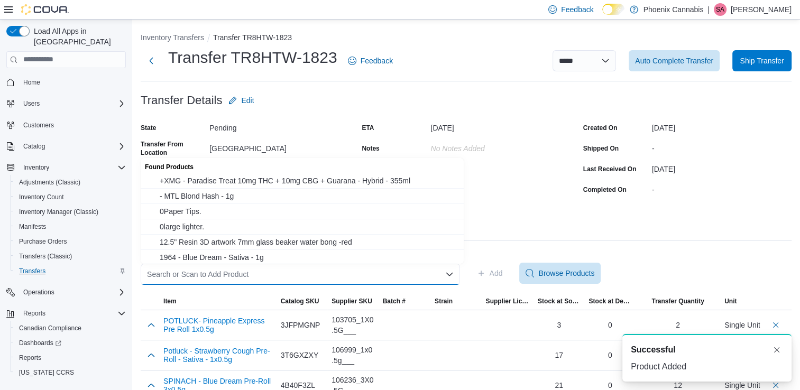
click at [410, 276] on div "Search or Scan to Add Product Combo box. Selected. Combo box input. Search or S…" at bounding box center [300, 274] width 319 height 21
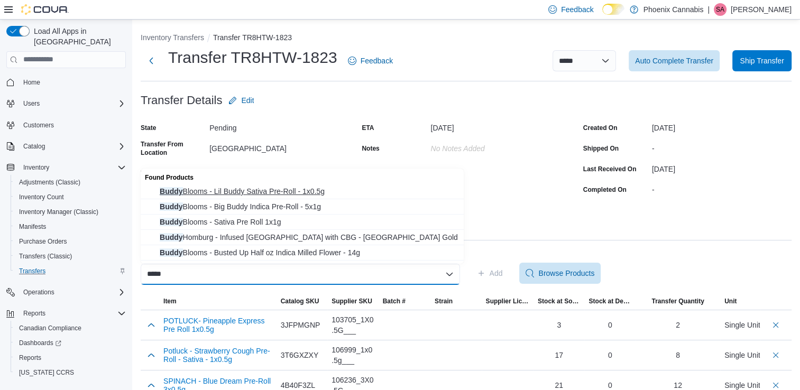
type input "*****"
click at [313, 191] on span "[PERSON_NAME] - Lil Buddy Sativa Pre-Roll - 1x0.5g" at bounding box center [309, 191] width 298 height 11
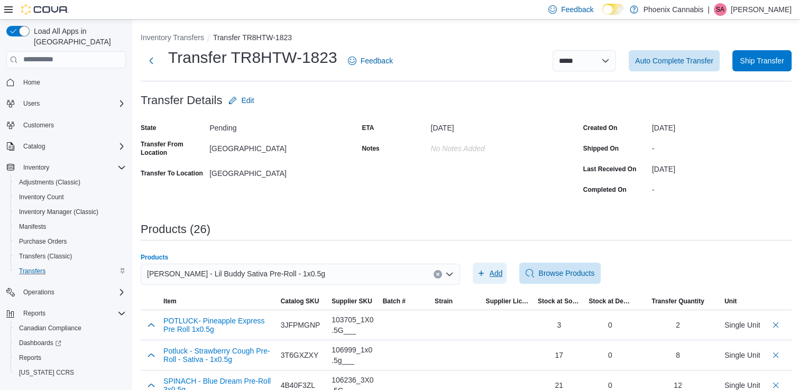
click at [494, 271] on span "Add" at bounding box center [495, 273] width 13 height 11
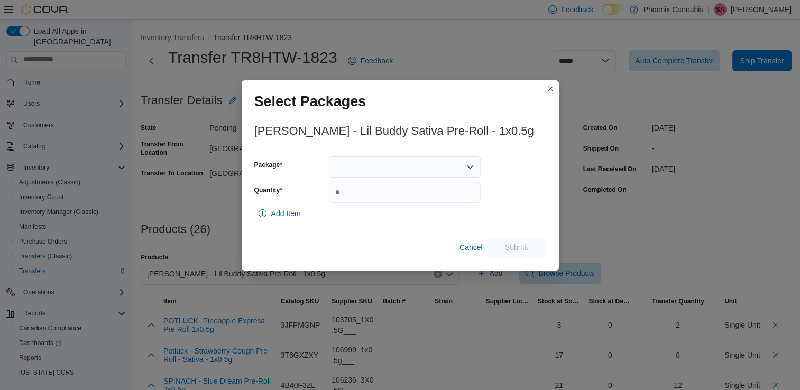
click at [442, 168] on div at bounding box center [405, 166] width 152 height 21
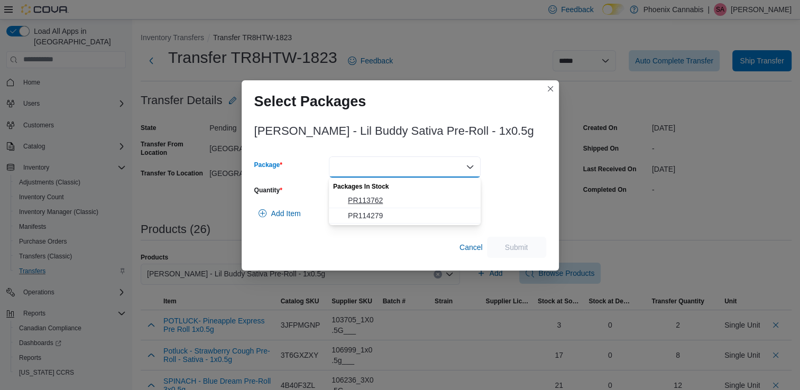
click at [380, 199] on span "PR113762" at bounding box center [411, 200] width 126 height 11
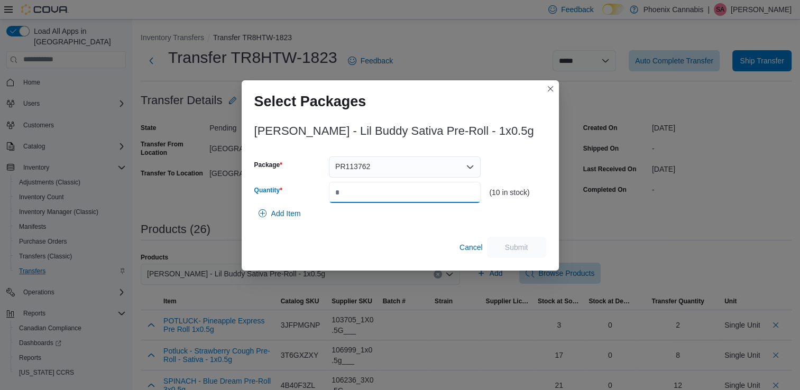
click at [426, 199] on input "Quantity" at bounding box center [405, 192] width 152 height 21
type input "*"
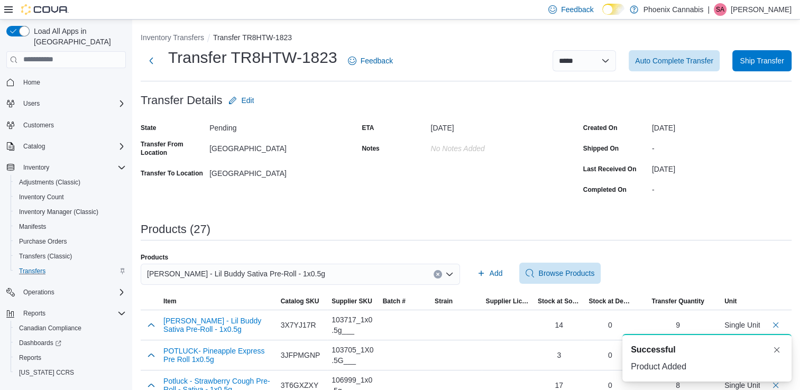
click at [439, 274] on icon "Clear input" at bounding box center [437, 274] width 3 height 3
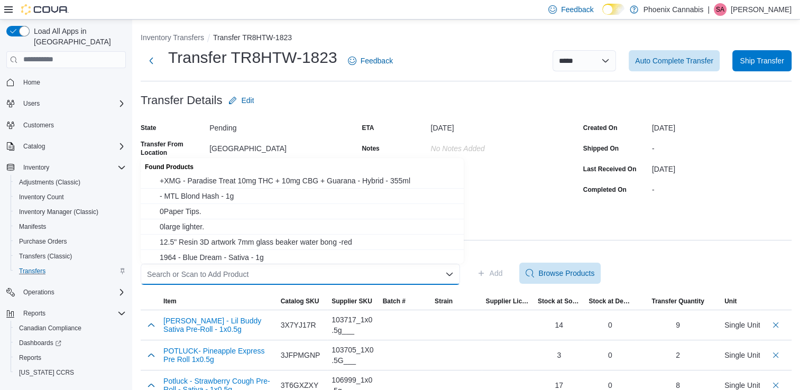
click at [406, 276] on div "Search or Scan to Add Product Combo box. Selected. Combo box input. Search or S…" at bounding box center [300, 274] width 319 height 21
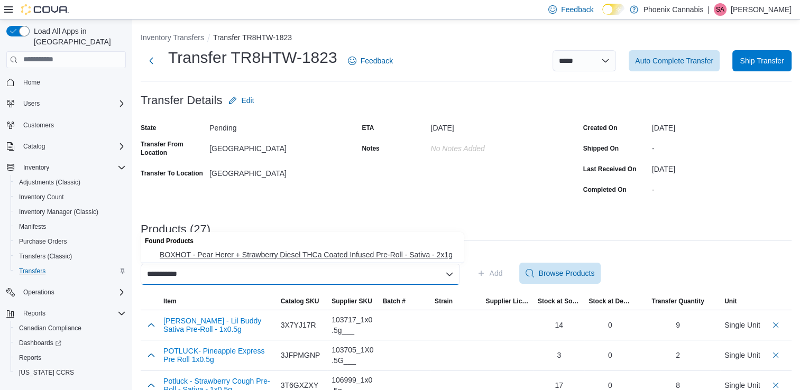
type input "**********"
click at [404, 257] on span "BOXHOT - Pear Herer + Strawberry Diesel THCa Coated Infused Pre-Roll - Sativa -…" at bounding box center [309, 254] width 298 height 11
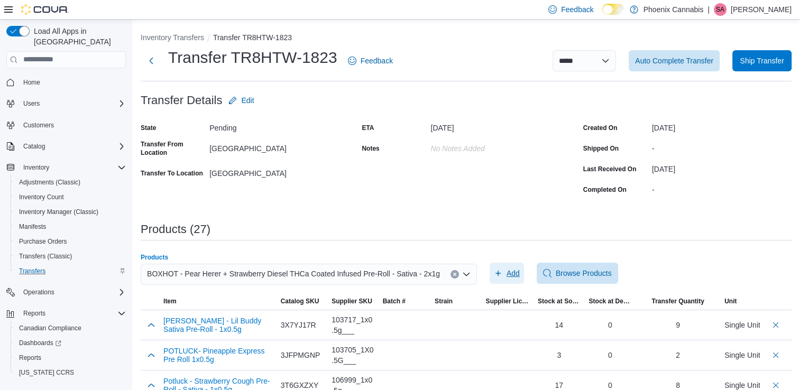
click at [506, 273] on span "Add" at bounding box center [512, 273] width 13 height 11
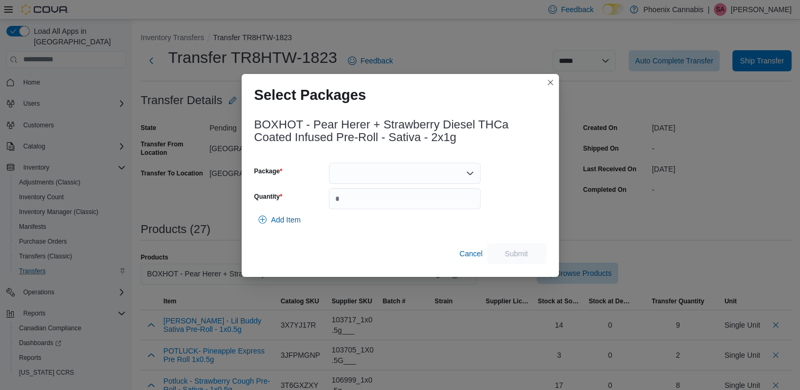
click at [427, 175] on div at bounding box center [405, 173] width 152 height 21
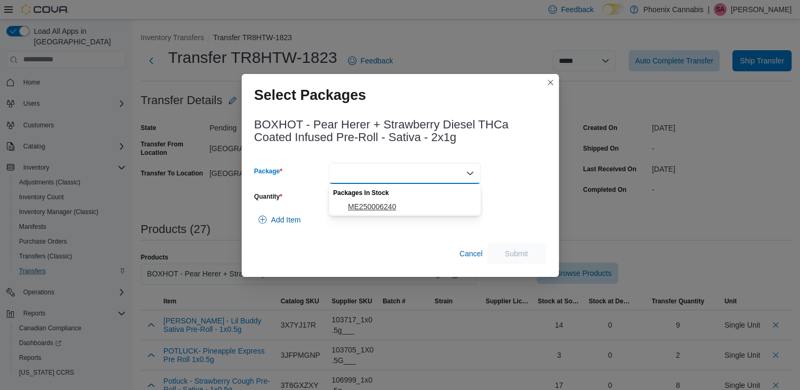
click at [405, 205] on span "ME250006240" at bounding box center [411, 206] width 126 height 11
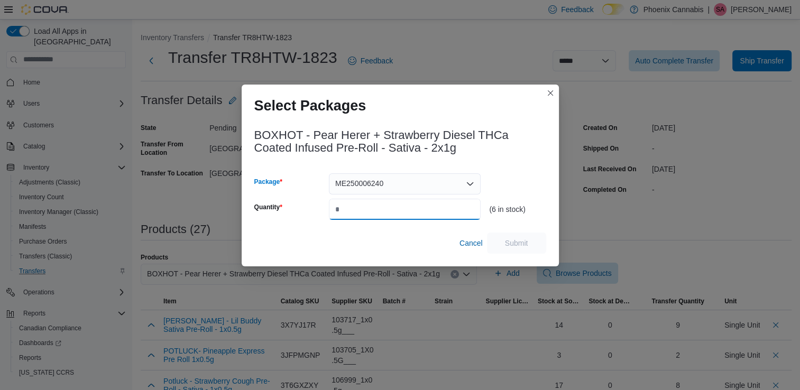
click at [417, 215] on input "Quantity" at bounding box center [405, 209] width 152 height 21
type input "*"
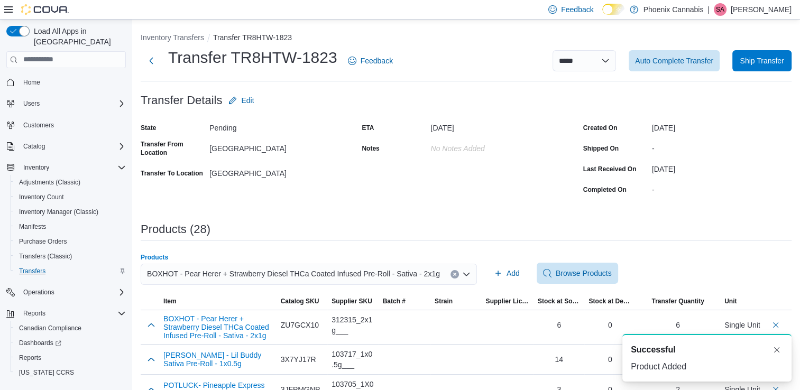
click at [453, 274] on icon "Clear input" at bounding box center [454, 274] width 3 height 3
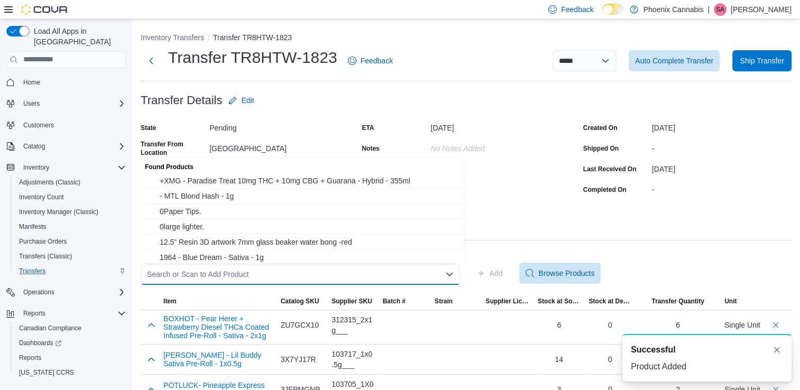
click at [429, 271] on div "Search or Scan to Add Product Combo box. Selected. Combo box input. Search or S…" at bounding box center [300, 274] width 319 height 21
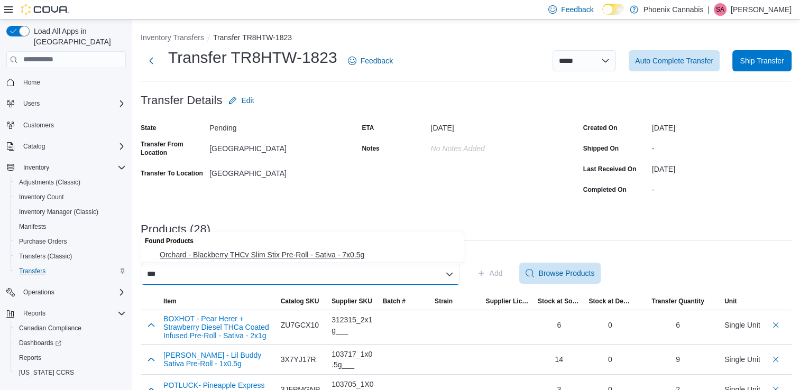
type input "***"
click at [349, 255] on span "Orchard - Blackberry THCv Slim Stix Pre-Roll - Sativa - 7x0.5g" at bounding box center [309, 254] width 298 height 11
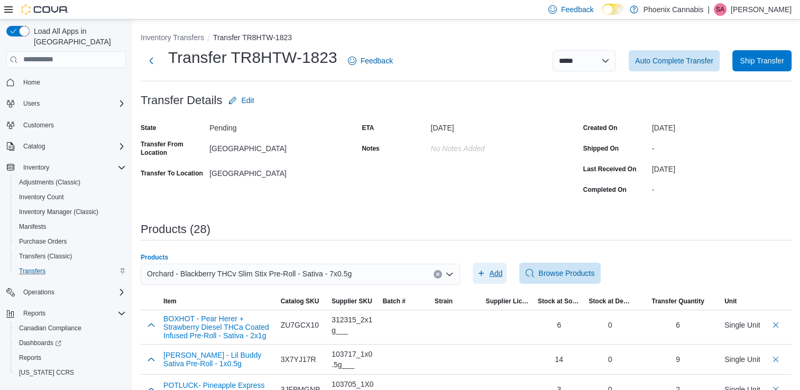
click at [493, 272] on span "Add" at bounding box center [495, 273] width 13 height 11
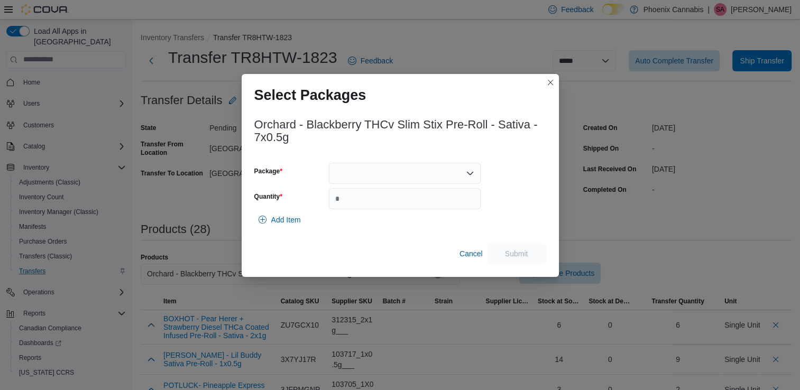
click at [436, 175] on div at bounding box center [405, 173] width 152 height 21
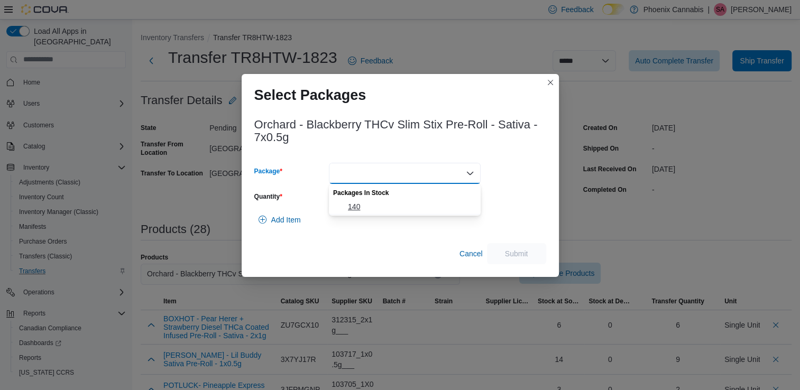
click at [385, 211] on span "140" at bounding box center [411, 206] width 126 height 11
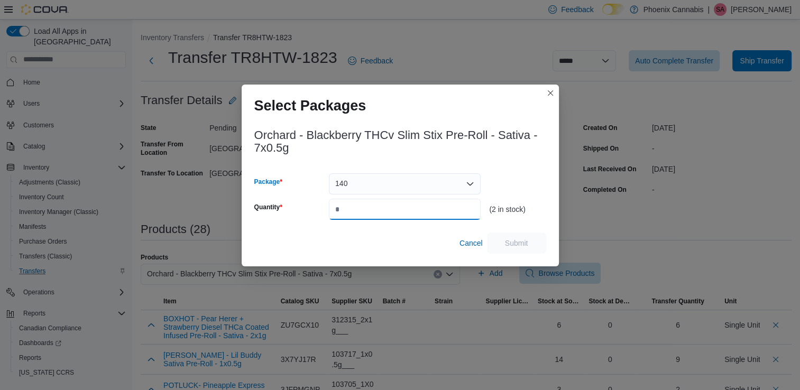
click at [396, 207] on input "Quantity" at bounding box center [405, 209] width 152 height 21
type input "*"
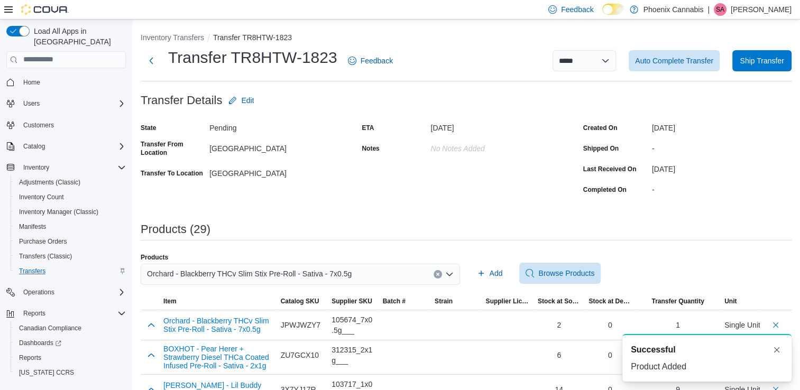
click at [439, 275] on icon "Clear input" at bounding box center [437, 274] width 3 height 3
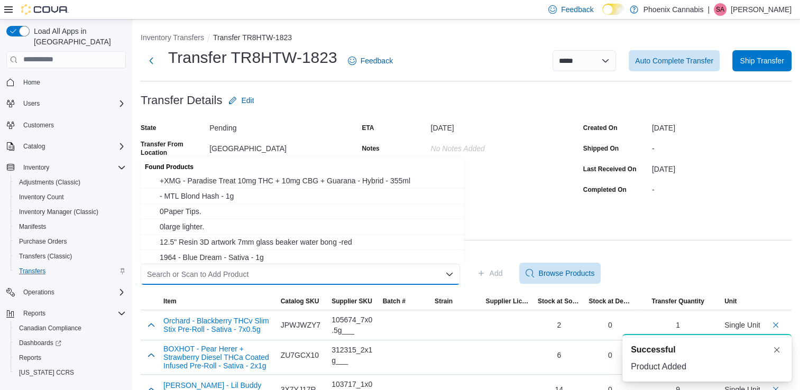
click at [425, 274] on div "Search or Scan to Add Product" at bounding box center [300, 274] width 319 height 21
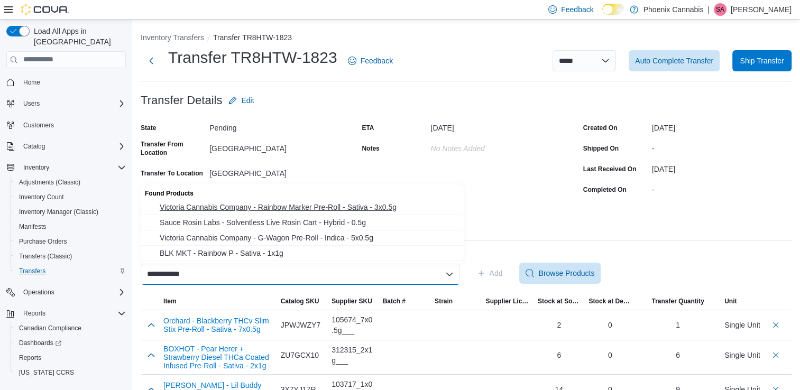
type input "**********"
click at [301, 206] on span "Victoria Cannabis Company - Rainbow Marker Pre-Roll - Sativa - 3x0.5g" at bounding box center [309, 207] width 298 height 11
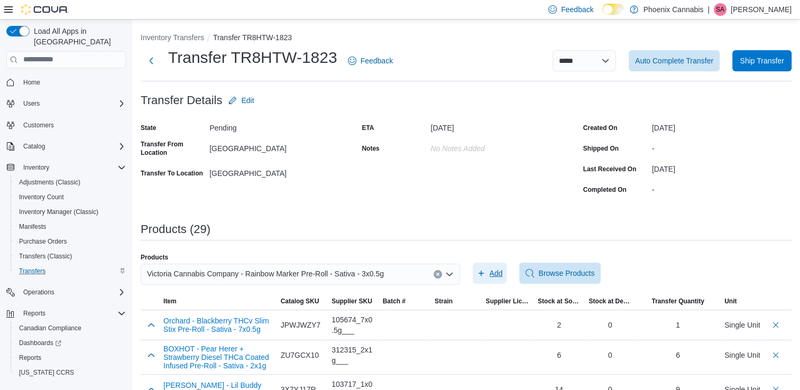
click at [498, 274] on span "Add" at bounding box center [495, 273] width 13 height 11
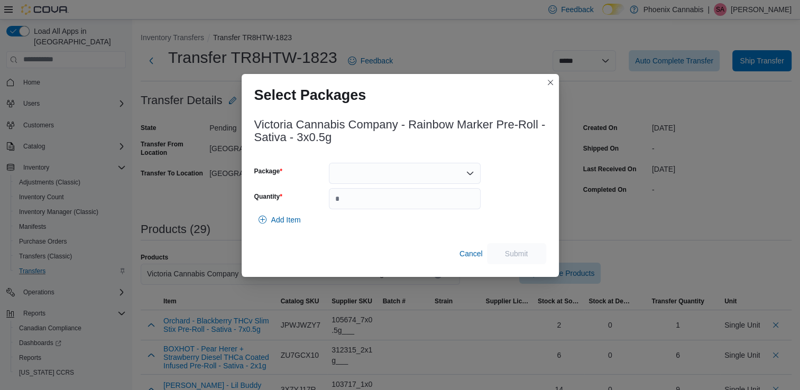
click at [457, 164] on div at bounding box center [405, 173] width 152 height 21
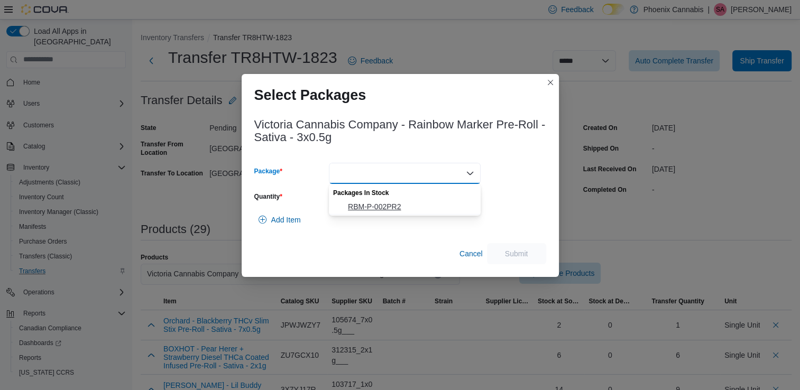
click at [423, 201] on span "RBM-P-002PR2" at bounding box center [411, 206] width 126 height 11
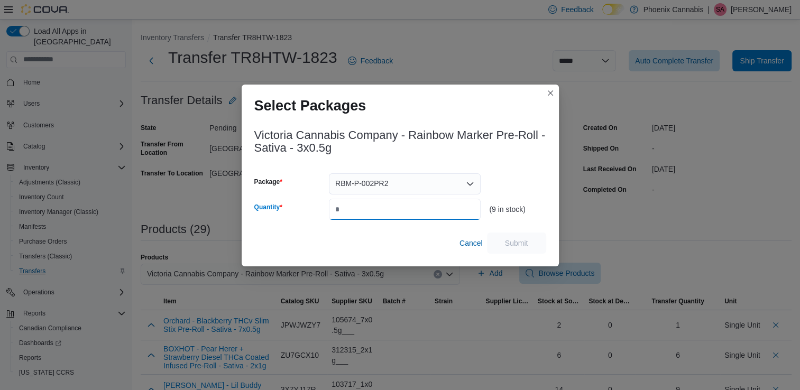
click at [429, 211] on input "Quantity" at bounding box center [405, 209] width 152 height 21
type input "*"
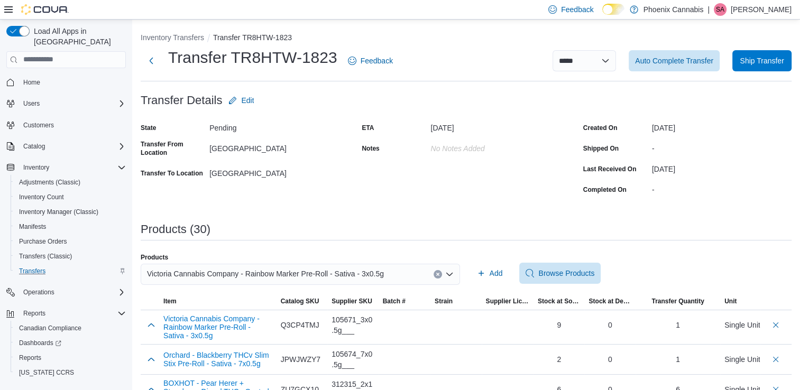
click at [440, 272] on icon "Clear input" at bounding box center [437, 274] width 4 height 4
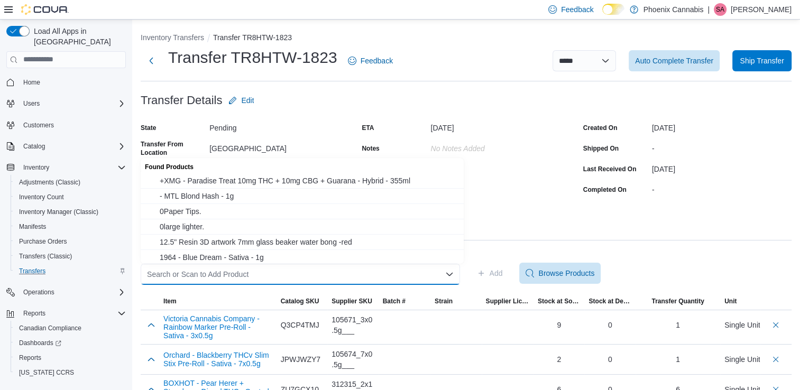
click at [422, 272] on div "Search or Scan to Add Product" at bounding box center [300, 274] width 319 height 21
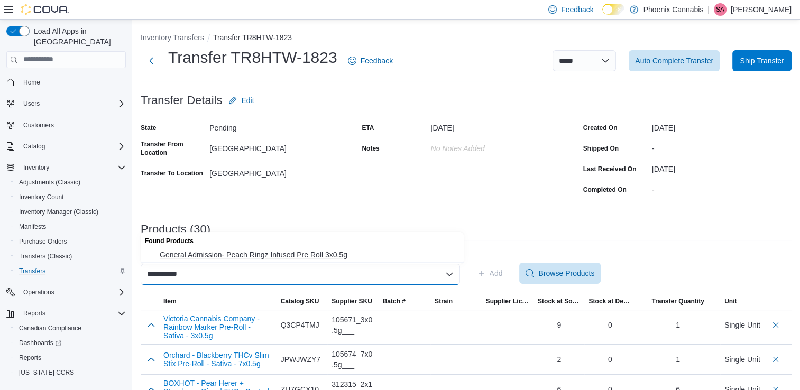
type input "**********"
click at [349, 251] on span "General Admission- Peach Ringz Infused Pre Roll 3x0.5g" at bounding box center [309, 254] width 298 height 11
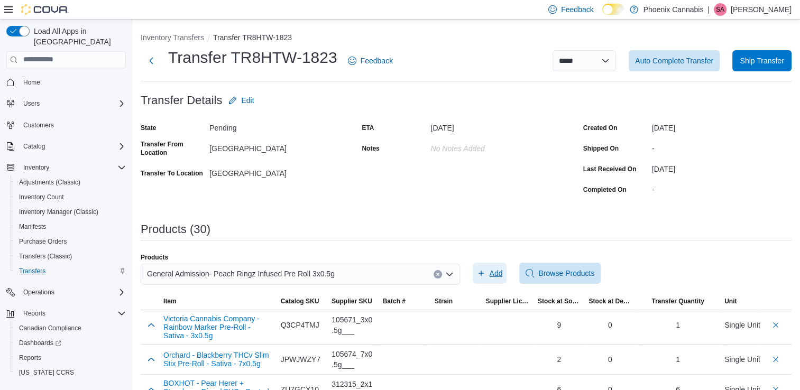
click at [494, 275] on span "Add" at bounding box center [495, 273] width 13 height 11
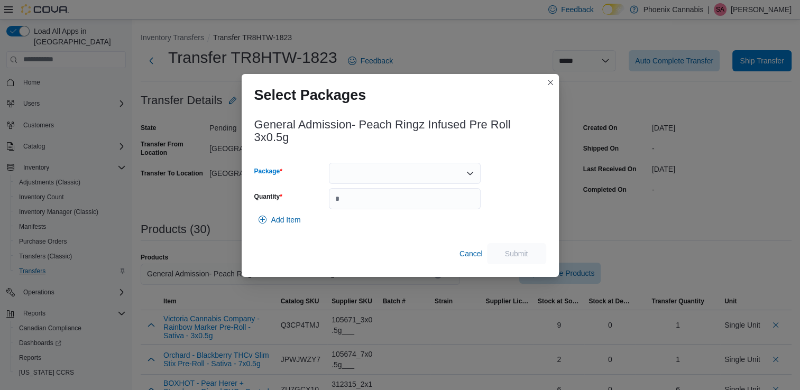
click at [448, 172] on div at bounding box center [405, 173] width 152 height 21
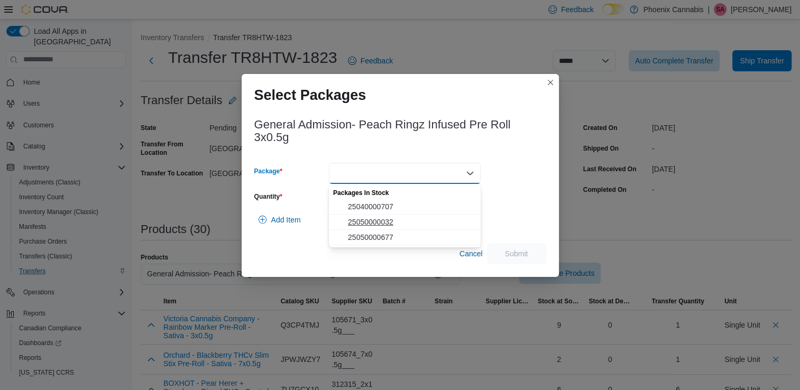
click at [389, 219] on span "25050000032" at bounding box center [411, 222] width 126 height 11
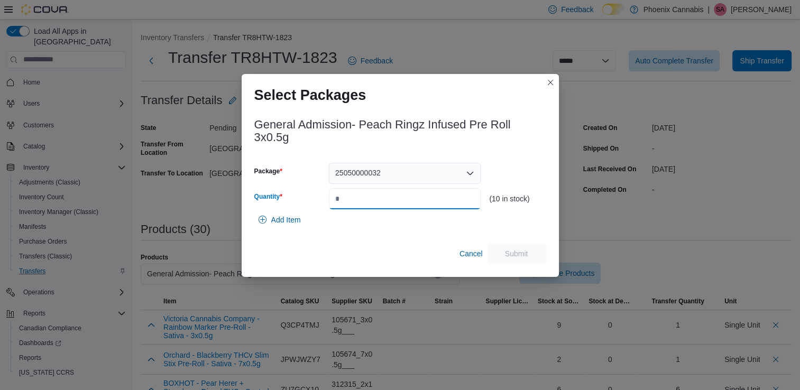
click at [424, 202] on input "Quantity" at bounding box center [405, 198] width 152 height 21
type input "*"
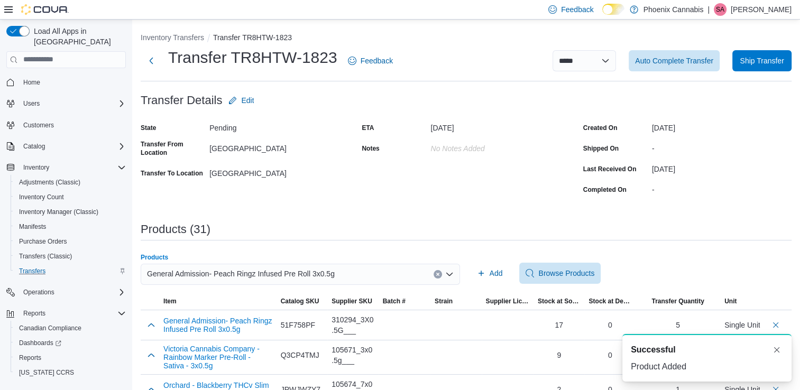
click at [441, 271] on button "Clear input" at bounding box center [437, 274] width 8 height 8
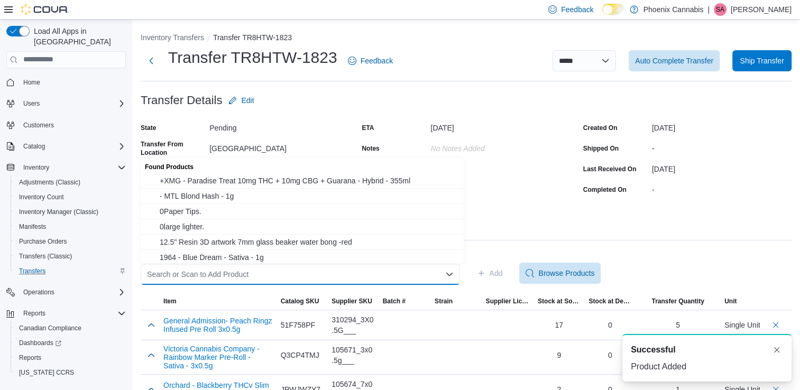
click at [410, 276] on div "Search or Scan to Add Product" at bounding box center [300, 274] width 319 height 21
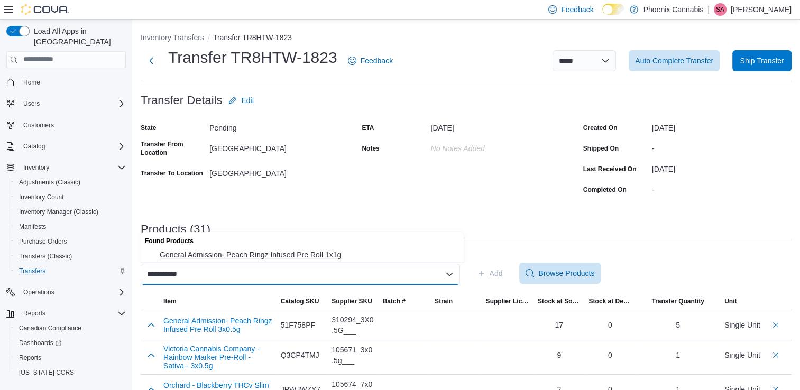
type input "**********"
click at [282, 252] on span "General Admission- Peach Ringz Infused Pre Roll 1x1g" at bounding box center [309, 254] width 298 height 11
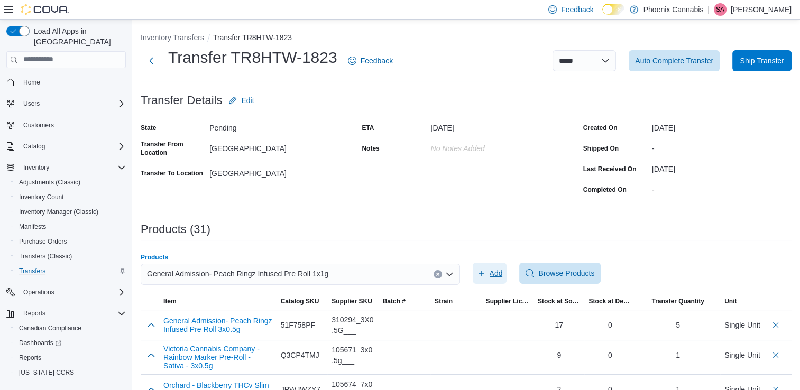
click at [497, 272] on span "Add" at bounding box center [495, 273] width 13 height 11
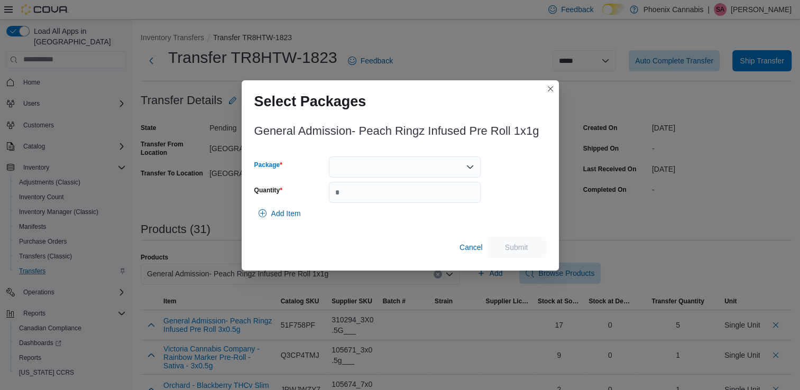
click at [421, 165] on div at bounding box center [405, 166] width 152 height 21
click at [383, 216] on span "25050000674" at bounding box center [411, 215] width 126 height 11
click at [397, 196] on input "Quantity" at bounding box center [405, 192] width 152 height 21
type input "*"
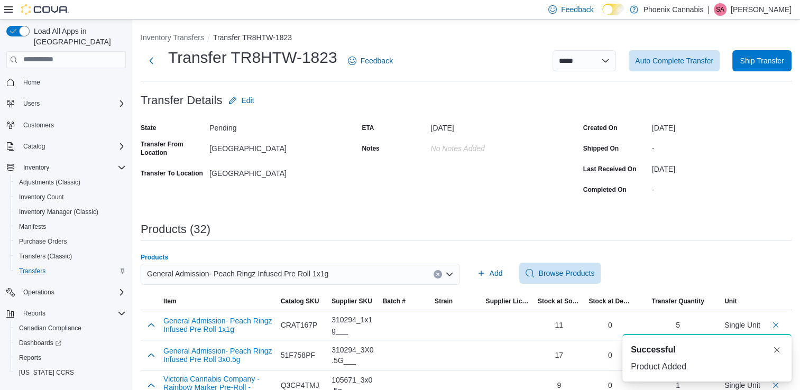
click at [439, 275] on icon "Clear input" at bounding box center [437, 274] width 3 height 3
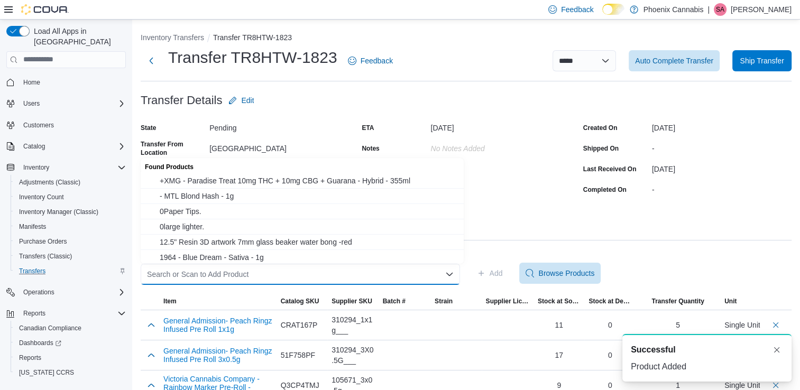
click at [419, 273] on div "Search or Scan to Add Product Combo box. Selected. Combo box input. Search or S…" at bounding box center [300, 274] width 319 height 21
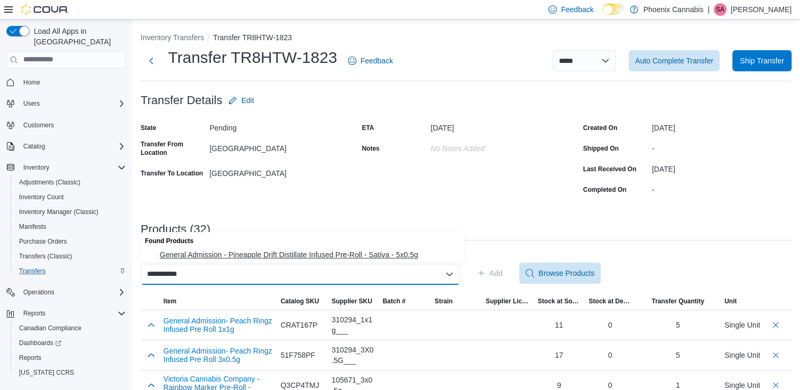
type input "**********"
click at [390, 255] on span "General Admission - Pineapple Drift Distillate Infused Pre-Roll - Sativa - 5x0.…" at bounding box center [309, 254] width 298 height 11
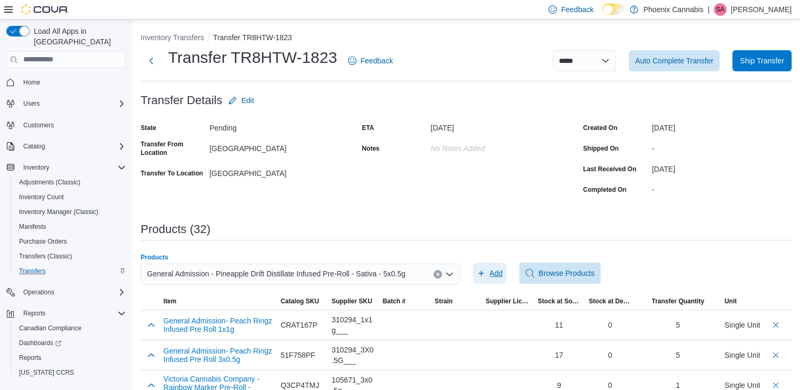
click at [500, 272] on span "Add" at bounding box center [495, 273] width 13 height 11
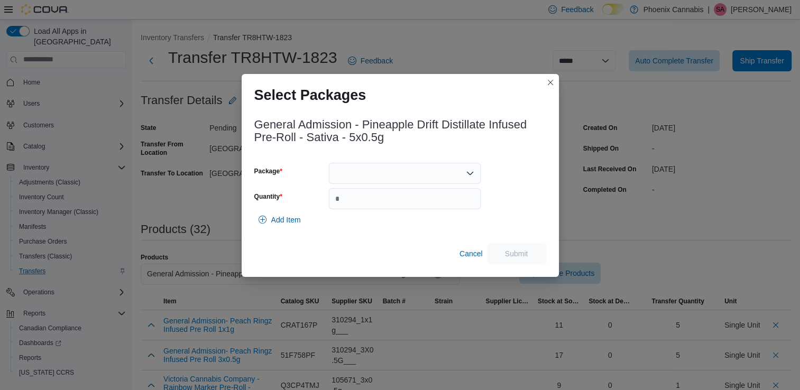
click at [414, 169] on div at bounding box center [405, 173] width 152 height 21
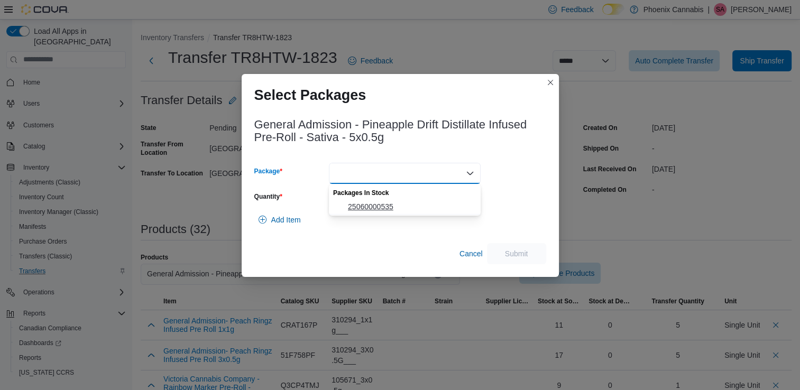
click at [386, 208] on span "25060000535" at bounding box center [411, 206] width 126 height 11
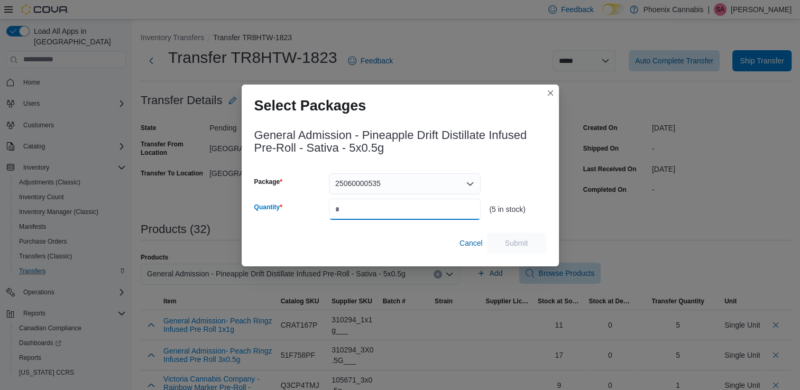
click at [389, 208] on input "Quantity" at bounding box center [405, 209] width 152 height 21
type input "*"
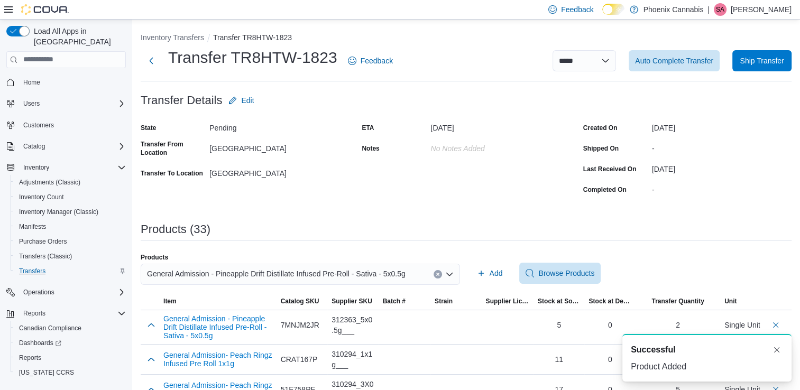
click at [440, 272] on icon "Clear input" at bounding box center [437, 274] width 4 height 4
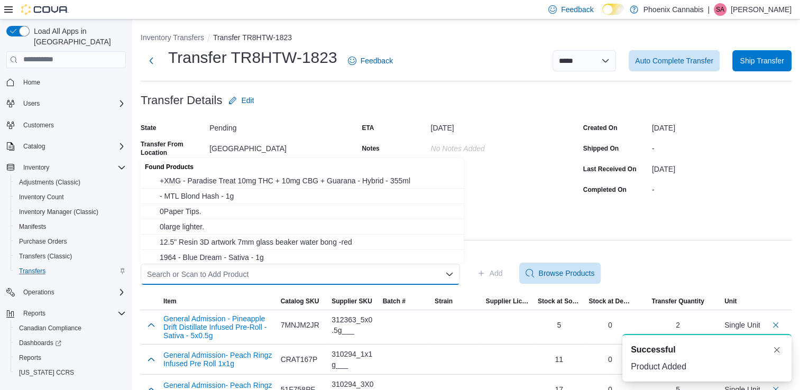
click at [429, 276] on div "Search or Scan to Add Product" at bounding box center [300, 274] width 319 height 21
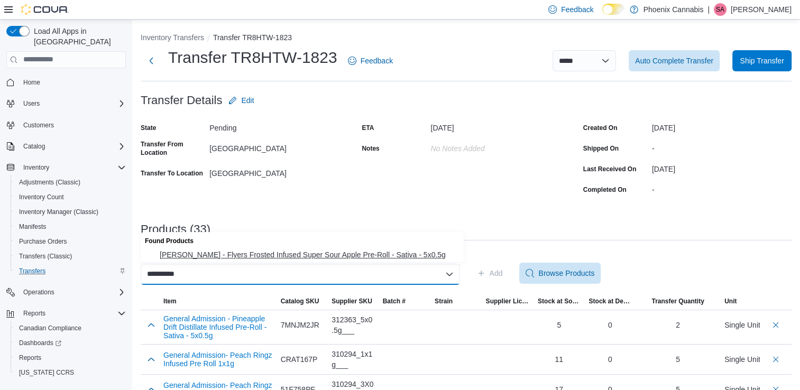
type input "**********"
click at [397, 256] on span "[PERSON_NAME] - Flyers Frosted Infused Super Sour Apple Pre-Roll - Sativa - 5x0…" at bounding box center [309, 254] width 298 height 11
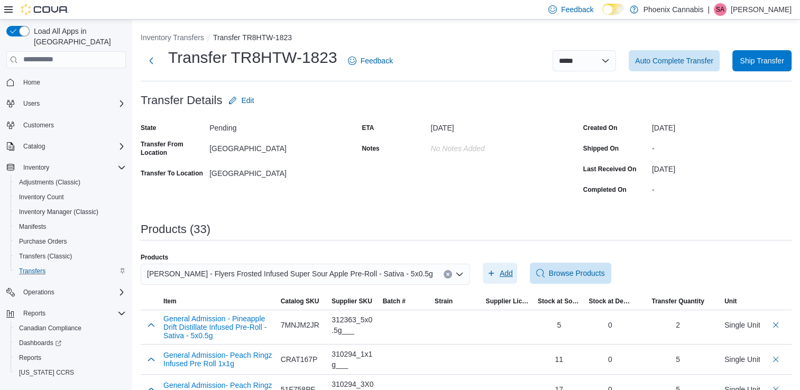
click at [492, 273] on span "Add" at bounding box center [500, 273] width 26 height 21
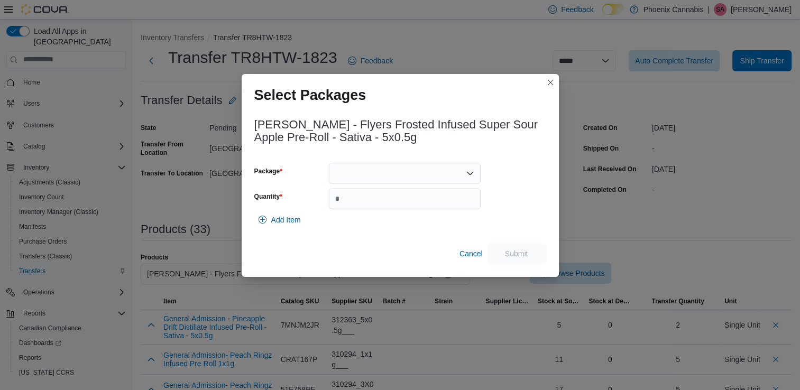
click at [425, 172] on div at bounding box center [405, 173] width 152 height 21
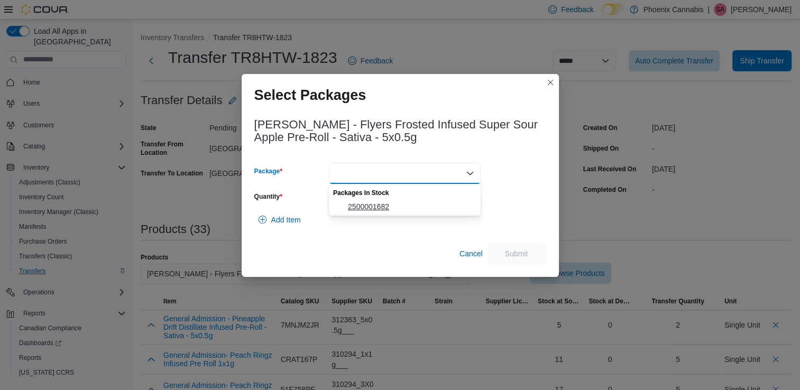
click at [375, 201] on span "2500001682" at bounding box center [411, 206] width 126 height 11
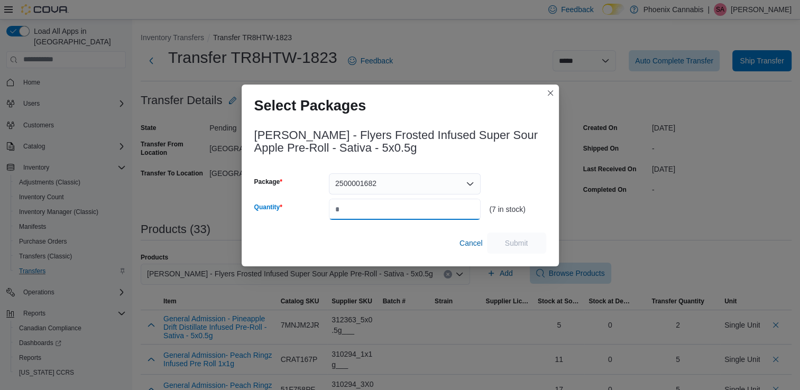
click at [399, 213] on input "Quantity" at bounding box center [405, 209] width 152 height 21
type input "*"
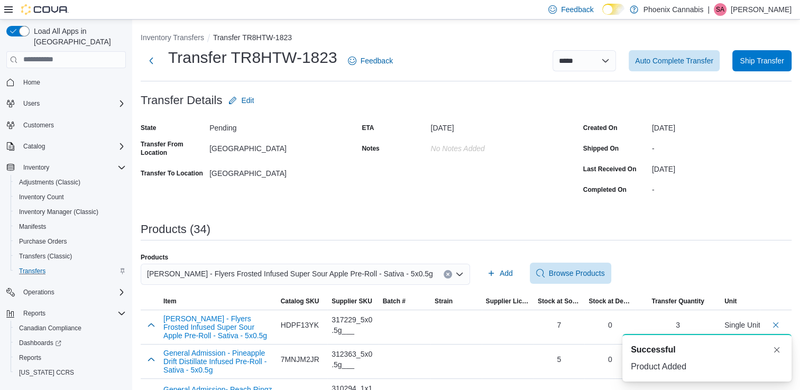
click at [445, 273] on icon "Clear input" at bounding box center [447, 274] width 4 height 4
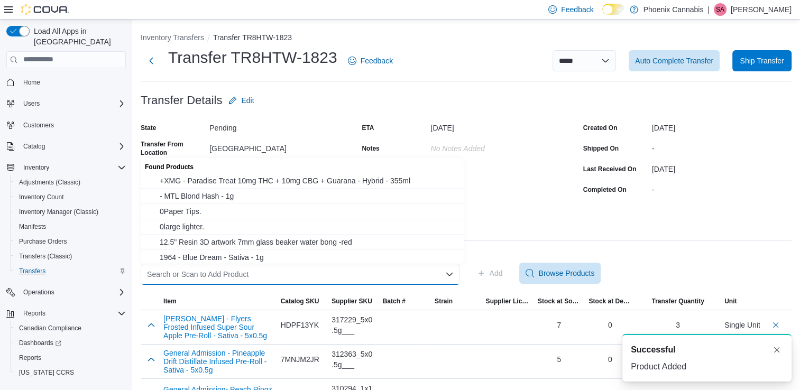
click at [420, 274] on div "Search or Scan to Add Product" at bounding box center [300, 274] width 319 height 21
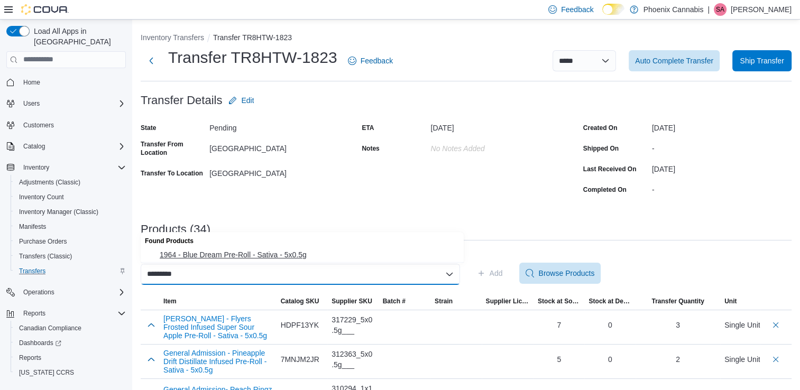
type input "*********"
click at [227, 257] on span "1964 - Blue Dream Pre-Roll - Sativa - 5x0.5g" at bounding box center [309, 254] width 298 height 11
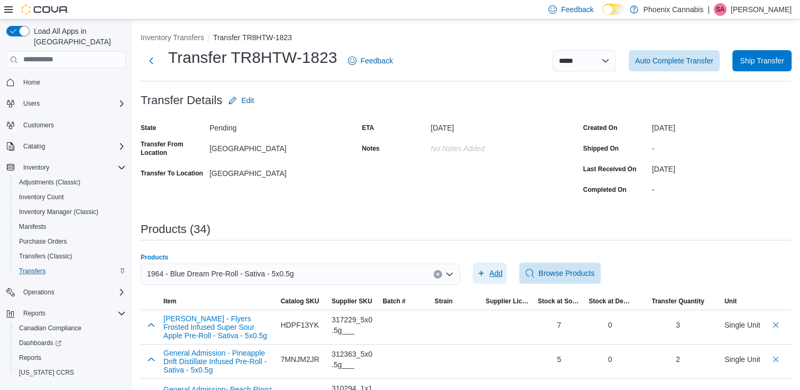
click at [500, 269] on span "Add" at bounding box center [495, 273] width 13 height 11
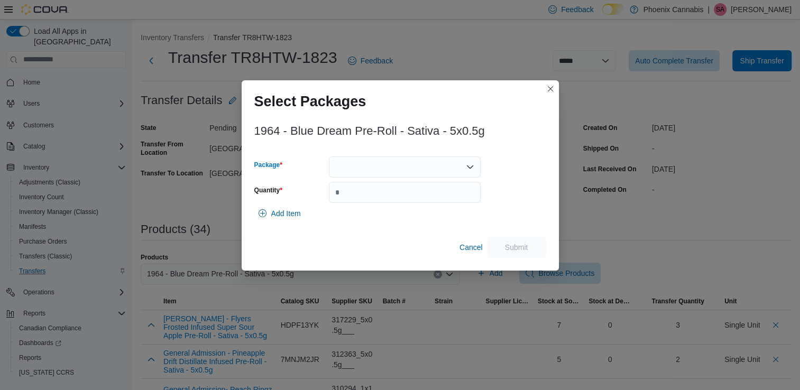
click at [417, 168] on div at bounding box center [405, 166] width 152 height 21
click at [403, 204] on span "BDRP1EMX7" at bounding box center [411, 200] width 126 height 11
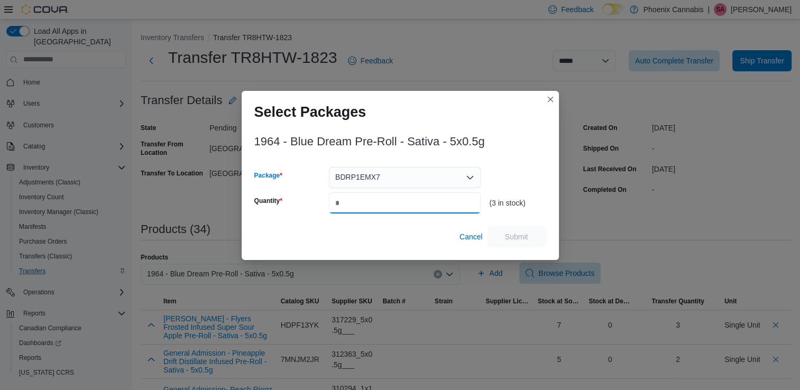
click at [399, 206] on input "Quantity" at bounding box center [405, 202] width 152 height 21
type input "*"
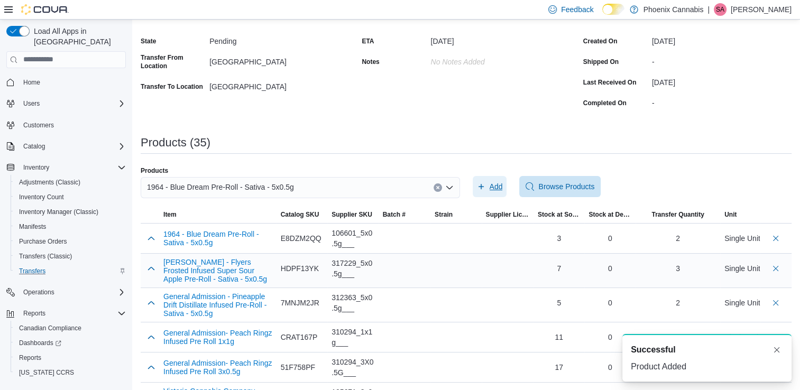
scroll to position [106, 0]
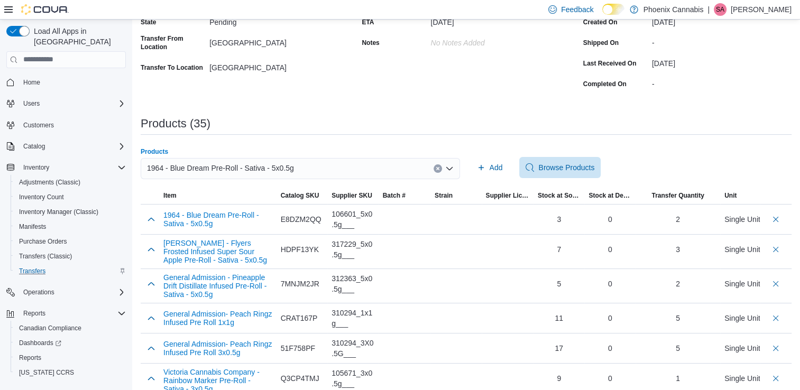
click at [439, 170] on icon "Clear input" at bounding box center [437, 168] width 4 height 4
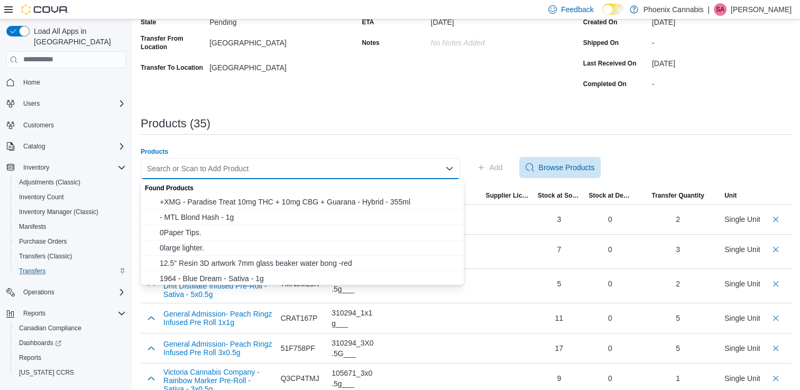
click at [425, 170] on div "Search or Scan to Add Product" at bounding box center [300, 168] width 319 height 21
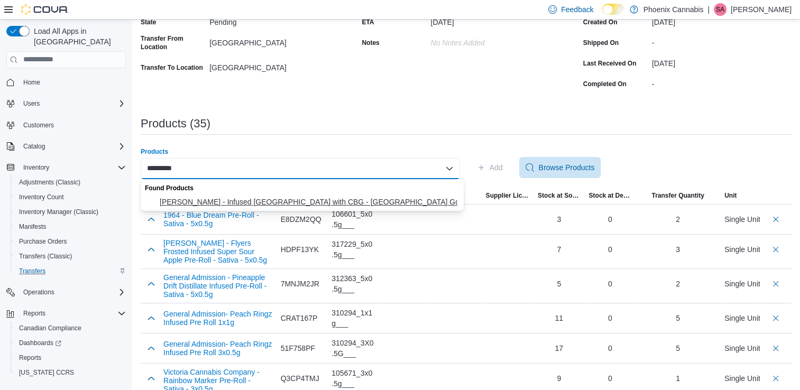
type input "*********"
click at [378, 206] on span "[PERSON_NAME] - Infused [GEOGRAPHIC_DATA] with CBG - [GEOGRAPHIC_DATA] Gold - 2g" at bounding box center [309, 202] width 298 height 11
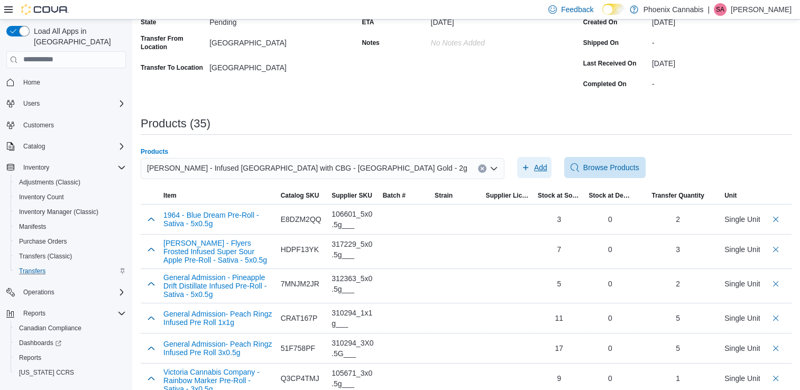
click at [534, 163] on span "Add" at bounding box center [540, 167] width 13 height 11
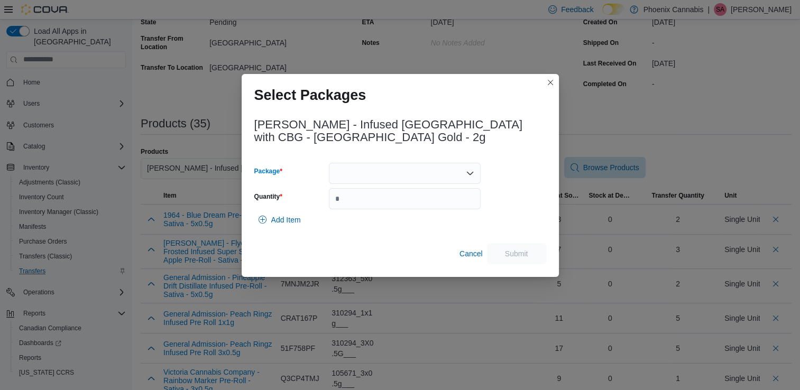
click at [440, 175] on div at bounding box center [405, 173] width 152 height 21
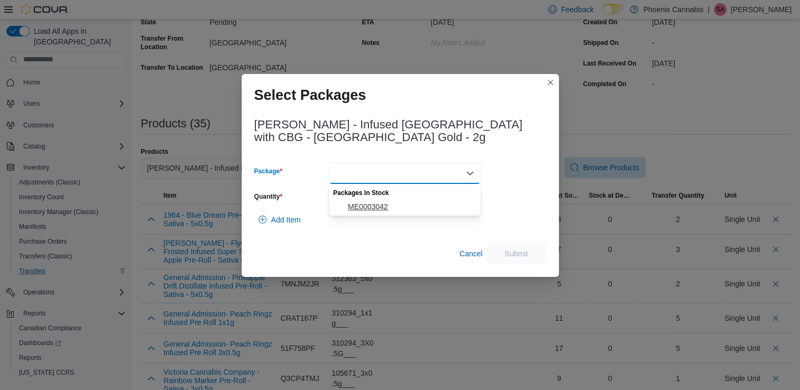
click at [404, 208] on span "ME0003042" at bounding box center [411, 206] width 126 height 11
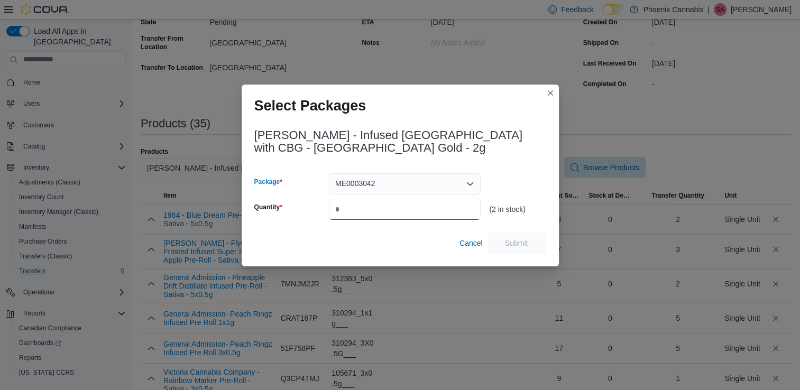
click at [410, 205] on input "Quantity" at bounding box center [405, 209] width 152 height 21
type input "*"
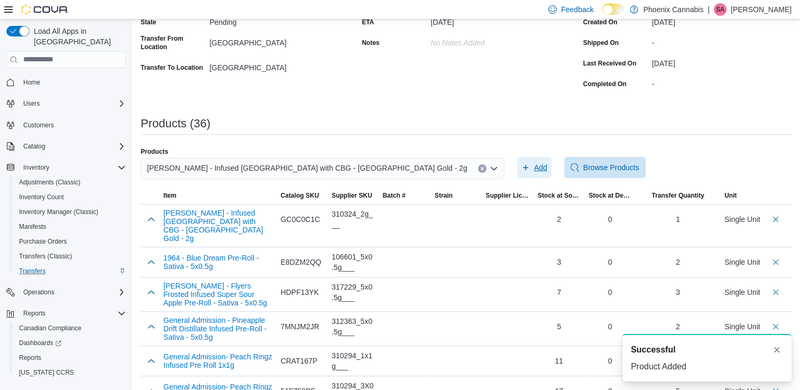
scroll to position [0, 0]
click at [480, 168] on icon "Clear input" at bounding box center [482, 168] width 4 height 4
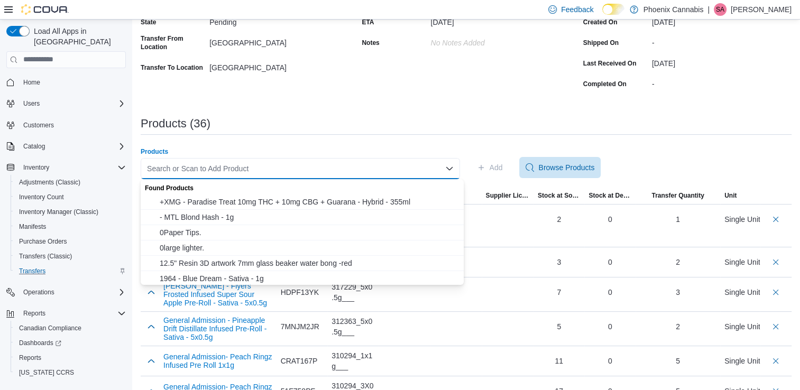
click at [420, 170] on div "Search or Scan to Add Product" at bounding box center [300, 168] width 319 height 21
click at [392, 169] on div "Search or Scan to Add Product Combo box. Selected. Combo box input. Search or S…" at bounding box center [300, 168] width 319 height 21
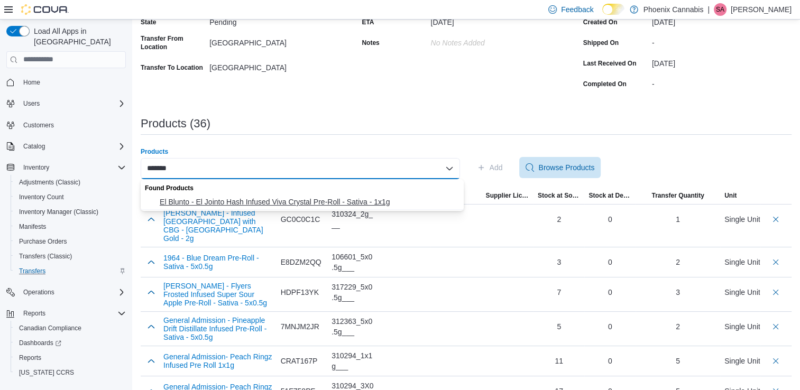
type input "*******"
click at [374, 199] on span "El Blunto - El Jointo Hash Infused Viva Crystal Pre-Roll - Sativa - 1x1g" at bounding box center [309, 202] width 298 height 11
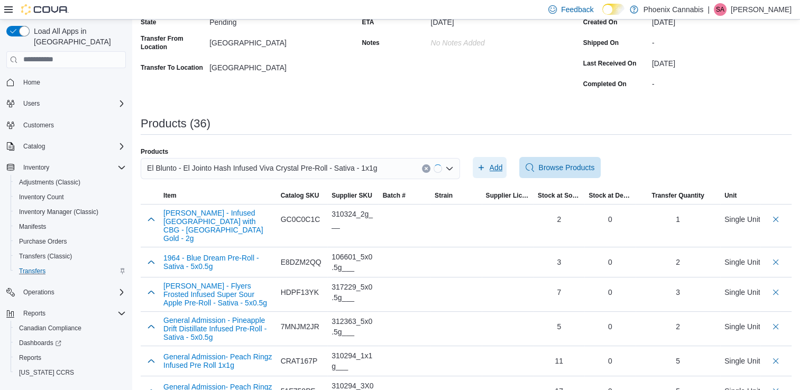
click at [491, 166] on span "Add" at bounding box center [490, 167] width 26 height 21
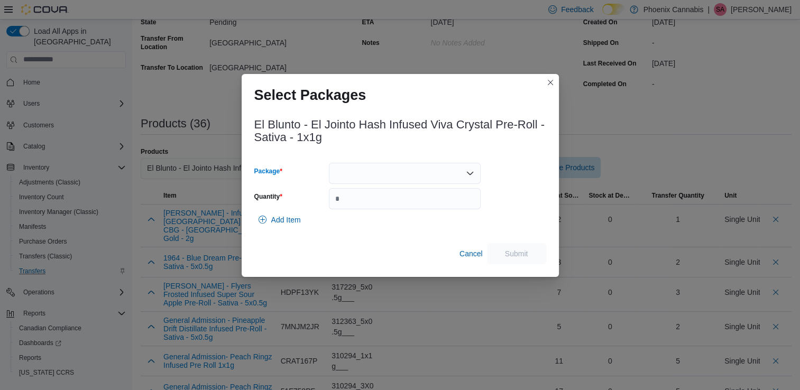
click at [441, 168] on div at bounding box center [405, 173] width 152 height 21
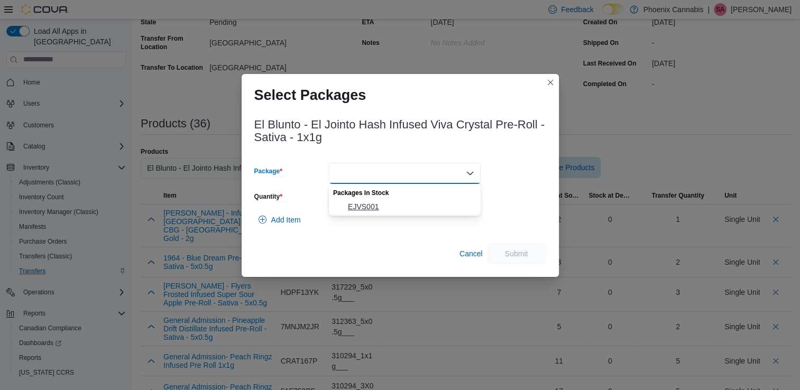
click at [419, 200] on button "EJVS001" at bounding box center [405, 206] width 152 height 15
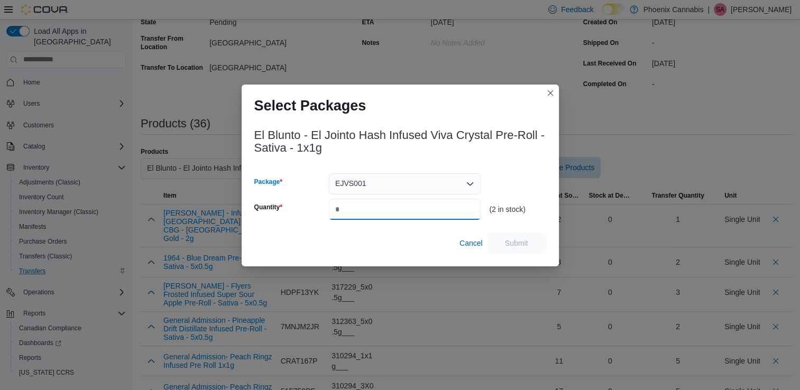
click at [419, 200] on input "Quantity" at bounding box center [405, 209] width 152 height 21
type input "*"
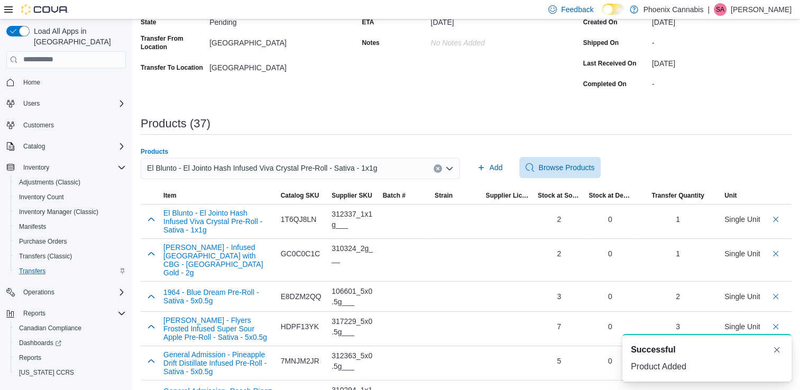
click at [442, 165] on button "Clear input" at bounding box center [437, 168] width 8 height 8
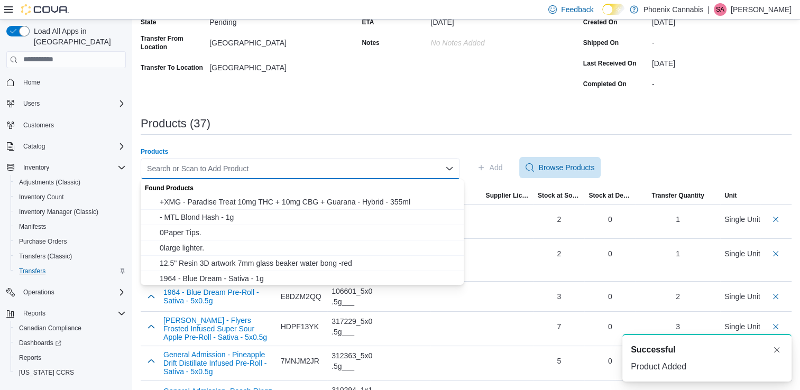
click at [421, 174] on div "Search or Scan to Add Product Combo box. Selected. Combo box input. Search or S…" at bounding box center [300, 168] width 319 height 21
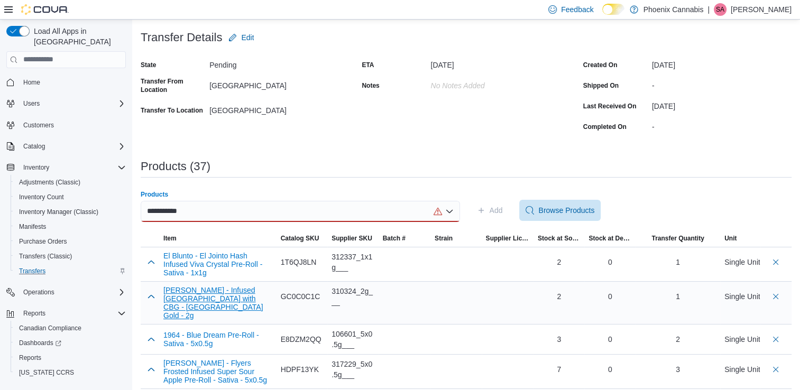
scroll to position [53, 0]
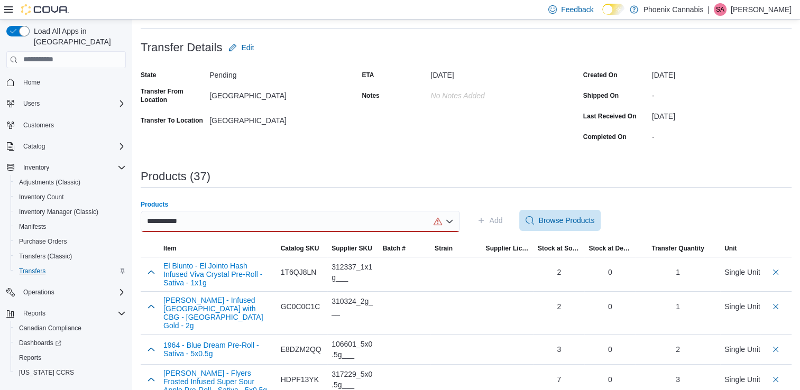
click at [415, 226] on div "**********" at bounding box center [300, 221] width 319 height 21
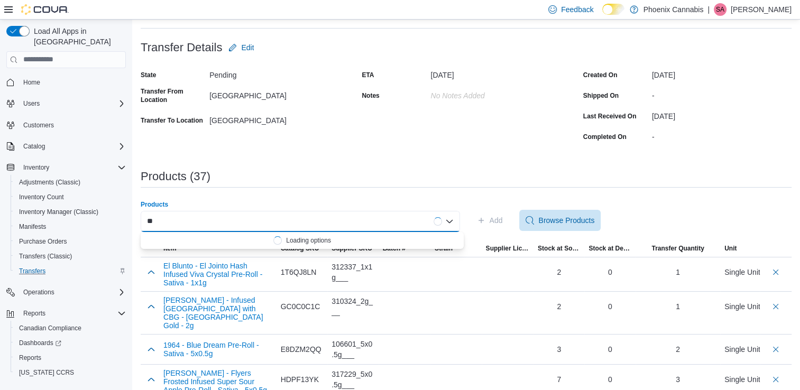
type input "*"
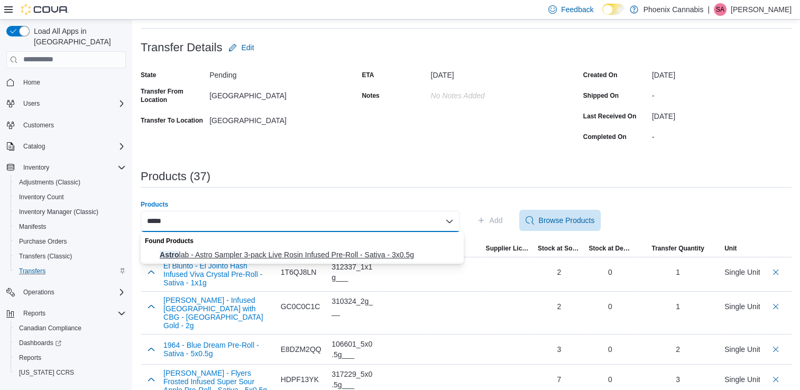
type input "*****"
click at [388, 255] on span "Astro lab - Astro Sampler 3-pack Live Rosin Infused Pre-Roll - Sativa - 3x0.5g" at bounding box center [309, 254] width 298 height 11
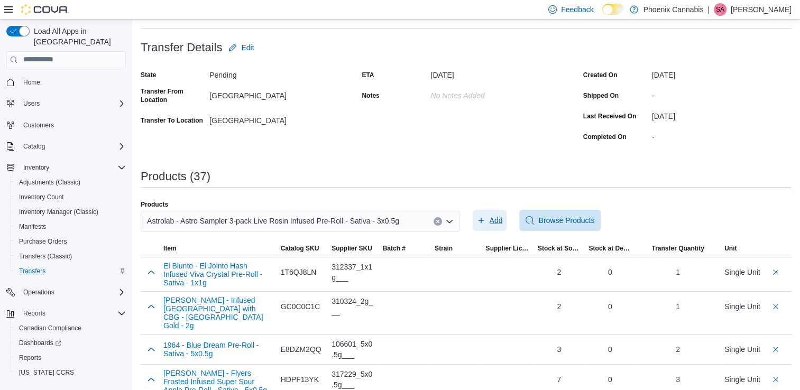
click at [502, 220] on span "Add" at bounding box center [495, 220] width 13 height 11
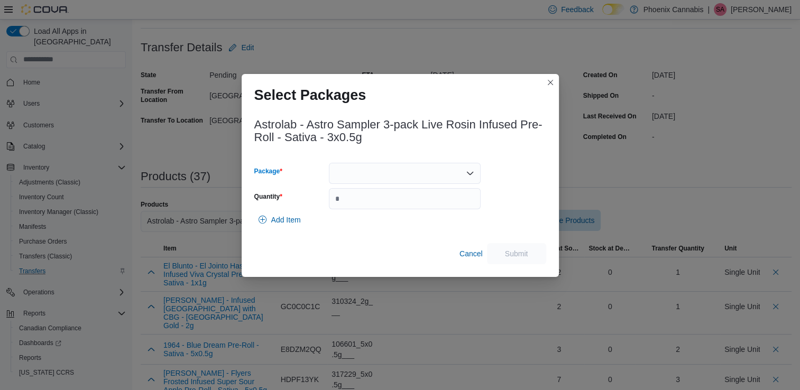
click at [466, 171] on icon "Open list of options" at bounding box center [470, 173] width 8 height 8
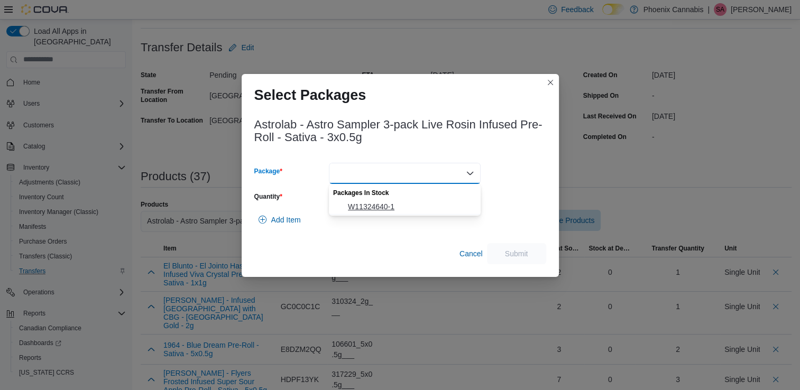
click at [419, 206] on span "W11324640-1" at bounding box center [411, 206] width 126 height 11
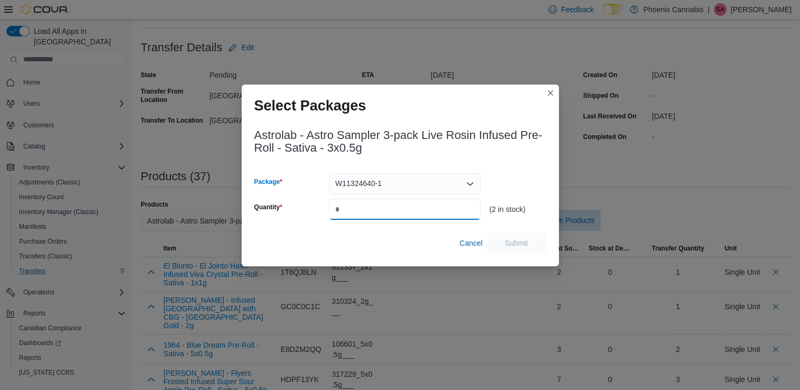
click at [429, 212] on input "Quantity" at bounding box center [405, 209] width 152 height 21
type input "*"
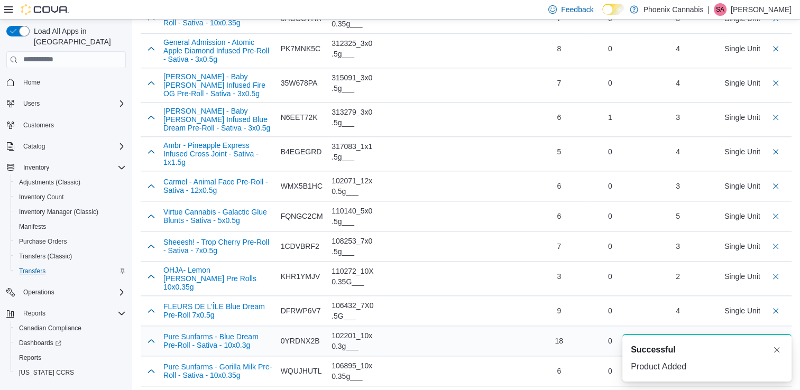
scroll to position [1129, 0]
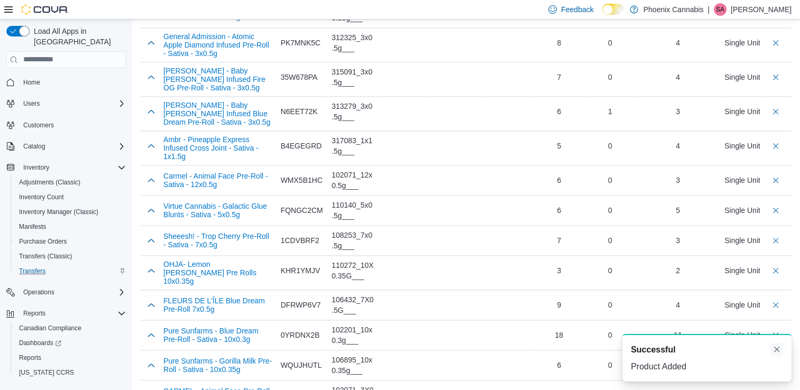
click at [780, 347] on button "Dismiss toast" at bounding box center [776, 349] width 13 height 13
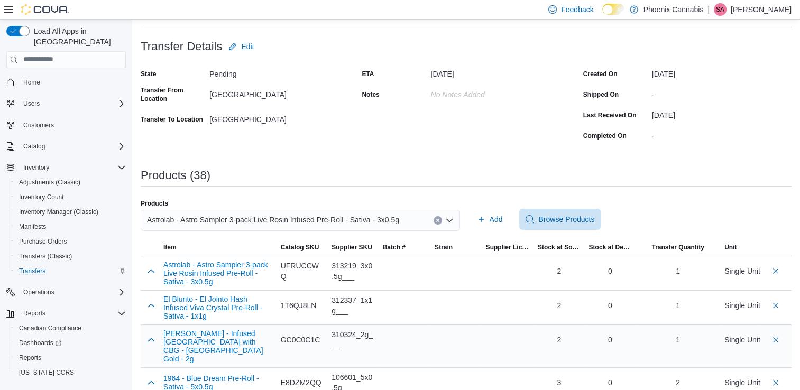
scroll to position [0, 0]
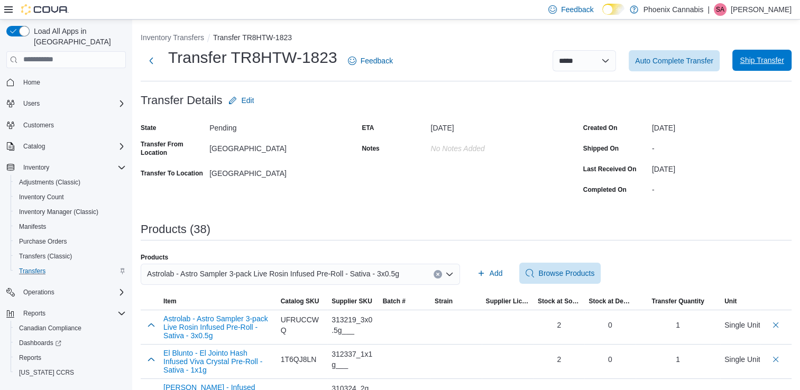
click at [774, 56] on span "Ship Transfer" at bounding box center [761, 60] width 44 height 11
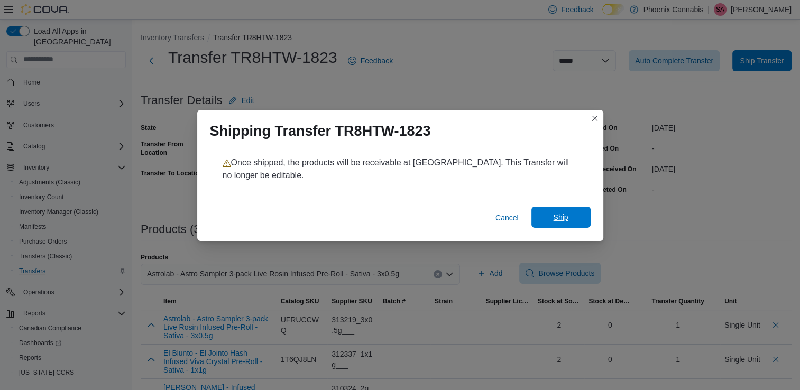
click at [550, 212] on span "Ship" at bounding box center [560, 217] width 47 height 21
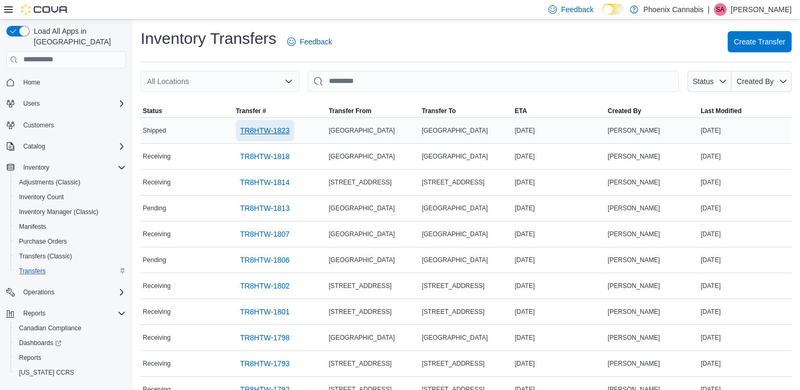
click at [278, 128] on span "TR8HTW-1823" at bounding box center [265, 130] width 50 height 11
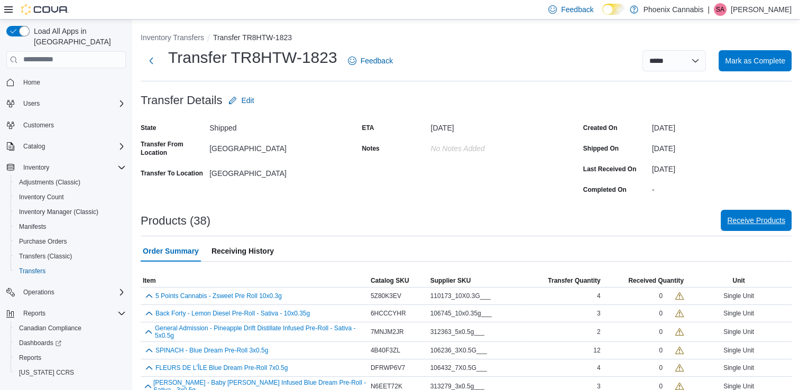
click at [773, 222] on span "Receive Products" at bounding box center [756, 220] width 58 height 11
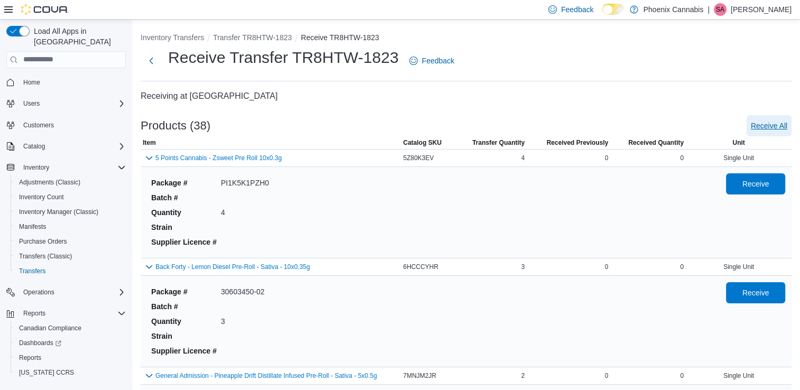
click at [787, 124] on span "Receive All" at bounding box center [768, 125] width 36 height 11
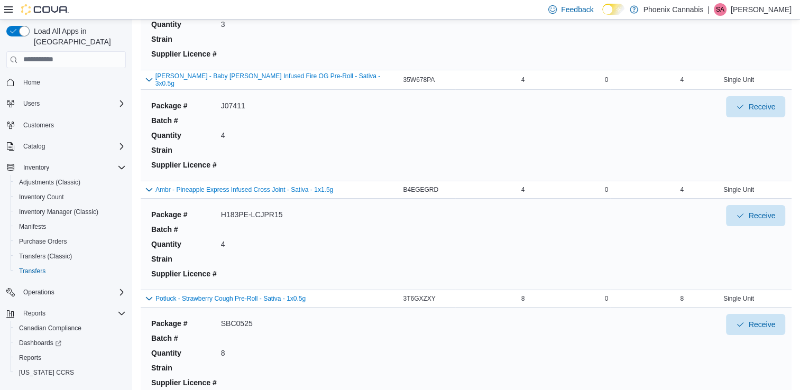
scroll to position [4190, 0]
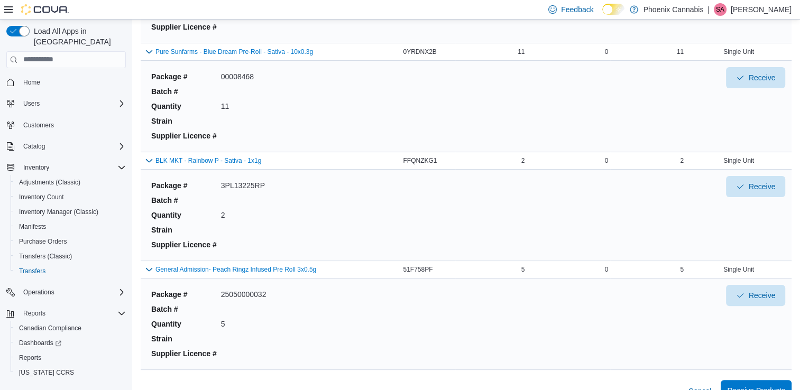
click at [774, 385] on span "Receive Products" at bounding box center [756, 390] width 58 height 11
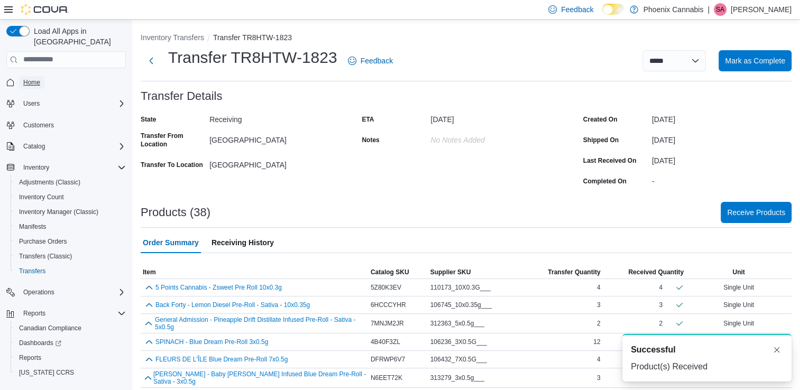
click at [38, 78] on span "Home" at bounding box center [31, 82] width 17 height 8
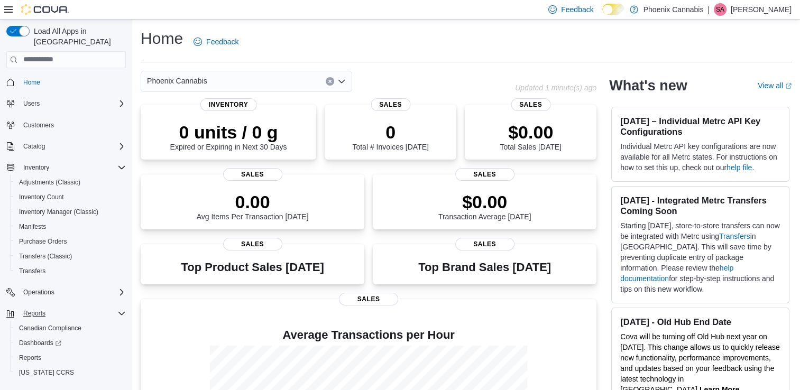
click at [120, 309] on icon "Complex example" at bounding box center [121, 313] width 8 height 8
click at [118, 163] on icon "Complex example" at bounding box center [121, 167] width 8 height 8
